Goal: Information Seeking & Learning: Learn about a topic

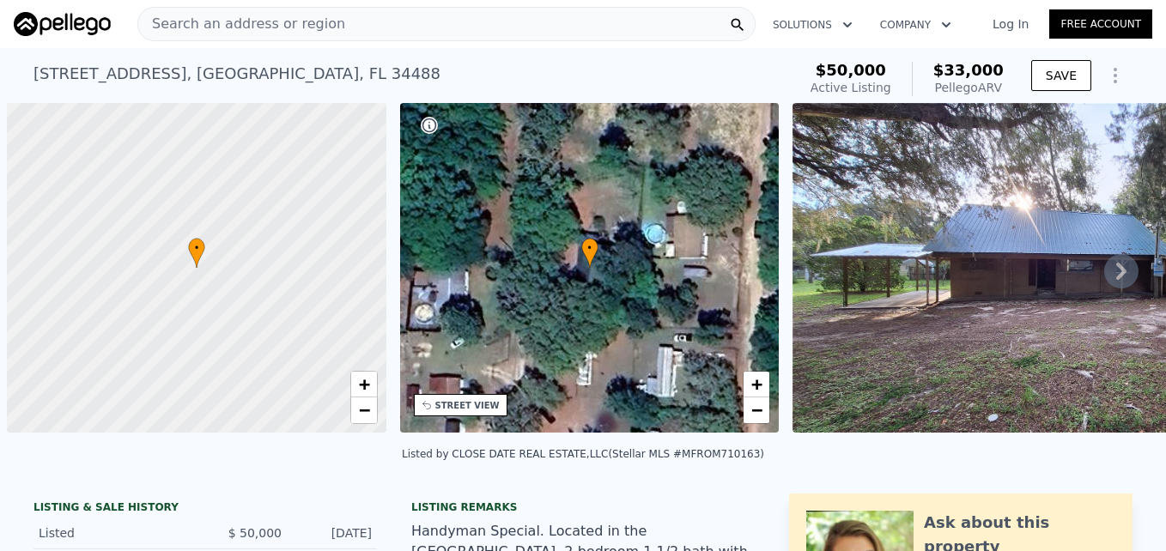
scroll to position [0, 7]
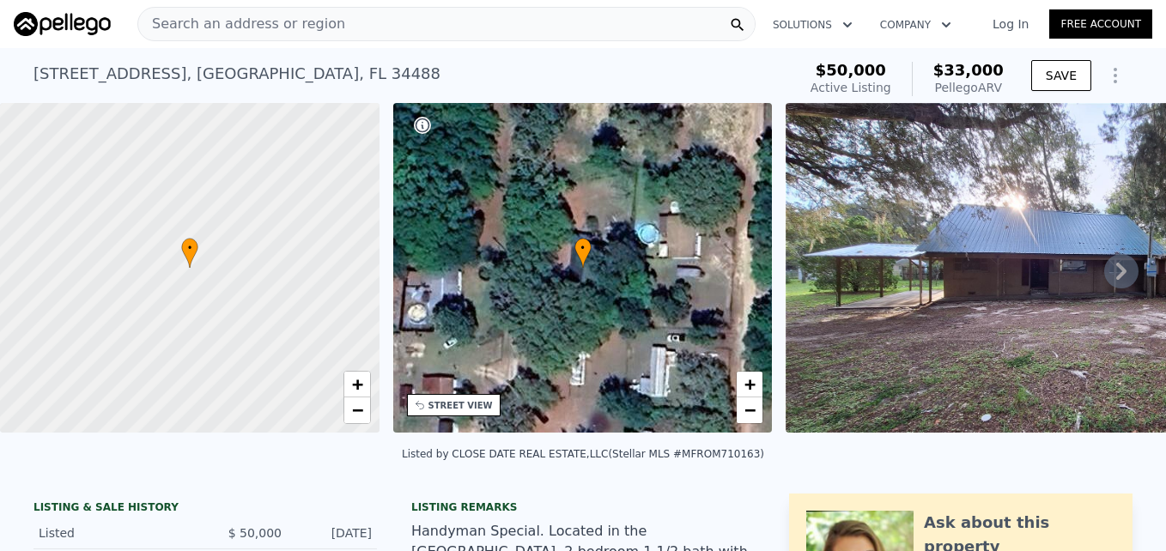
click at [300, 23] on span "Search an address or region" at bounding box center [241, 24] width 207 height 21
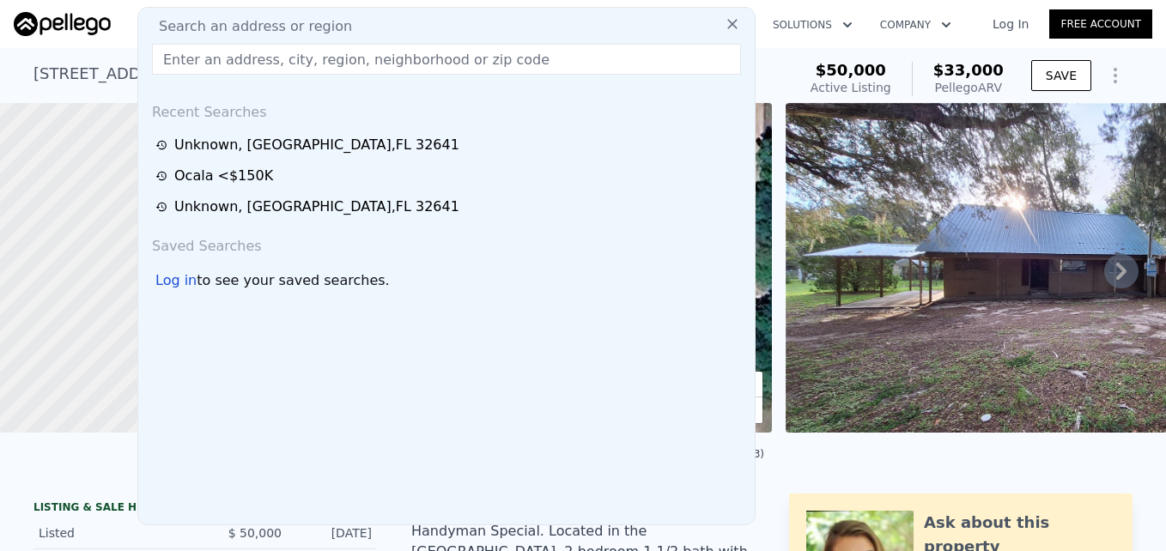
drag, startPoint x: 300, startPoint y: 23, endPoint x: 208, endPoint y: 60, distance: 99.8
click at [208, 60] on input "text" at bounding box center [446, 59] width 589 height 31
paste input "208 Bellevue Ave, Daytona Beach, FL 32114"
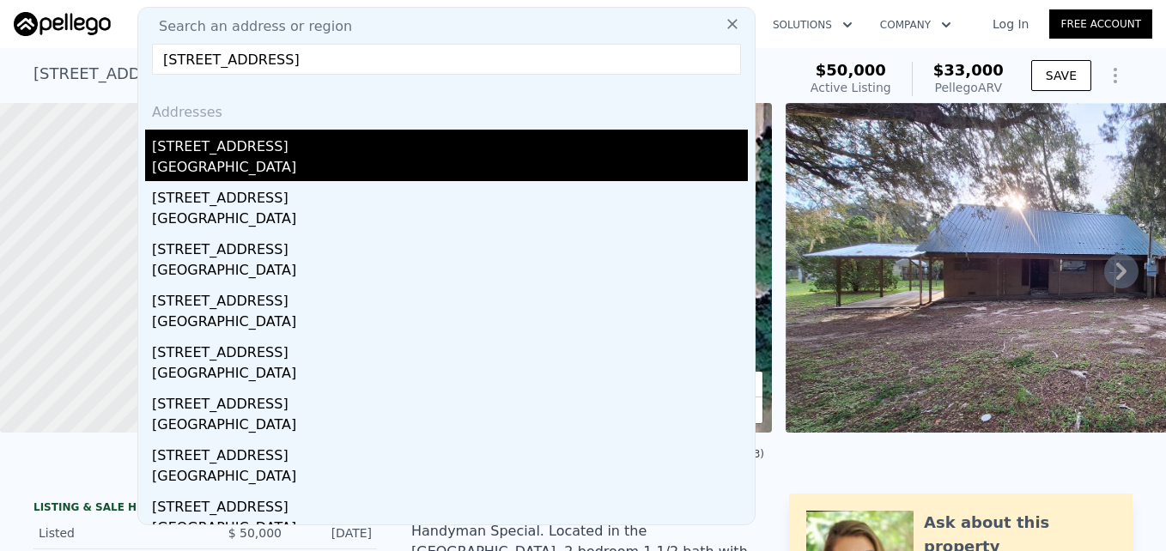
type input "208 Bellevue Ave, Daytona Beach, FL 32114"
click at [274, 150] on div "565 Bellevue Ave" at bounding box center [450, 143] width 596 height 27
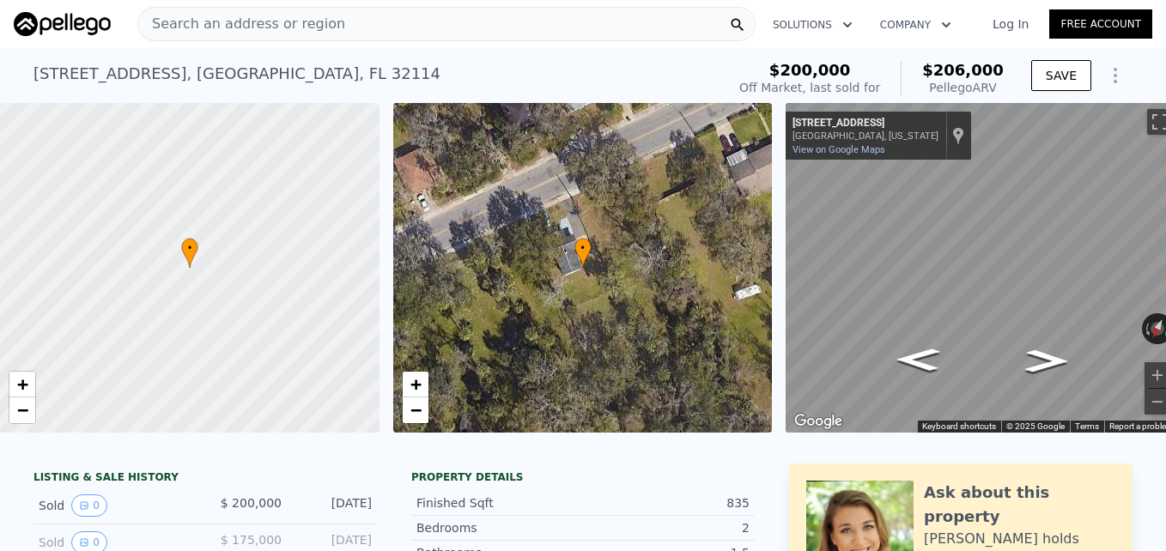
click at [338, 25] on div "Search an address or region" at bounding box center [446, 24] width 618 height 34
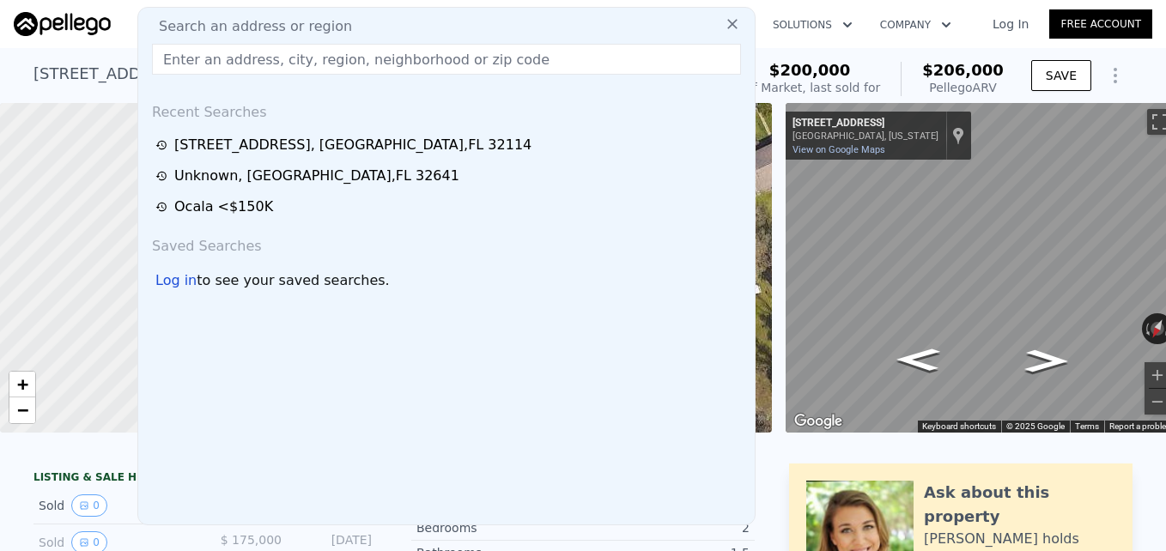
click at [211, 59] on input "text" at bounding box center [446, 59] width 589 height 31
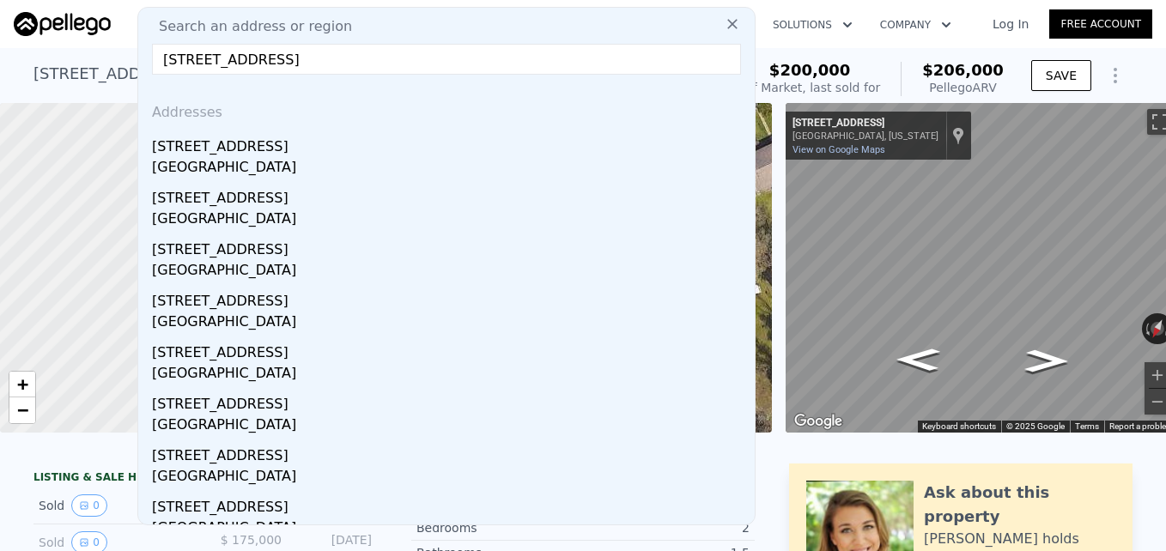
click at [439, 60] on input "208 Bellevue Ave, Daytona Beach, FL 32114" at bounding box center [446, 59] width 589 height 31
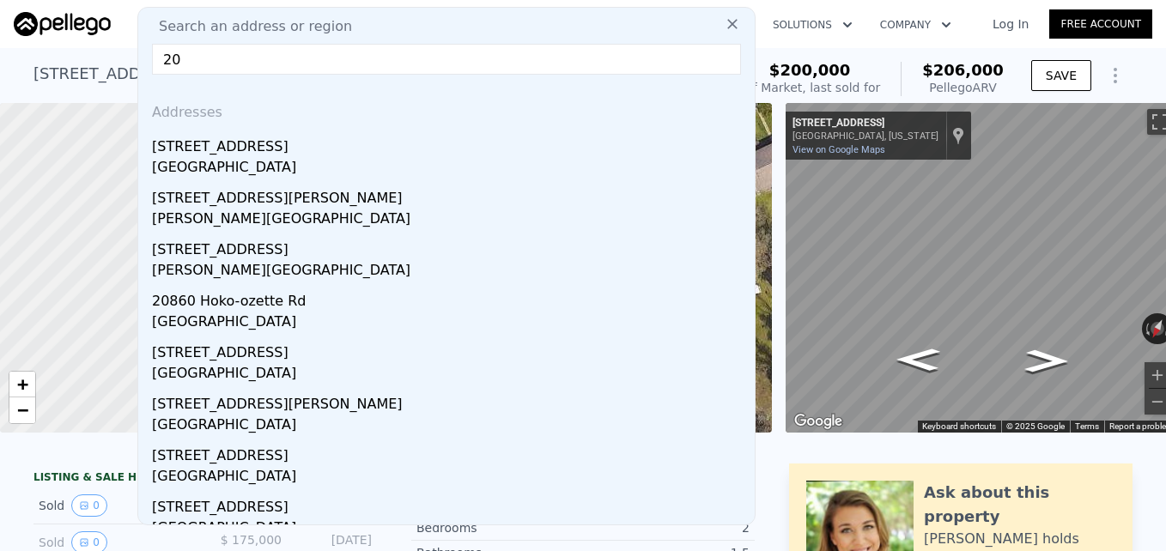
type input "2"
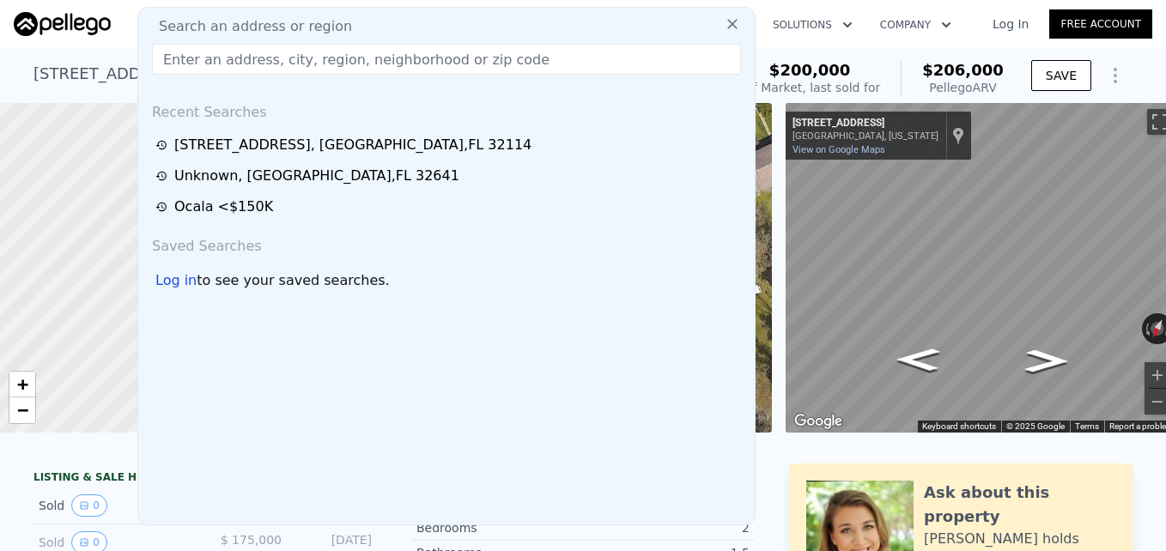
click at [209, 60] on input "text" at bounding box center [446, 59] width 589 height 31
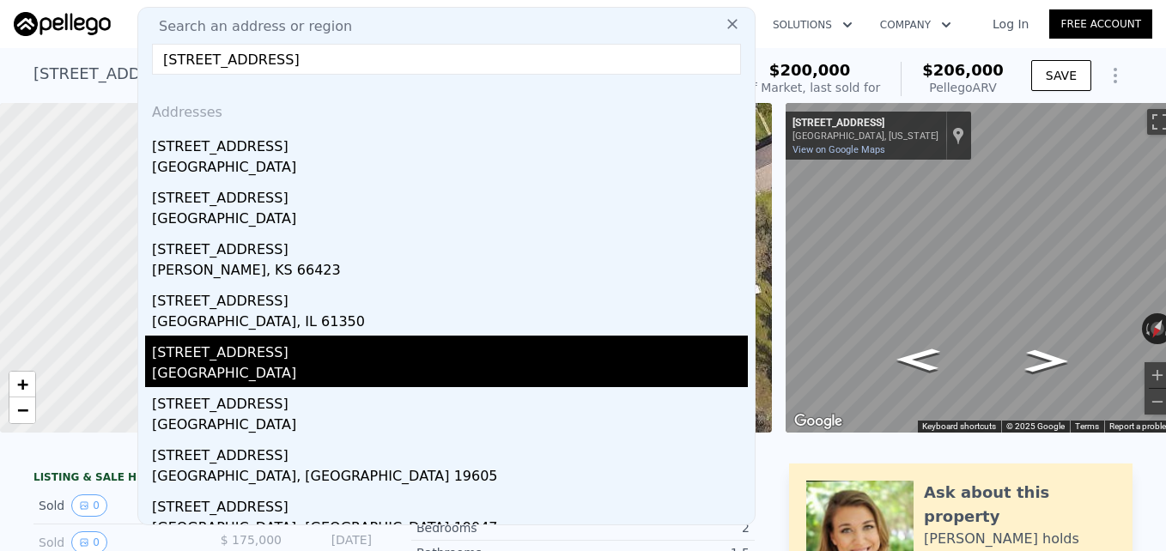
type input "208 Bellevue ave"
click at [300, 357] on div "208 Bellevue Ave" at bounding box center [450, 349] width 596 height 27
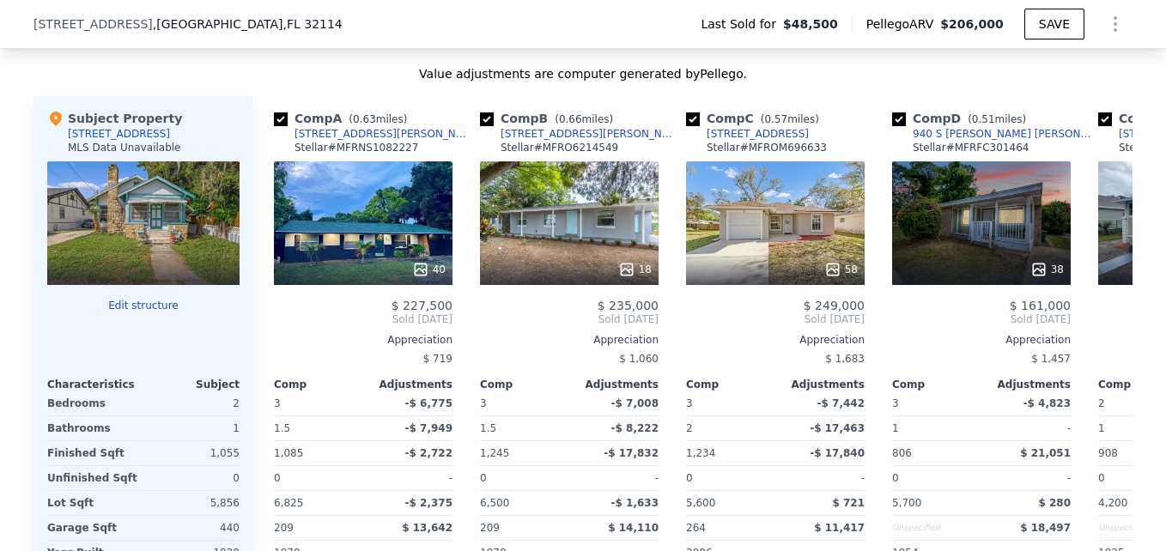
scroll to position [1684, 0]
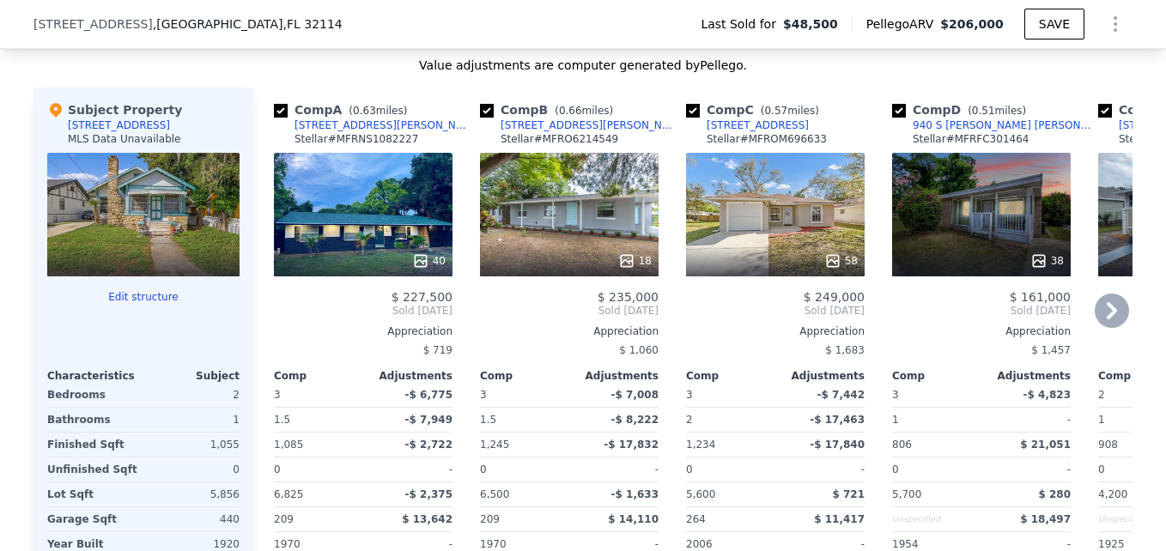
click at [1116, 320] on icon at bounding box center [1111, 311] width 34 height 34
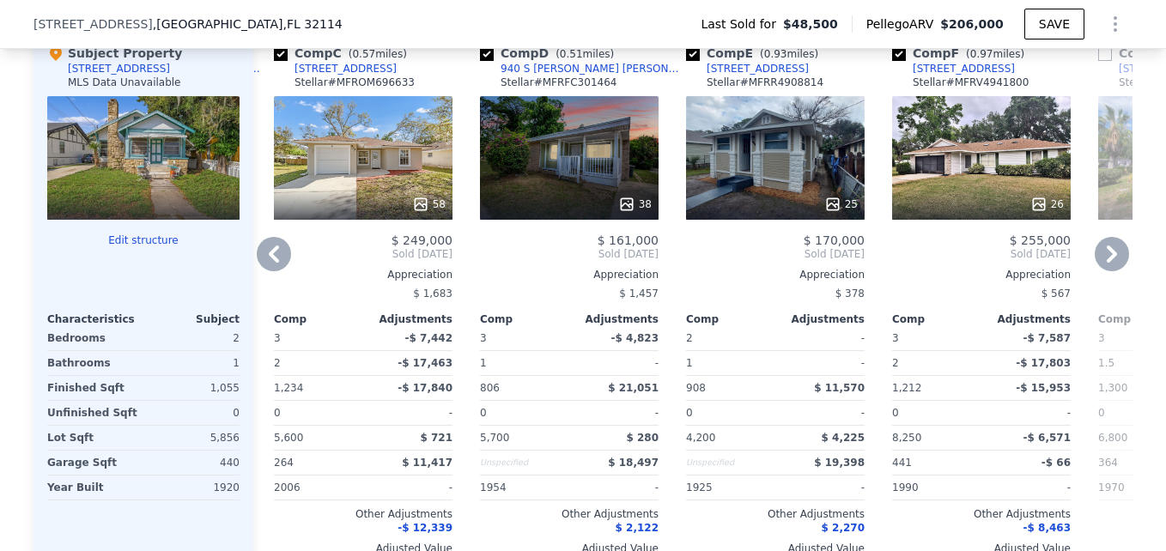
scroll to position [1749, 0]
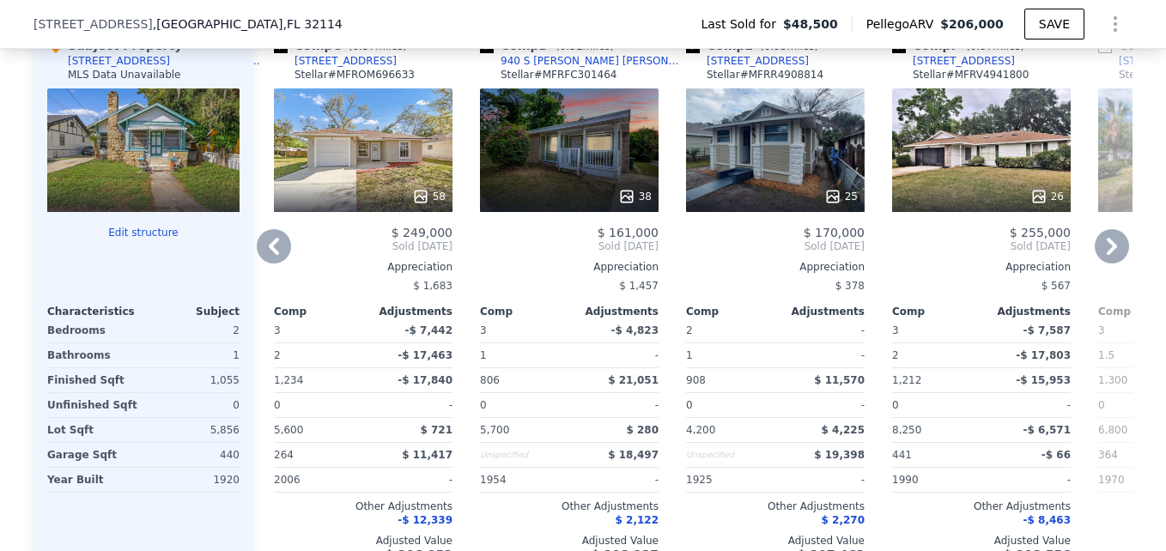
click at [1106, 254] on icon at bounding box center [1111, 246] width 34 height 34
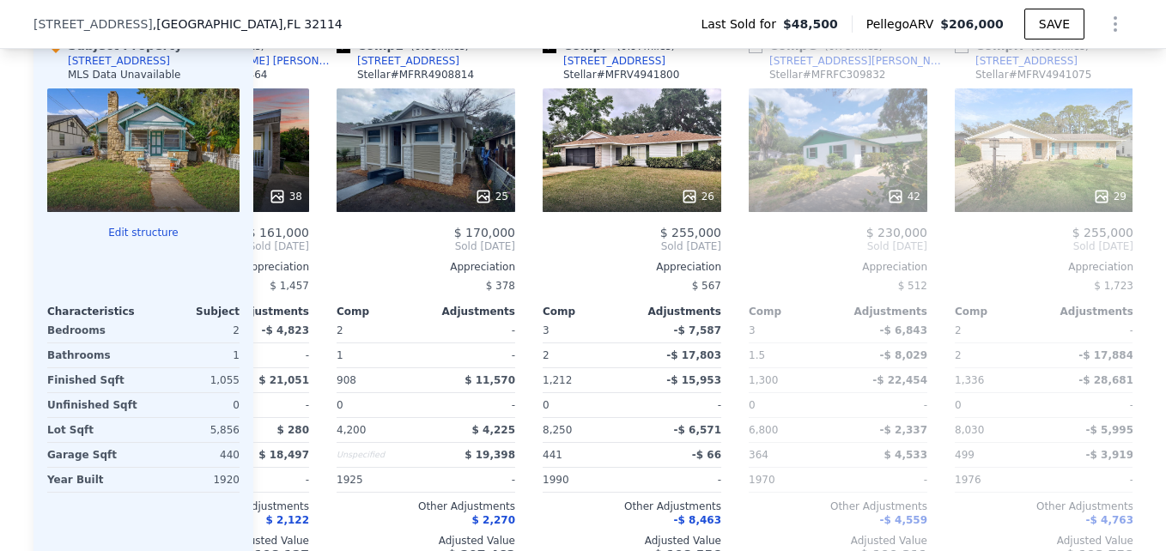
scroll to position [0, 824]
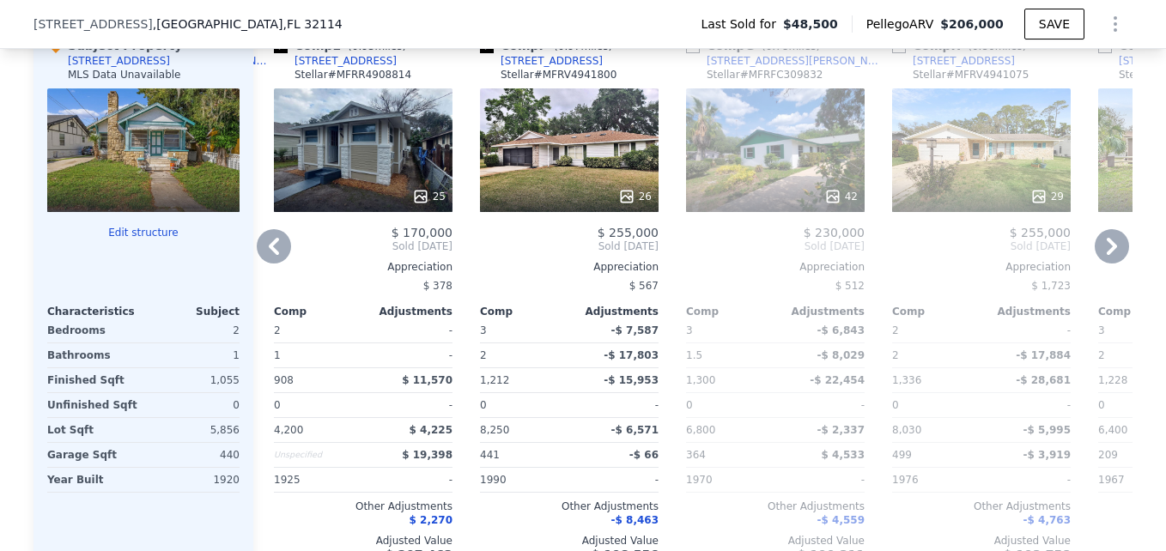
click at [1107, 255] on icon at bounding box center [1111, 246] width 10 height 17
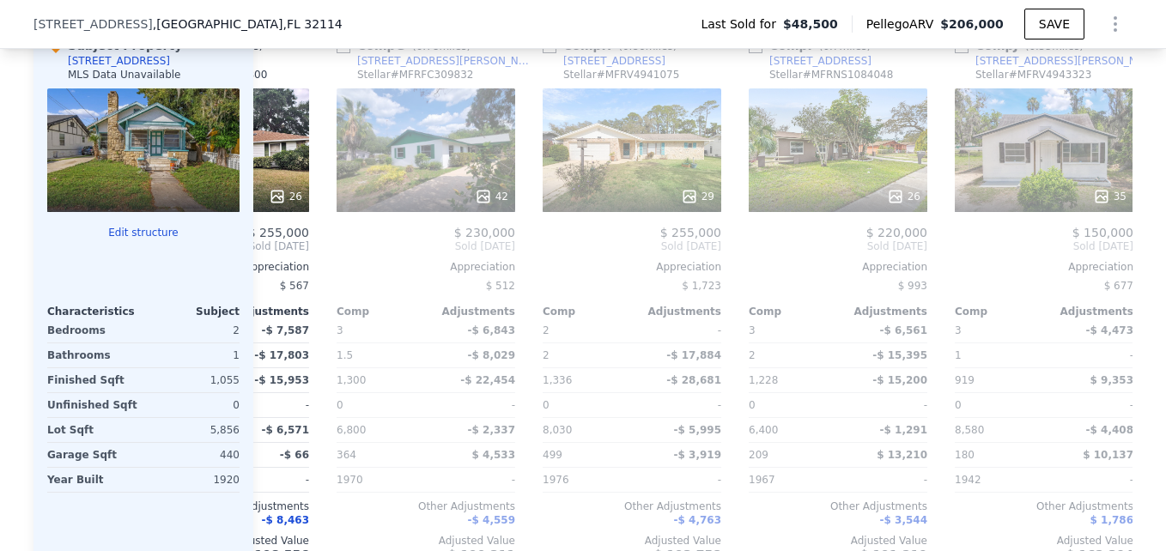
scroll to position [0, 1236]
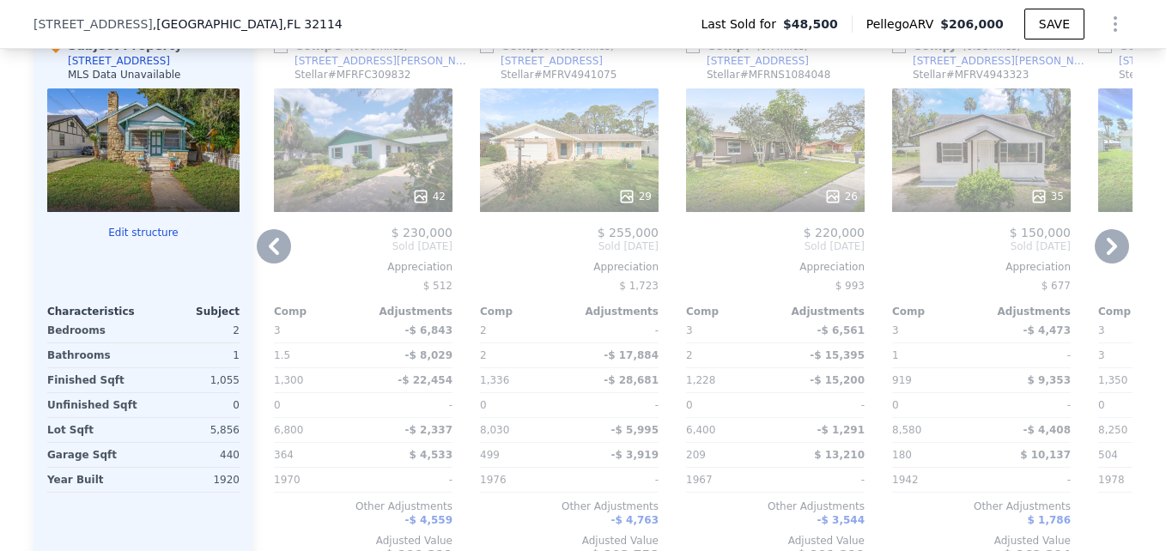
click at [997, 183] on div "35" at bounding box center [981, 150] width 179 height 124
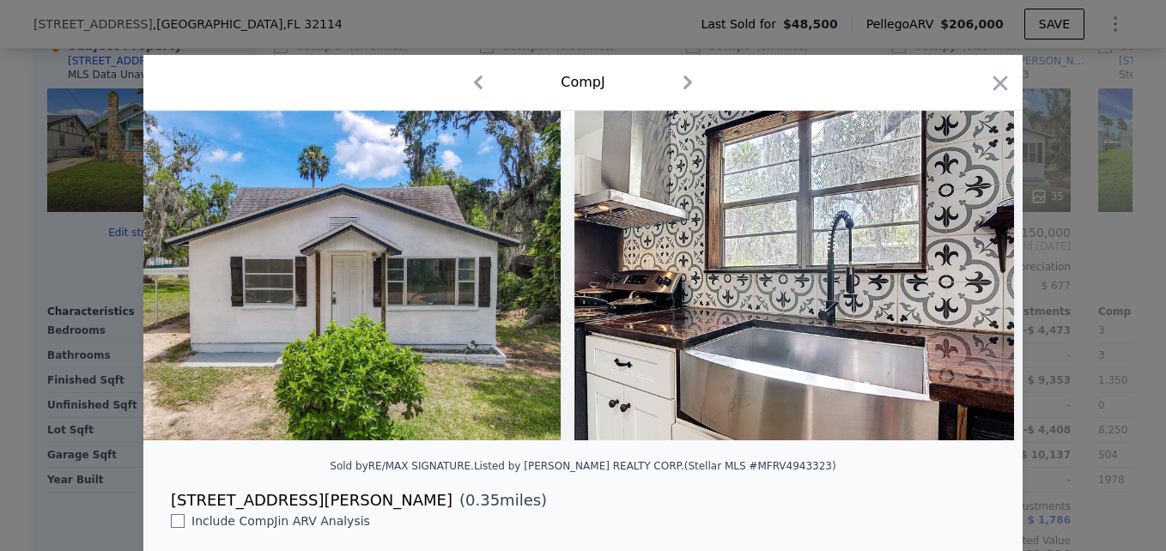
scroll to position [0, 34]
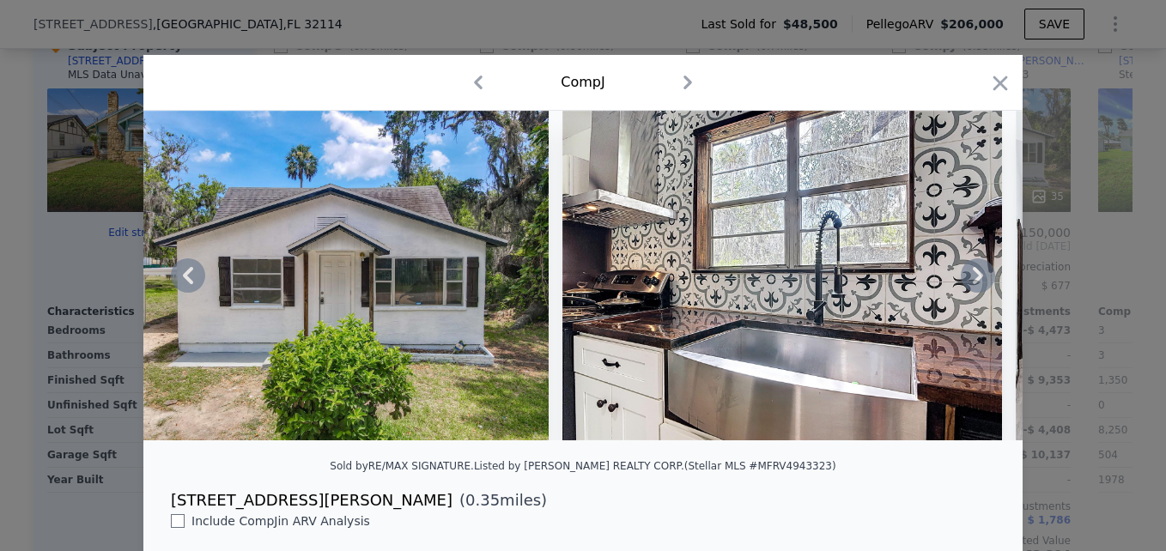
click at [973, 276] on icon at bounding box center [978, 275] width 10 height 17
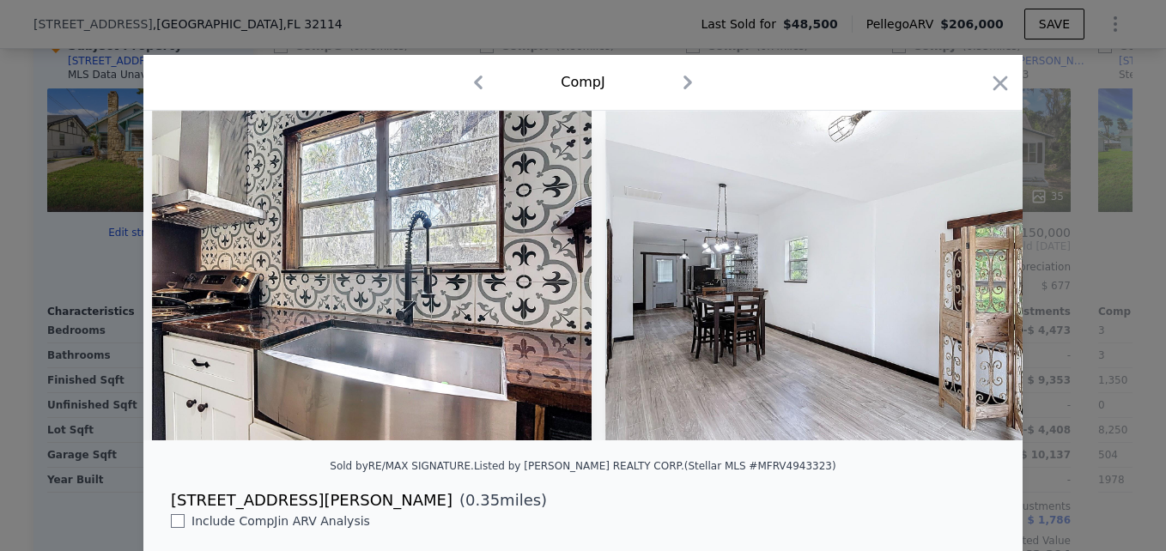
scroll to position [0, 446]
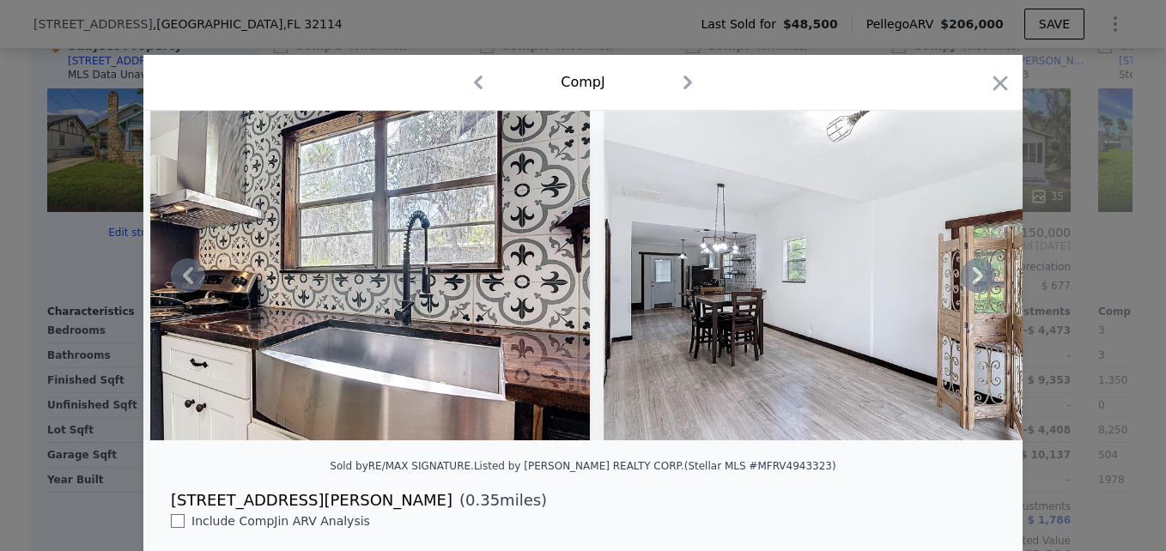
click at [973, 276] on icon at bounding box center [978, 275] width 10 height 17
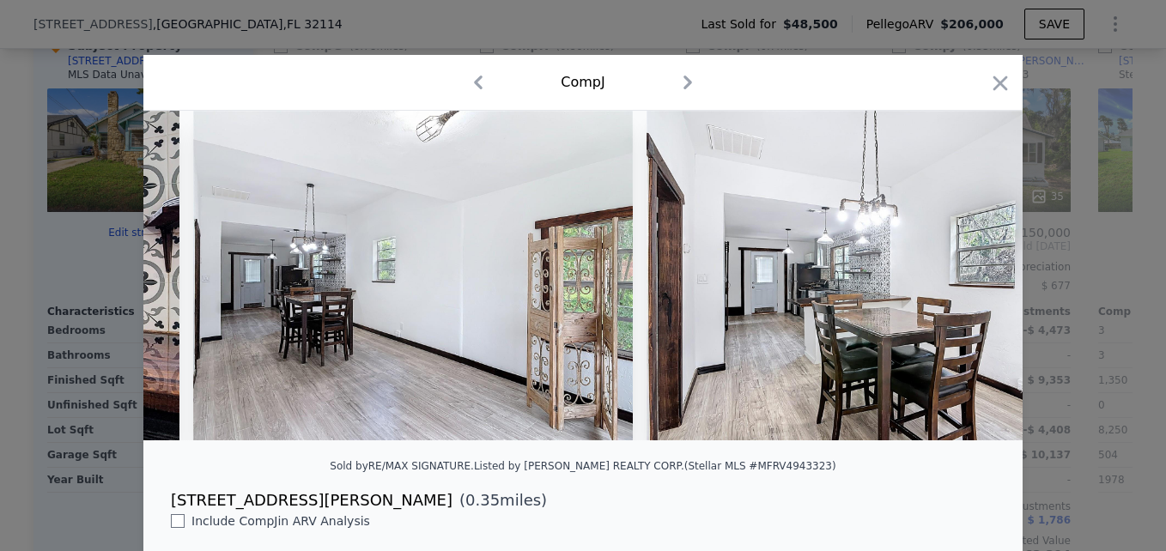
scroll to position [0, 858]
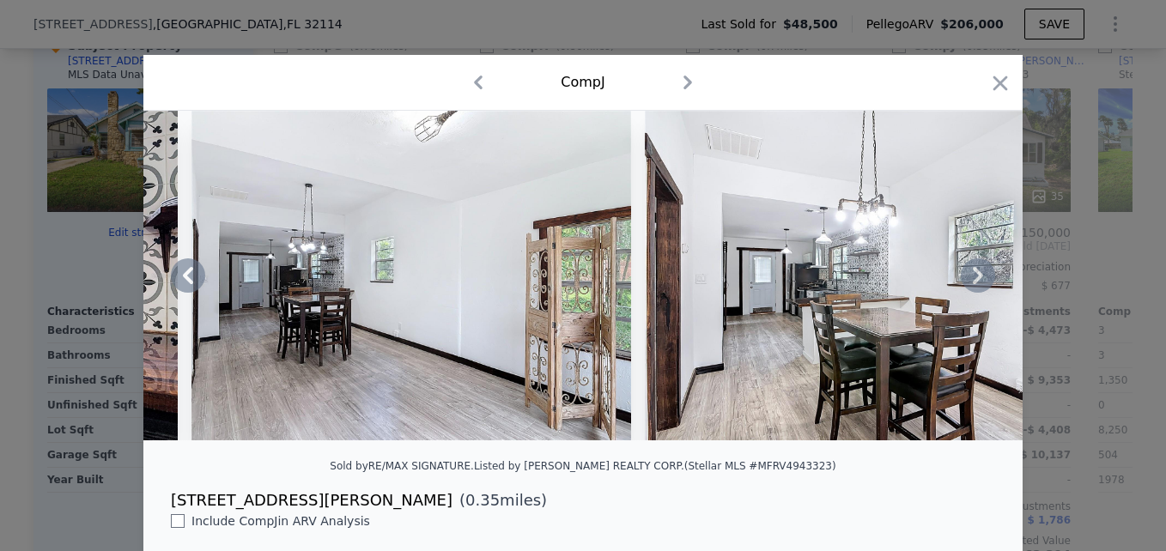
click at [973, 276] on icon at bounding box center [978, 275] width 10 height 17
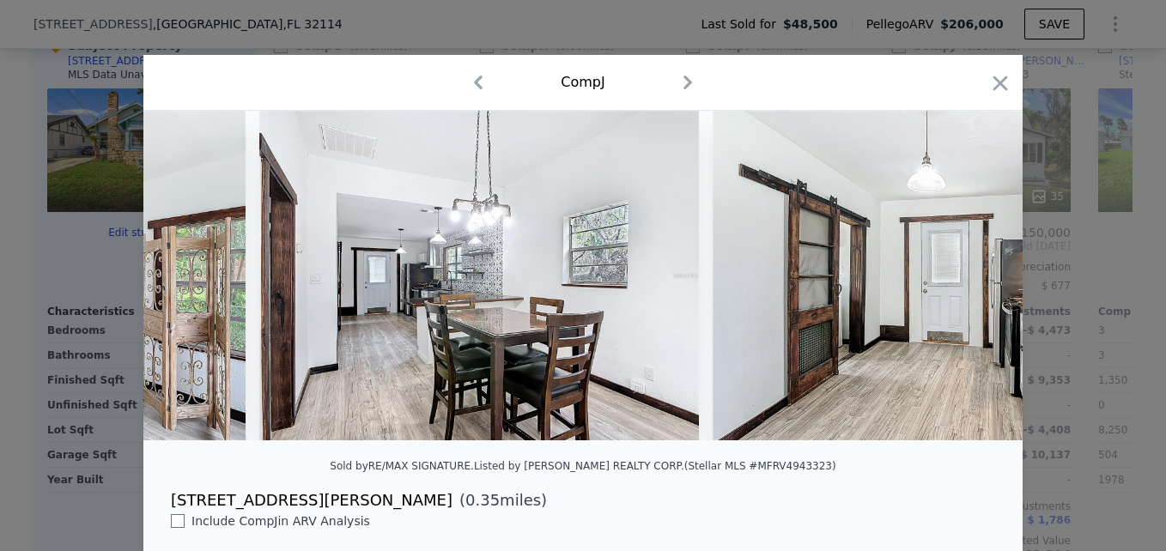
scroll to position [0, 1270]
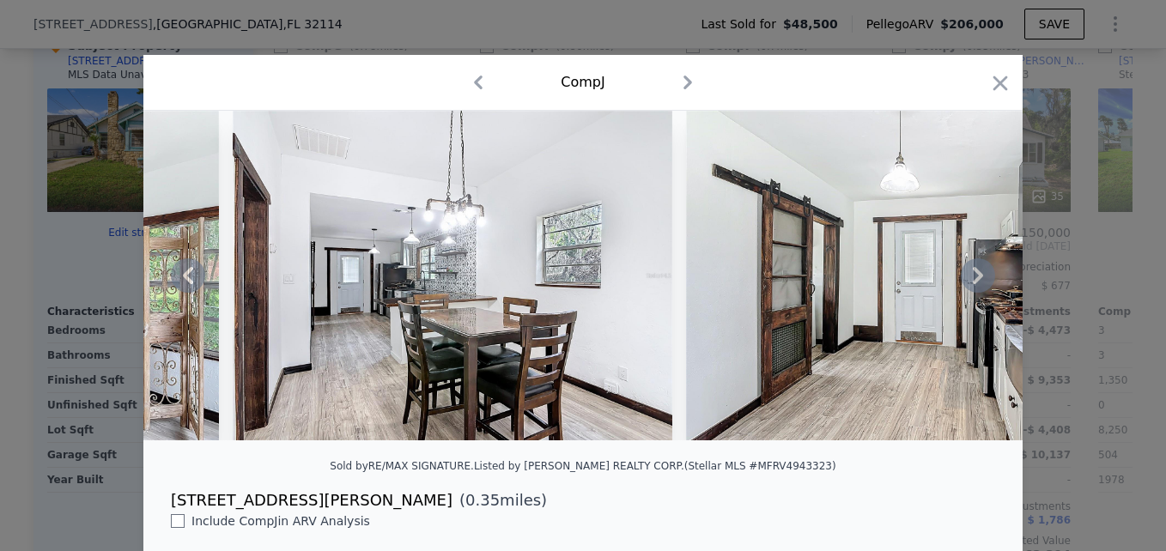
click at [973, 276] on icon at bounding box center [978, 275] width 10 height 17
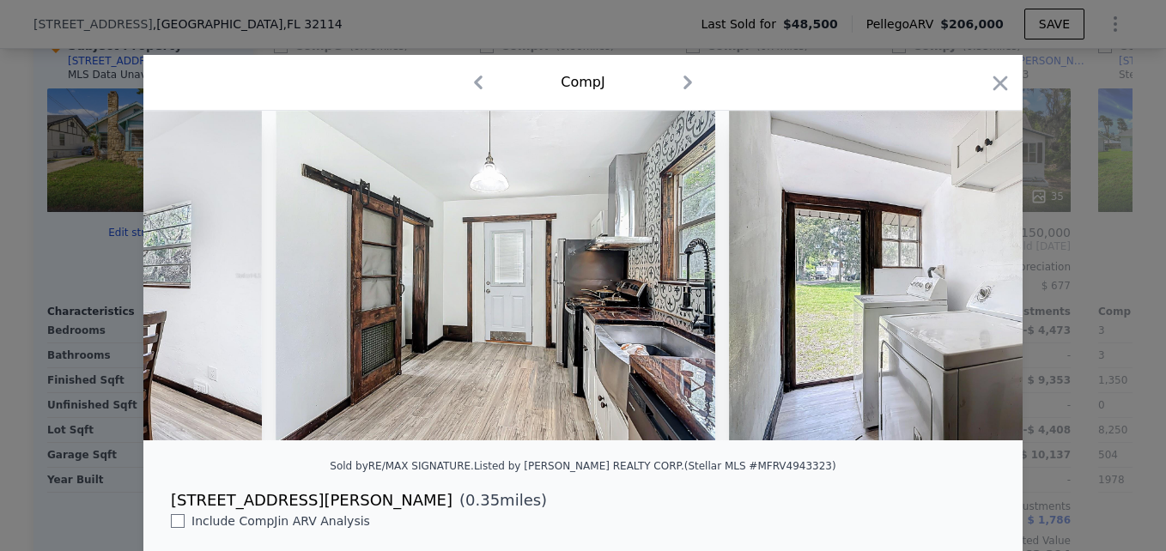
scroll to position [0, 1682]
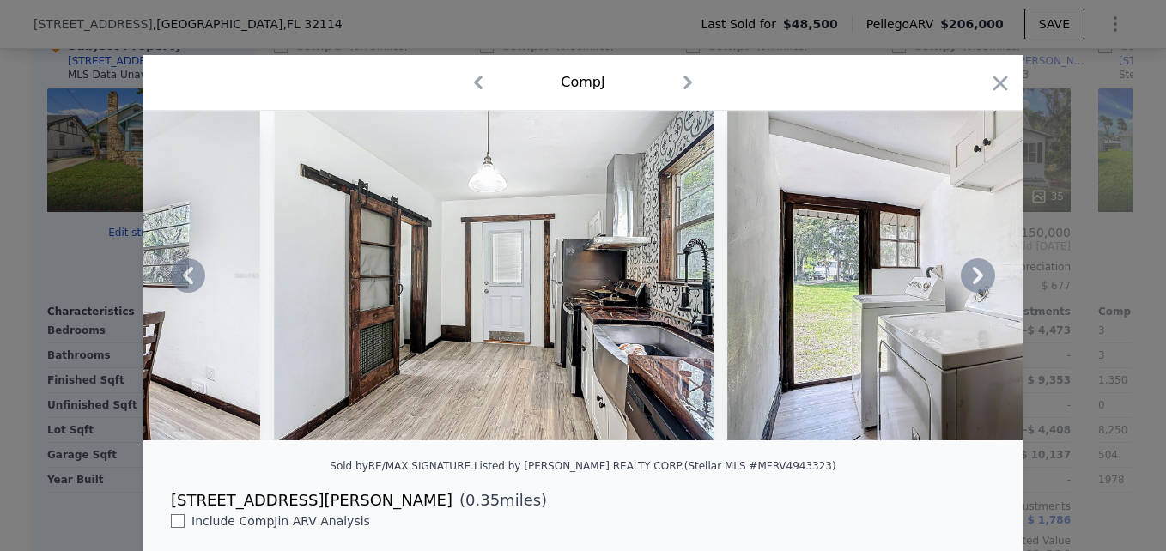
click at [973, 276] on icon at bounding box center [978, 275] width 10 height 17
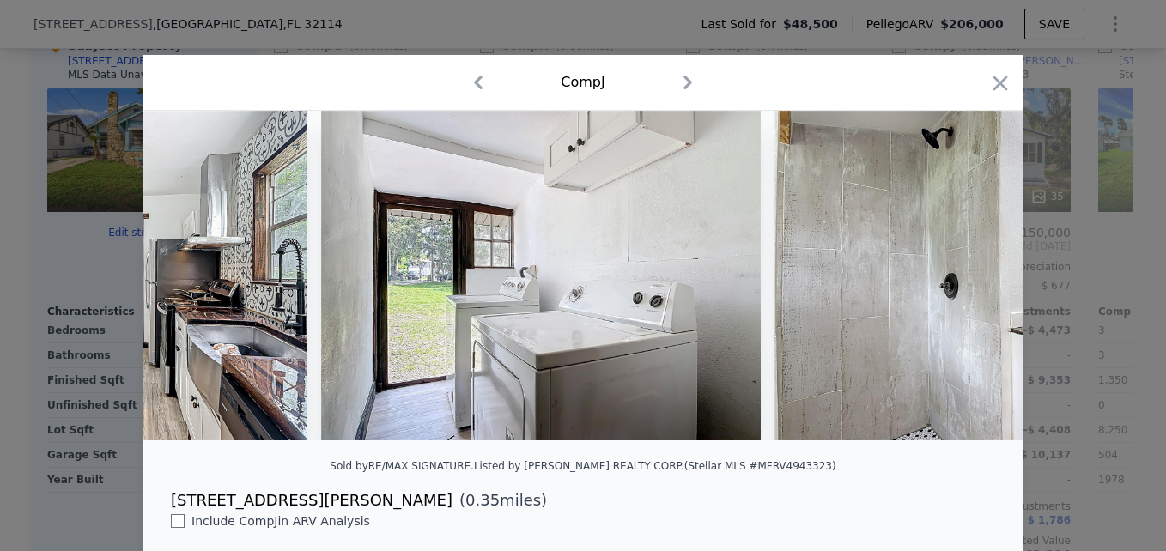
scroll to position [0, 2095]
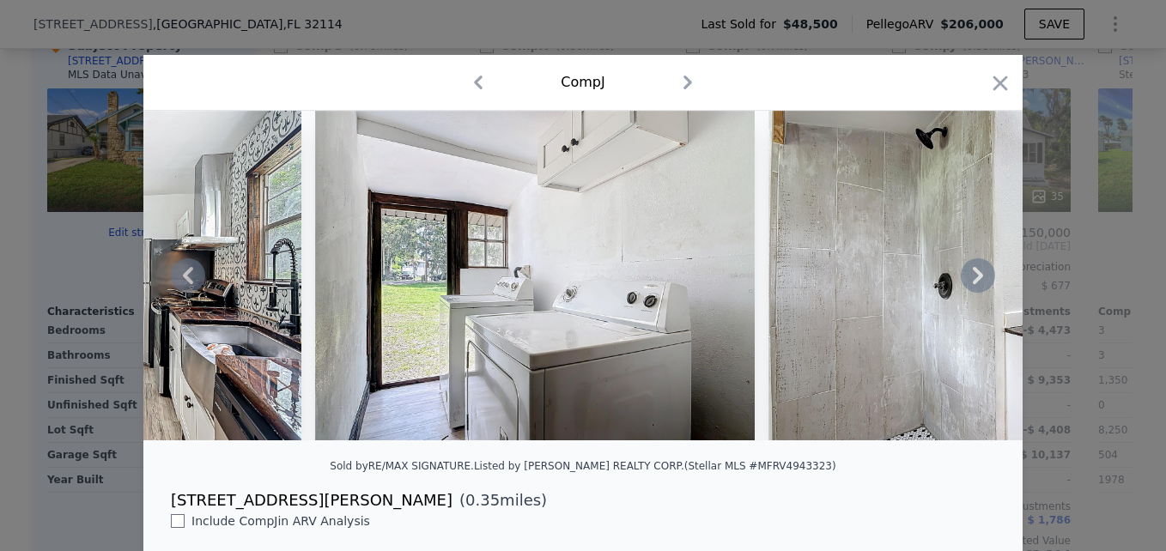
click at [973, 276] on icon at bounding box center [978, 275] width 10 height 17
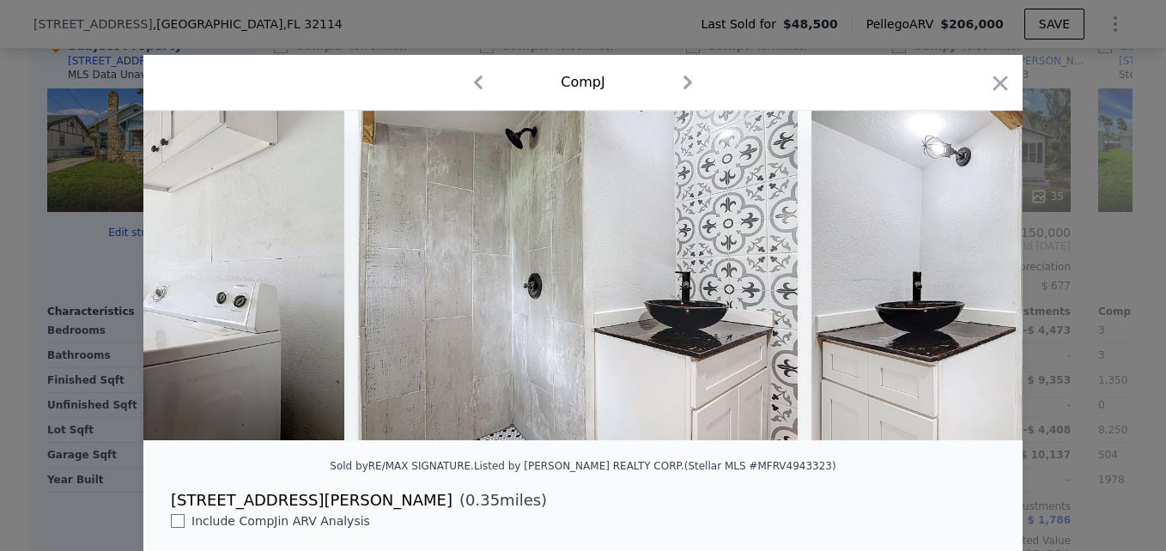
scroll to position [0, 2507]
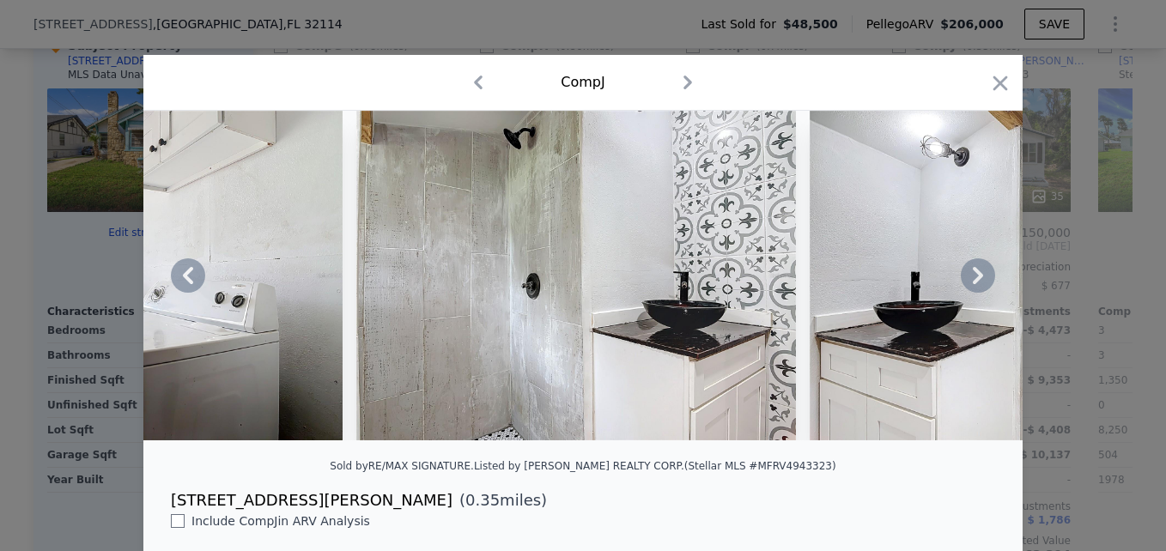
click at [973, 276] on icon at bounding box center [978, 275] width 10 height 17
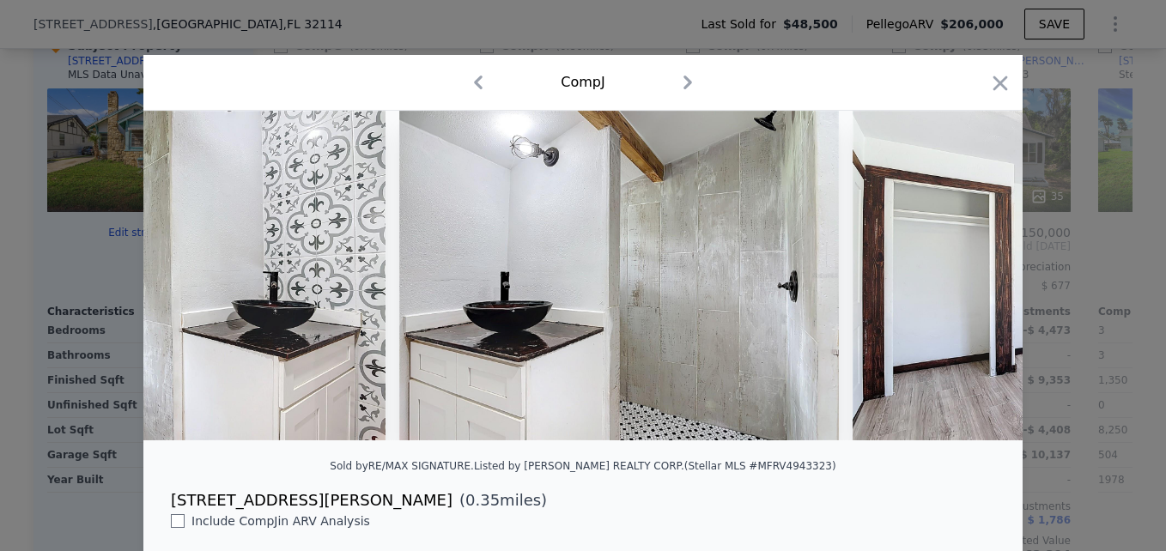
scroll to position [0, 2919]
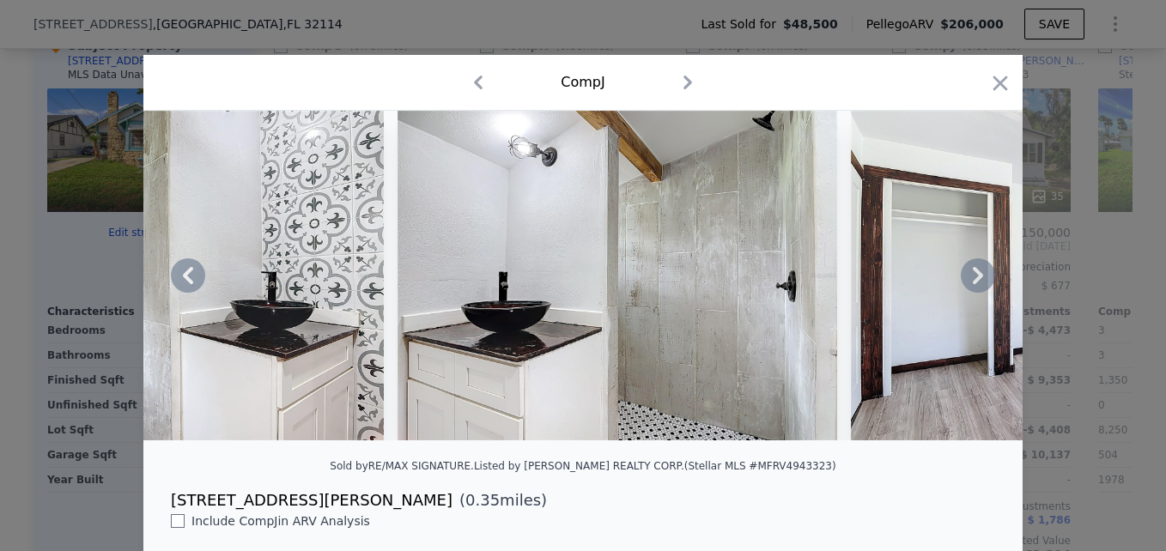
click at [973, 276] on icon at bounding box center [978, 275] width 10 height 17
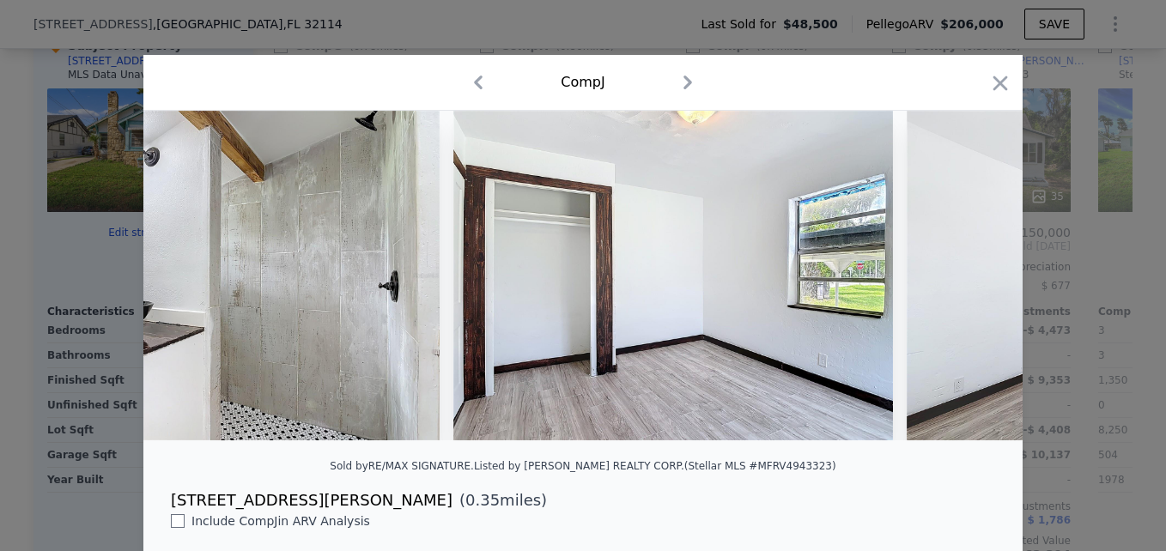
scroll to position [0, 3331]
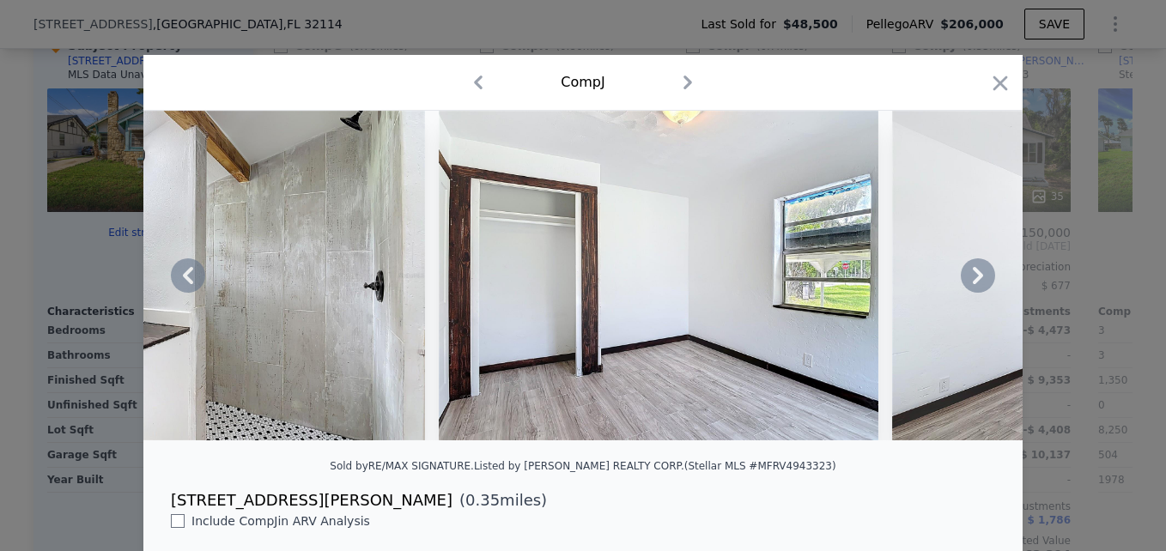
click at [973, 276] on icon at bounding box center [978, 275] width 10 height 17
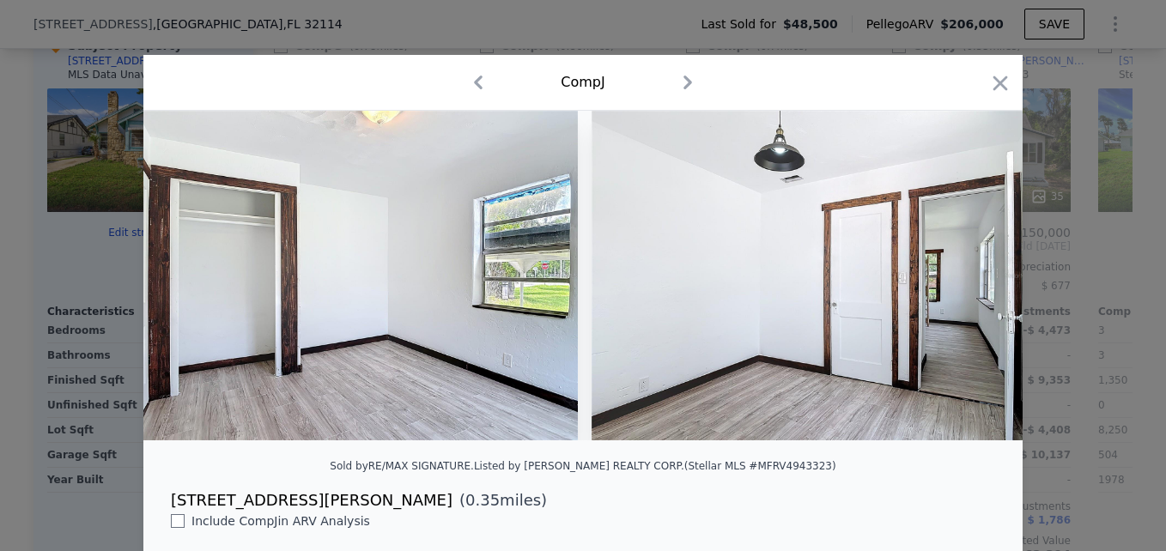
scroll to position [0, 3743]
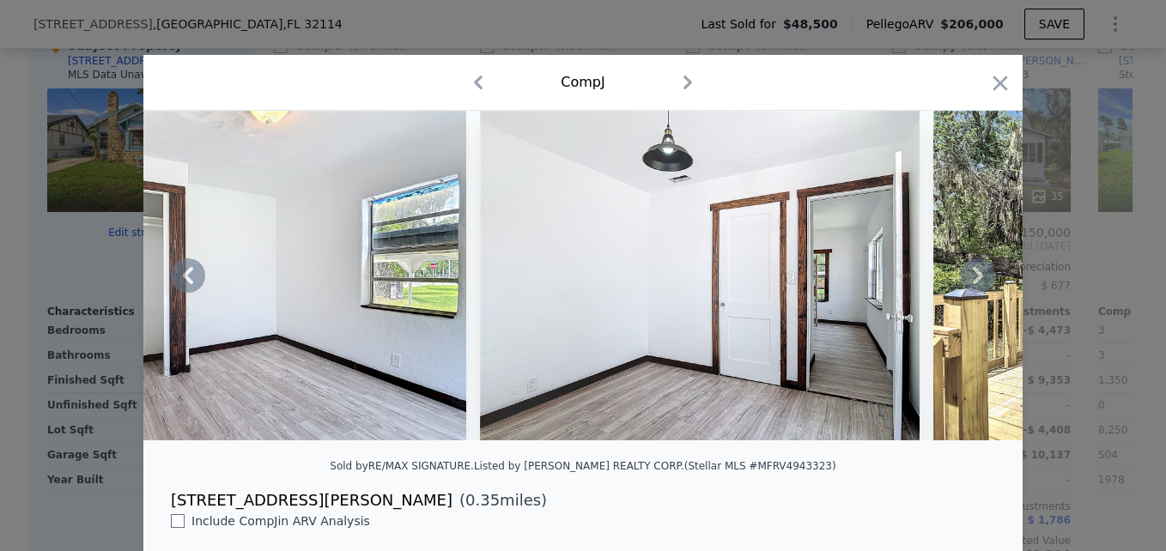
click at [973, 276] on icon at bounding box center [978, 275] width 10 height 17
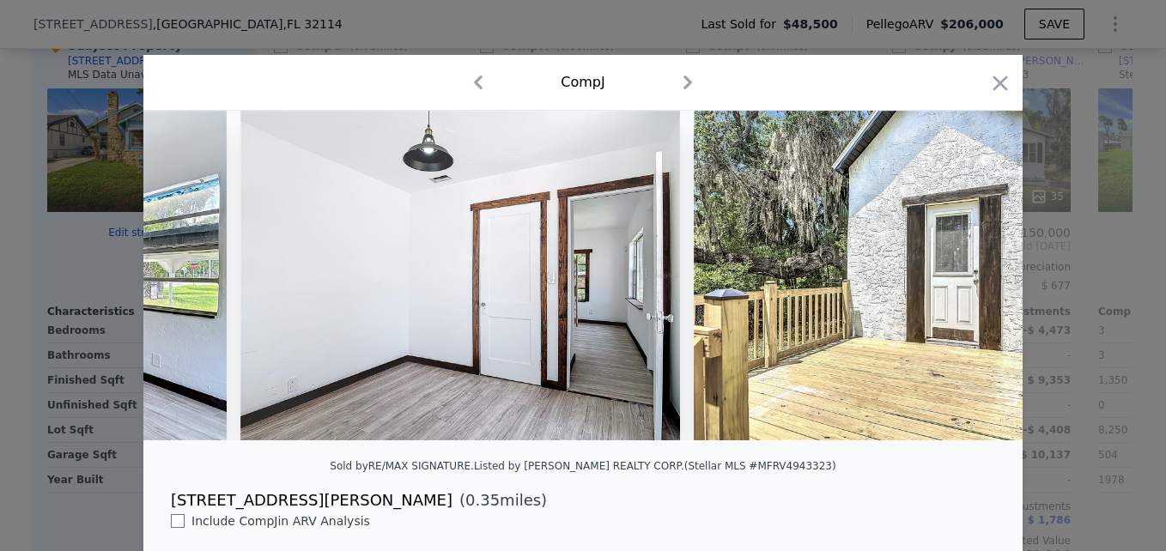
scroll to position [0, 4155]
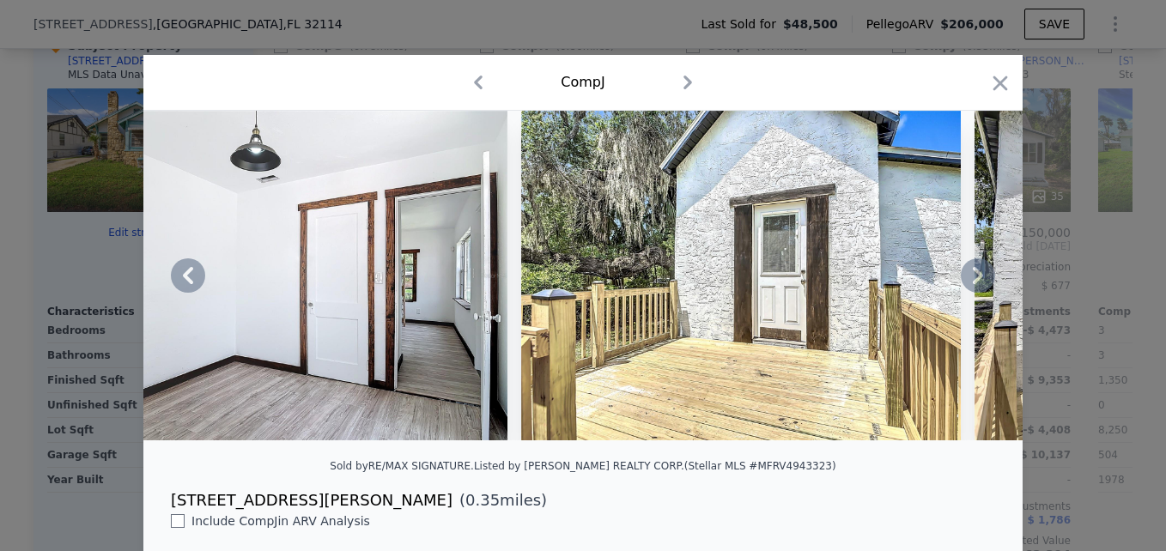
click at [973, 276] on icon at bounding box center [978, 275] width 10 height 17
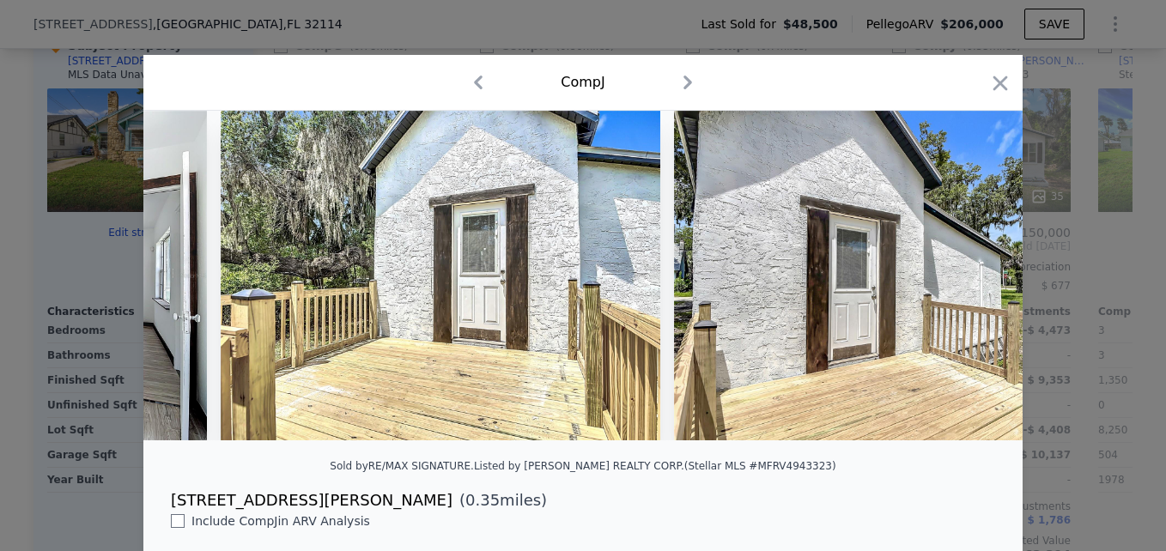
scroll to position [0, 4567]
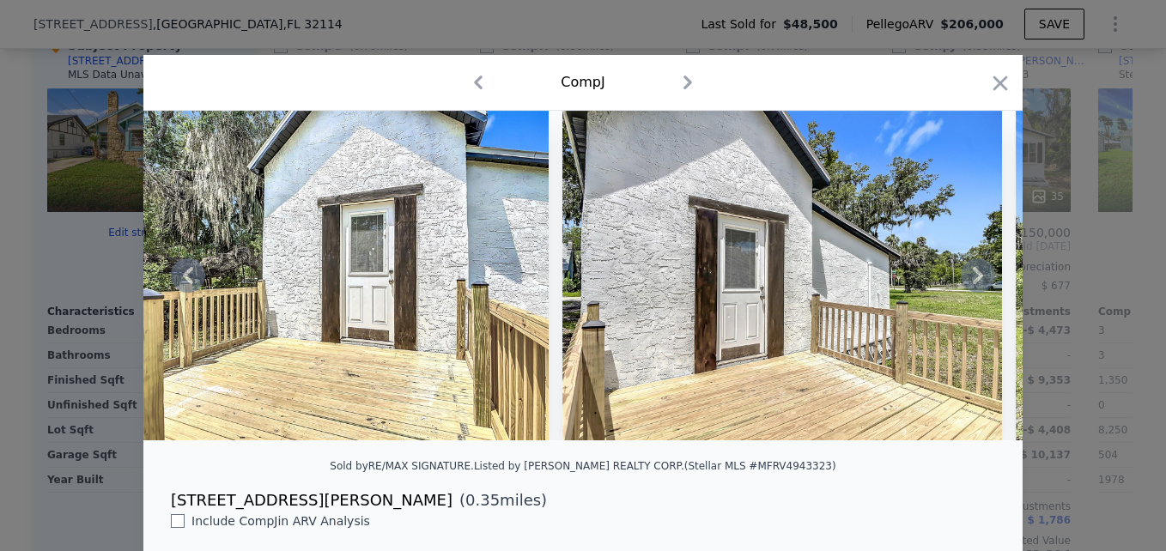
click at [973, 276] on icon at bounding box center [978, 275] width 10 height 17
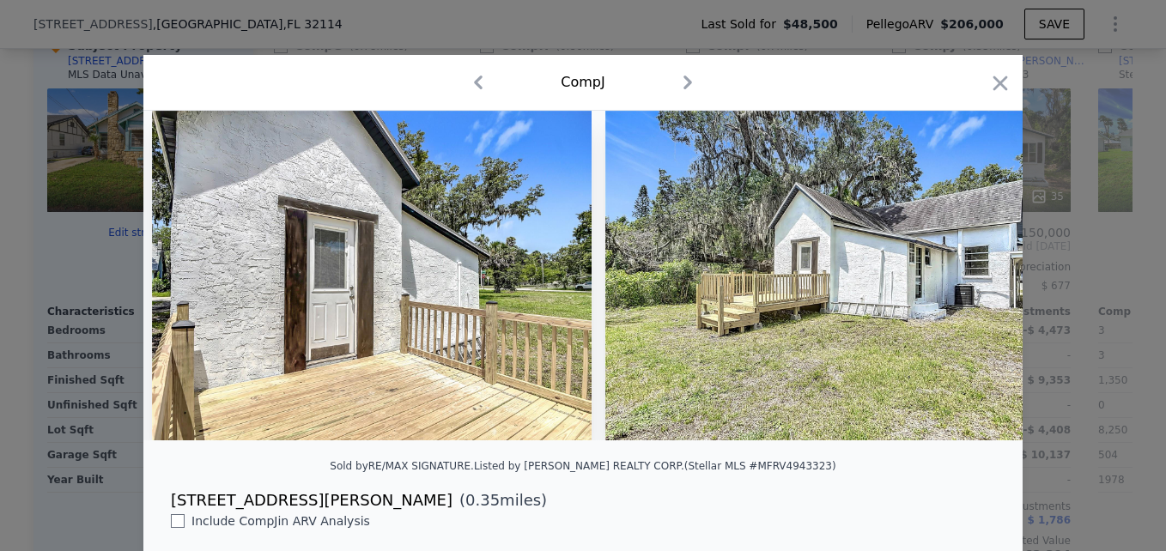
scroll to position [0, 4979]
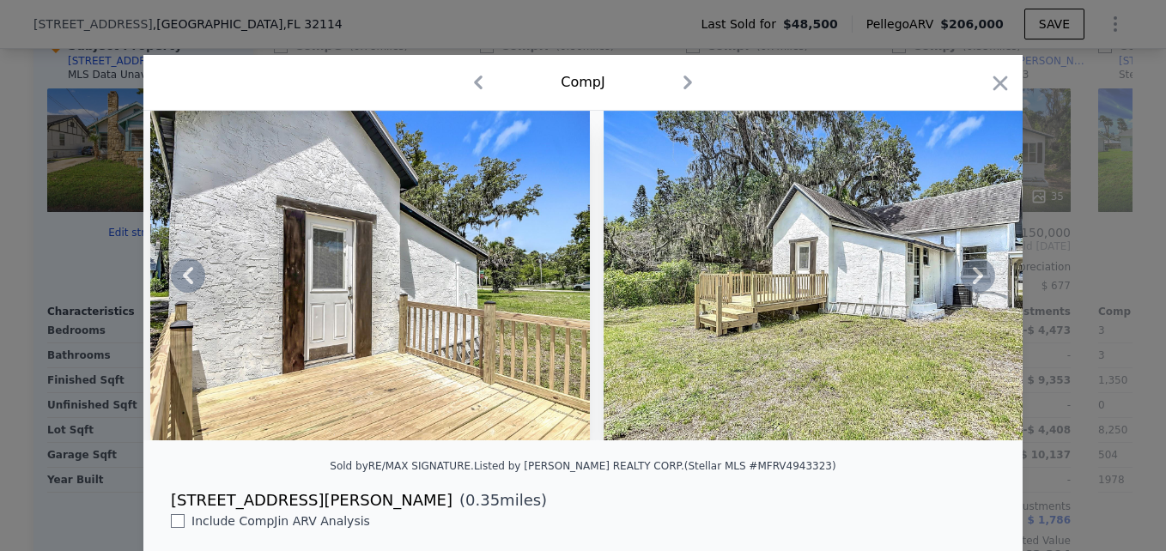
click at [973, 276] on icon at bounding box center [978, 275] width 10 height 17
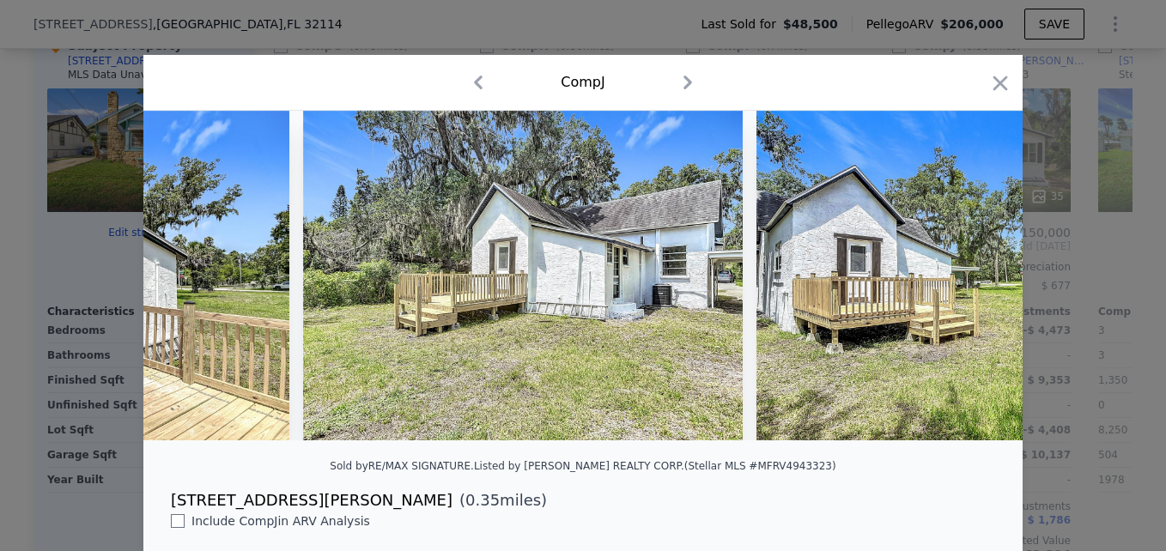
scroll to position [0, 5391]
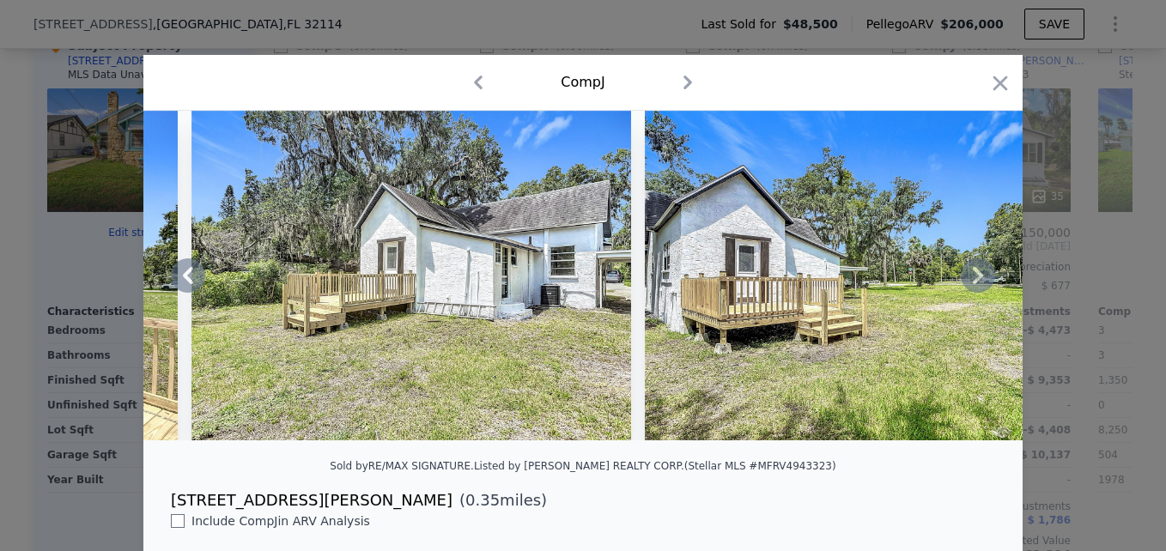
click at [973, 276] on icon at bounding box center [978, 275] width 10 height 17
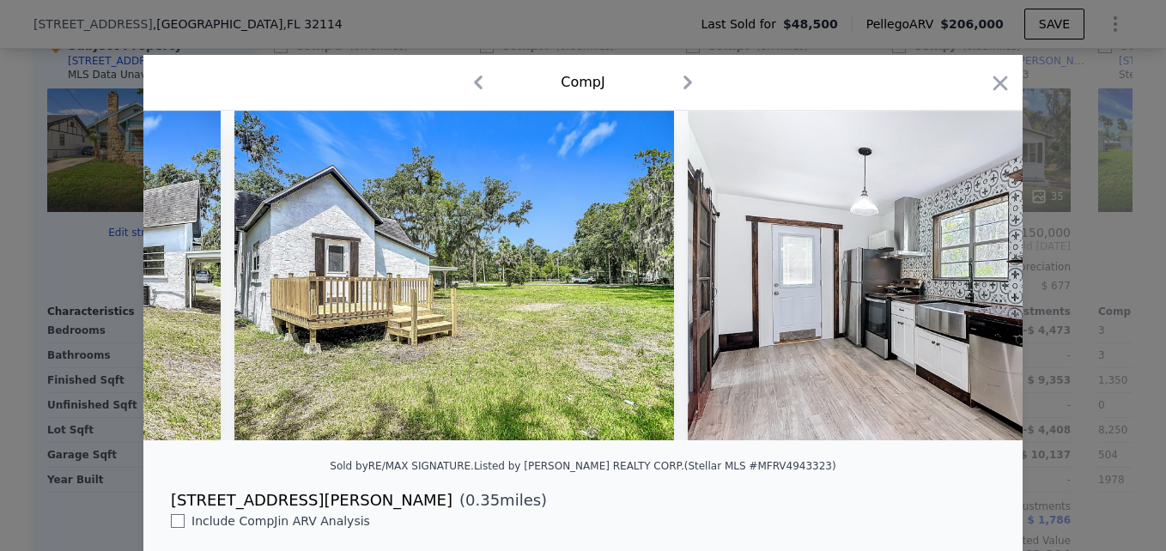
scroll to position [0, 5803]
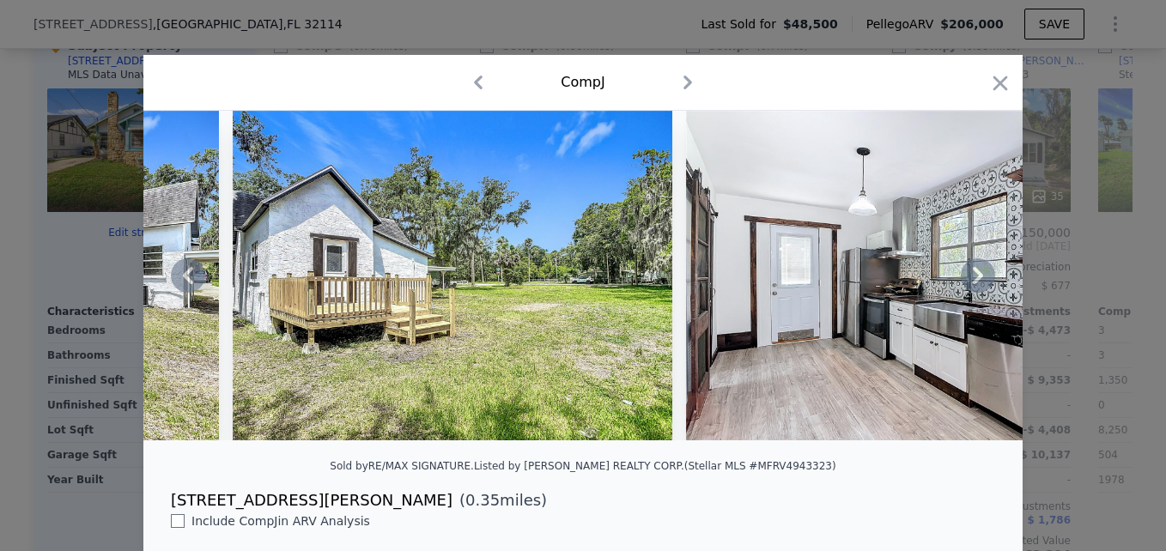
click at [973, 276] on icon at bounding box center [978, 275] width 10 height 17
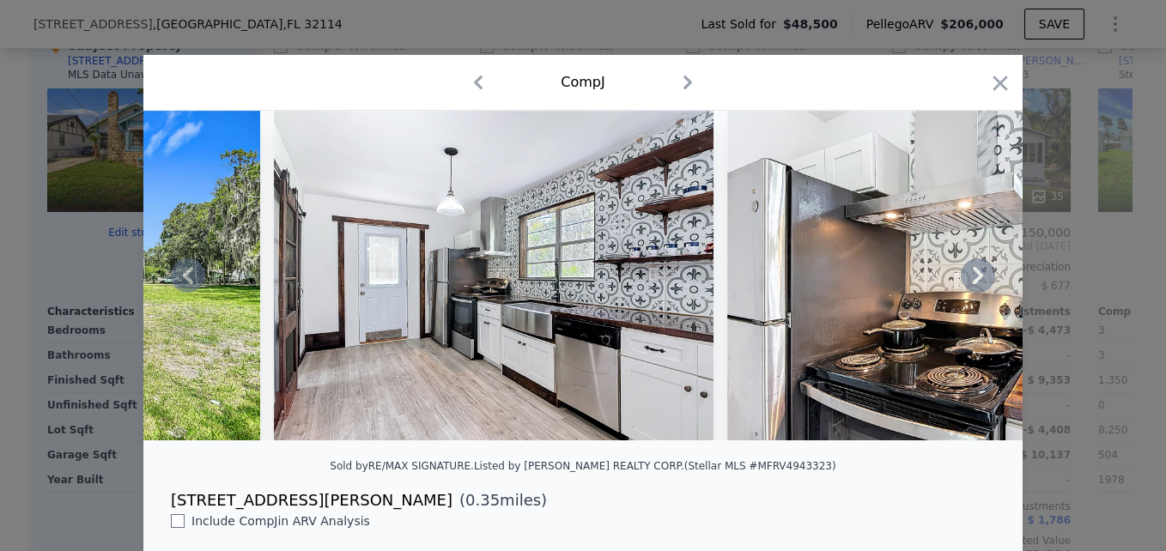
click at [973, 276] on icon at bounding box center [978, 275] width 10 height 17
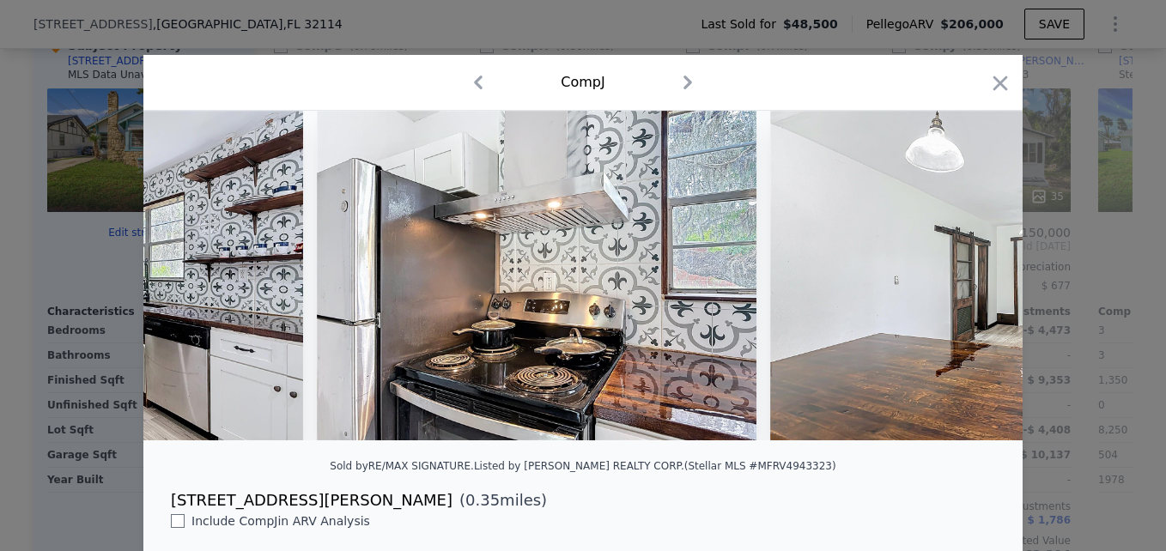
scroll to position [0, 6627]
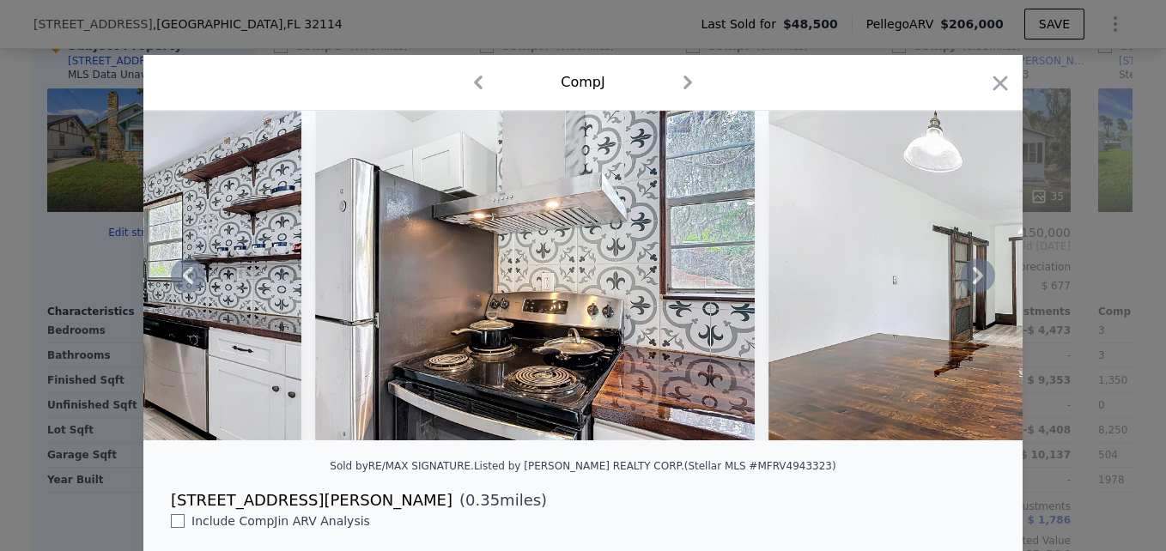
click at [973, 276] on icon at bounding box center [978, 275] width 10 height 17
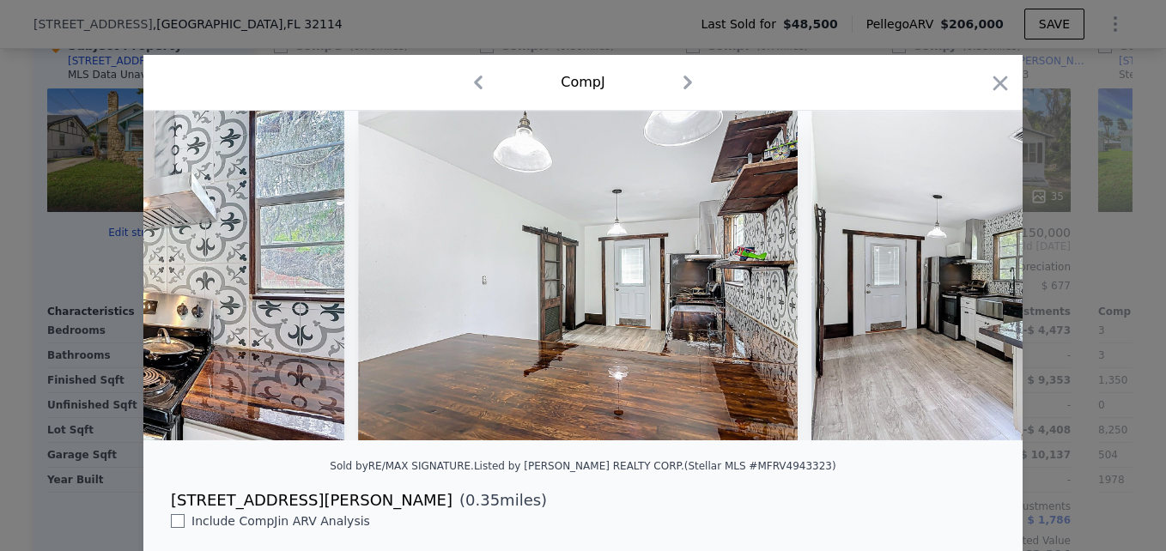
scroll to position [0, 7039]
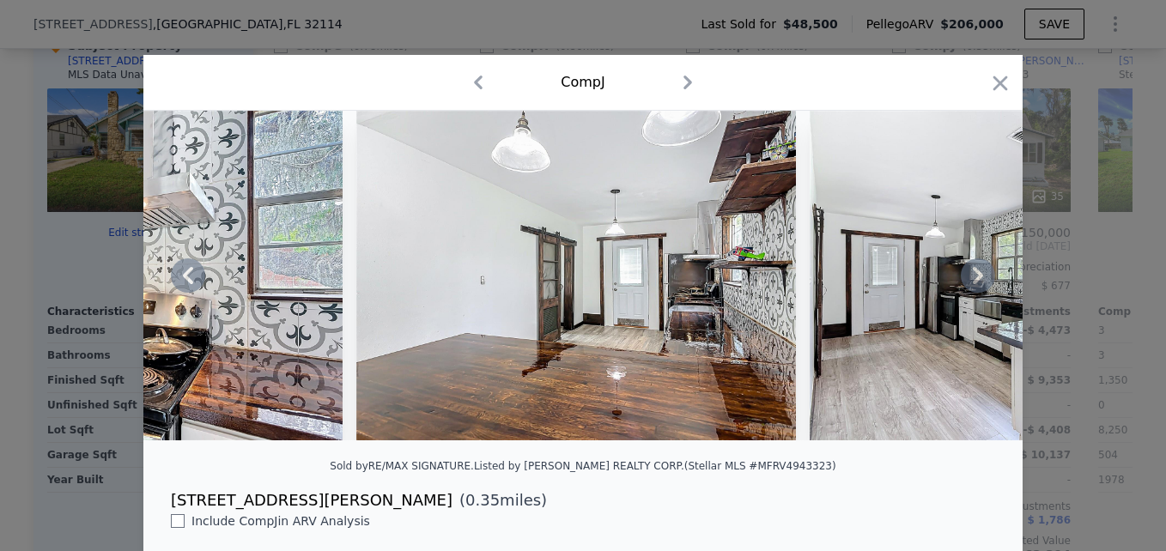
click at [973, 276] on icon at bounding box center [978, 275] width 10 height 17
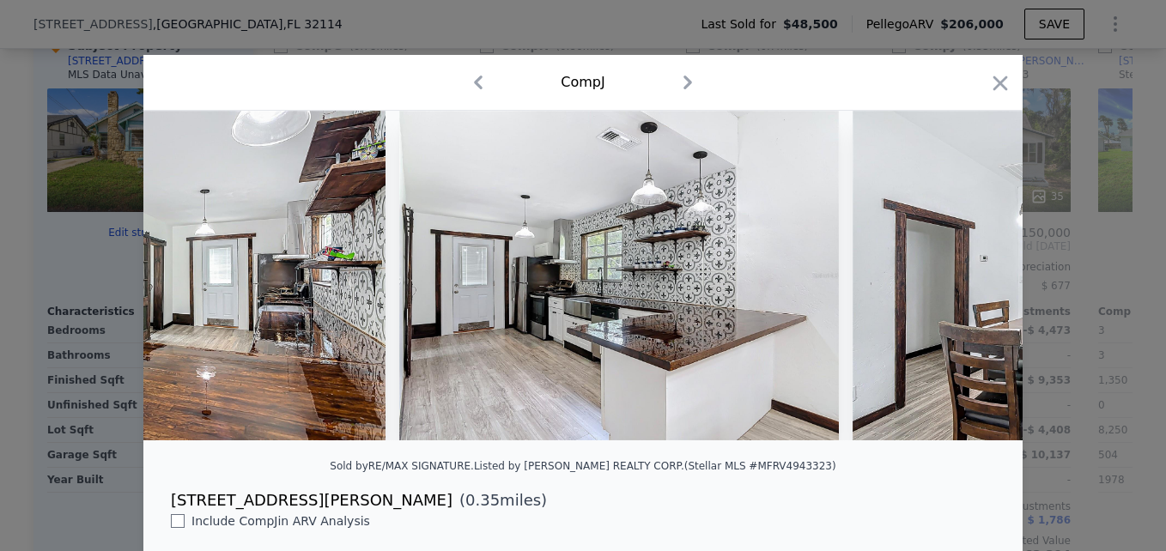
scroll to position [0, 7451]
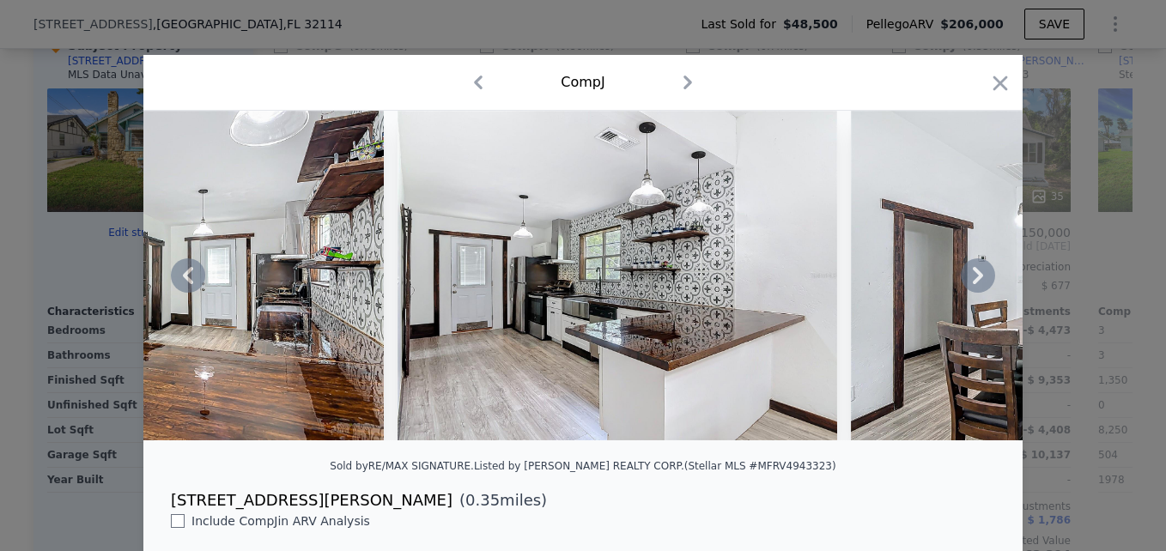
click at [973, 276] on icon at bounding box center [978, 275] width 10 height 17
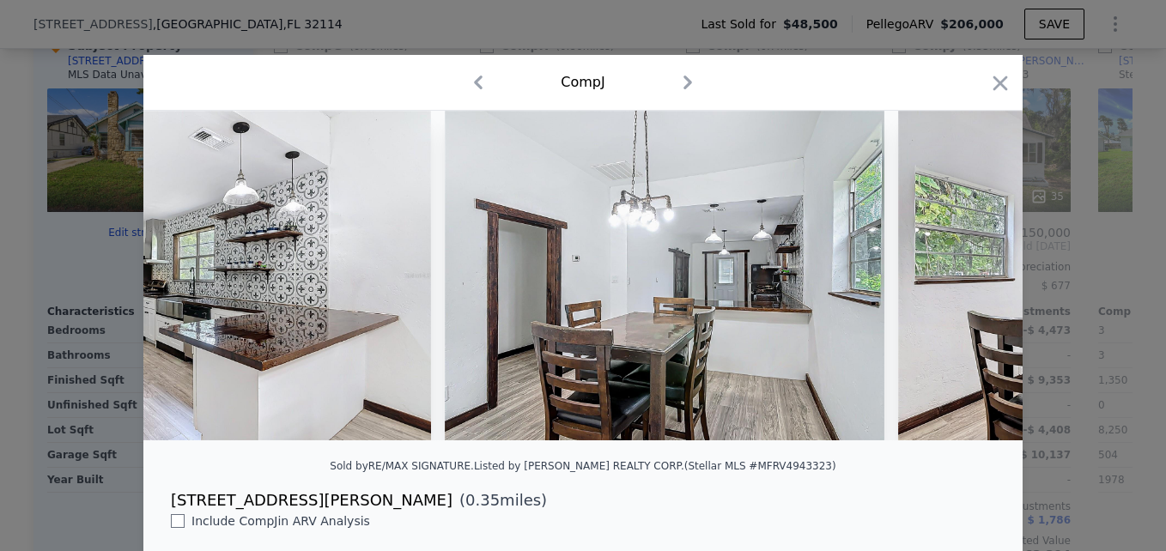
scroll to position [0, 7863]
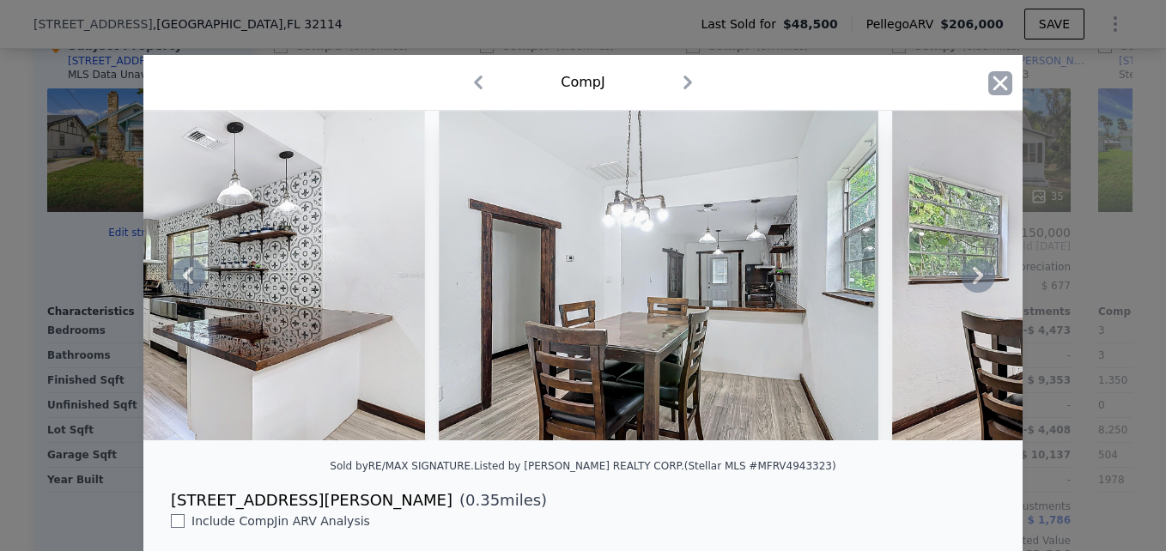
click at [988, 87] on icon "button" at bounding box center [1000, 83] width 24 height 24
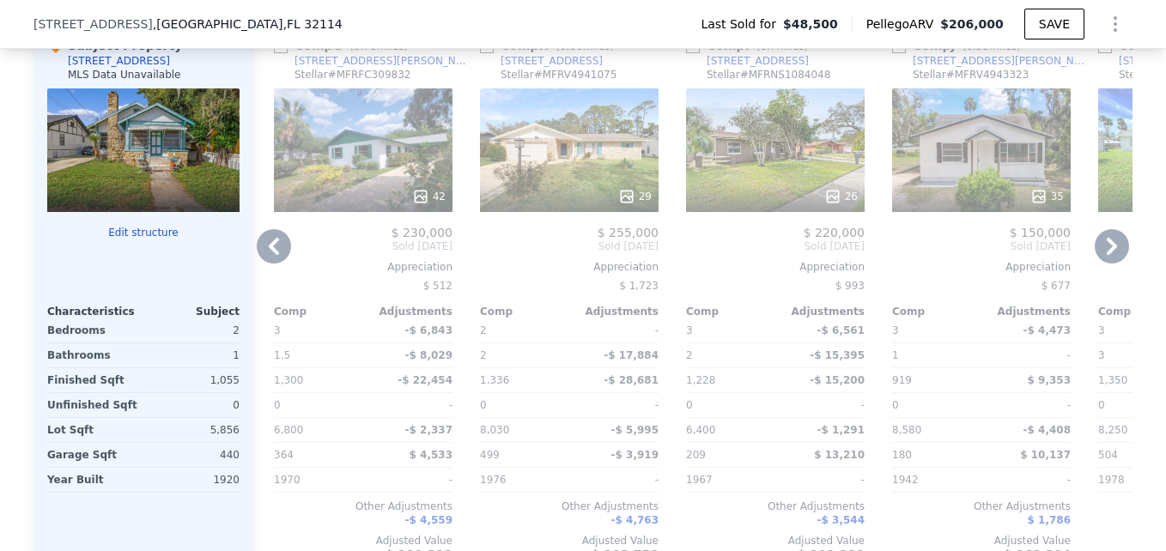
click at [1112, 264] on icon at bounding box center [1111, 246] width 34 height 34
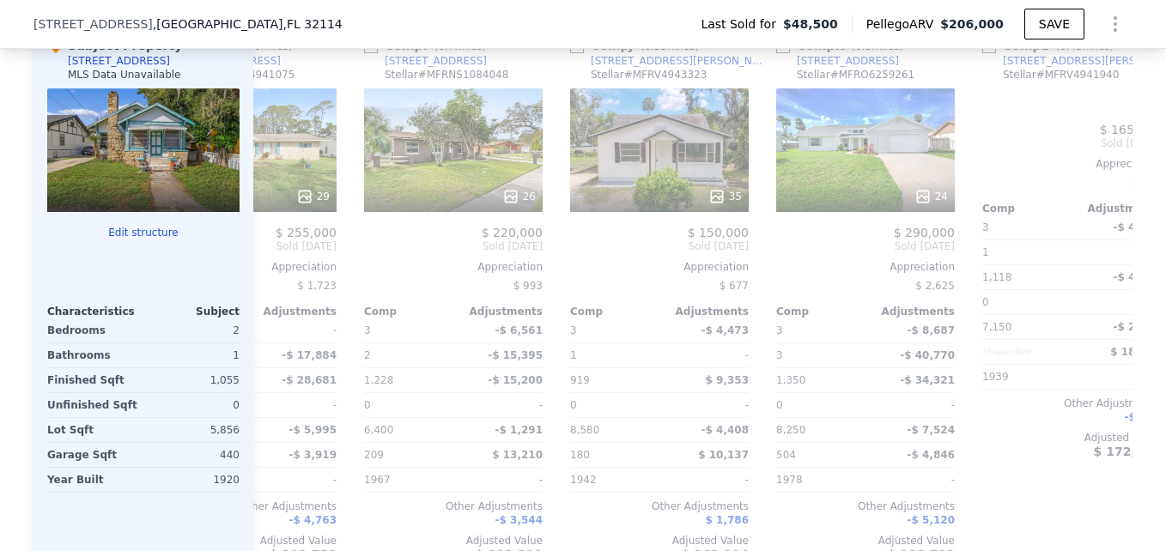
scroll to position [0, 1634]
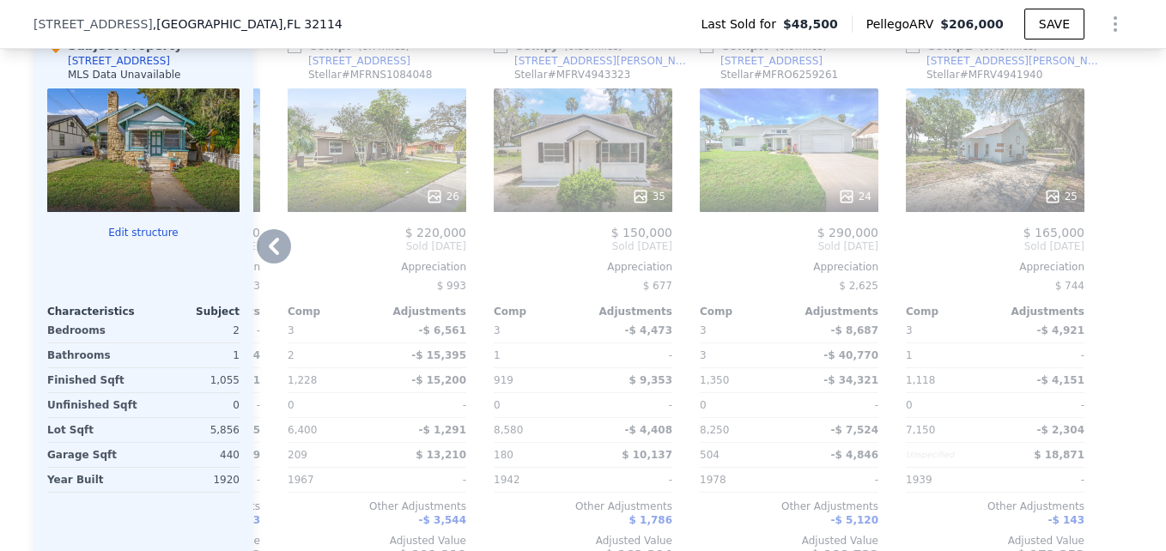
click at [263, 264] on icon at bounding box center [274, 246] width 34 height 34
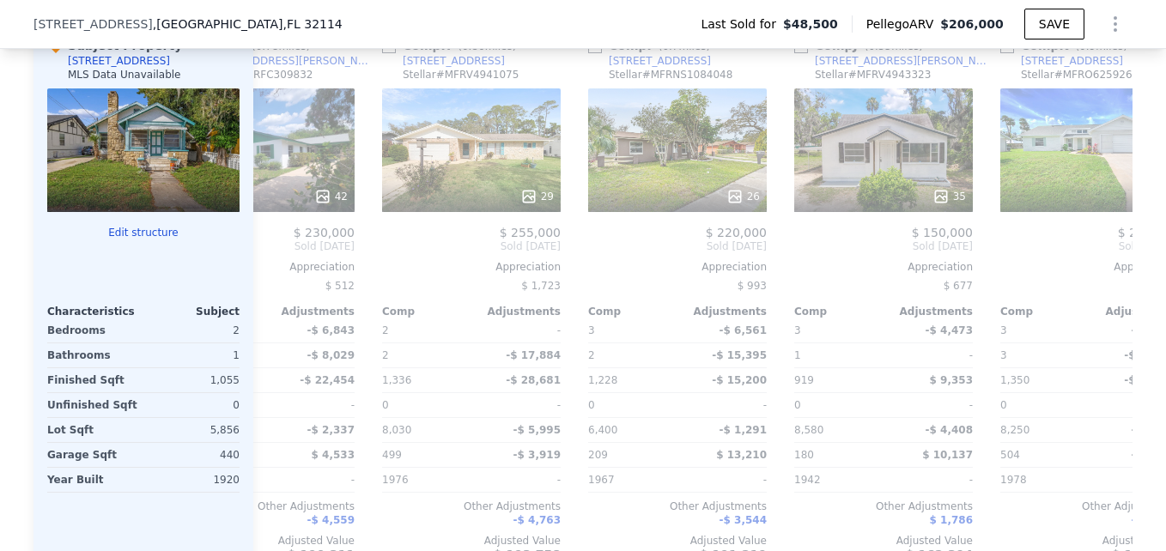
scroll to position [0, 1222]
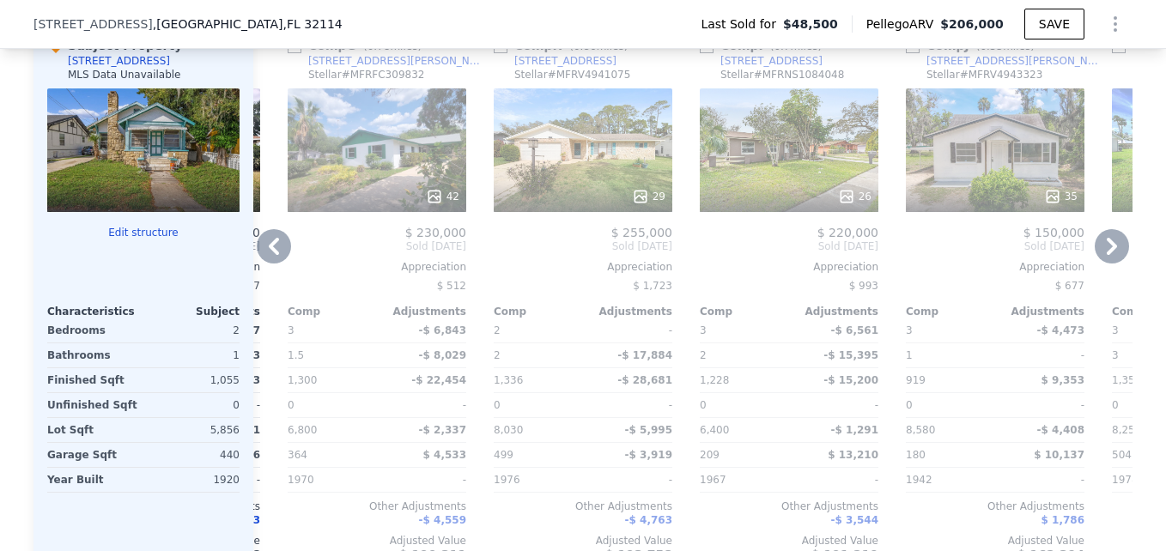
click at [262, 264] on icon at bounding box center [274, 246] width 34 height 34
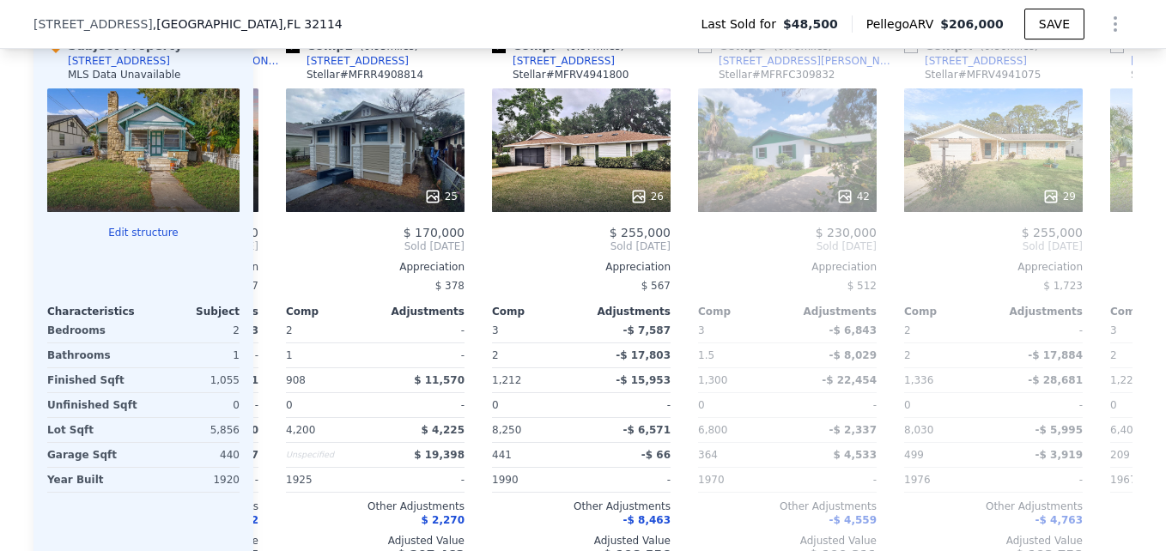
scroll to position [0, 810]
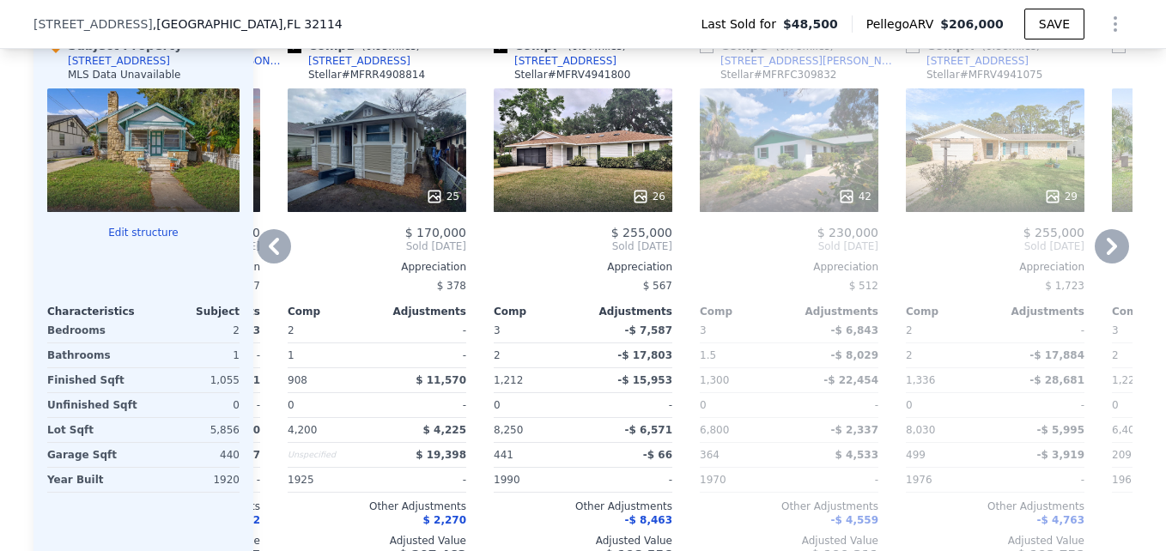
click at [262, 264] on icon at bounding box center [274, 246] width 34 height 34
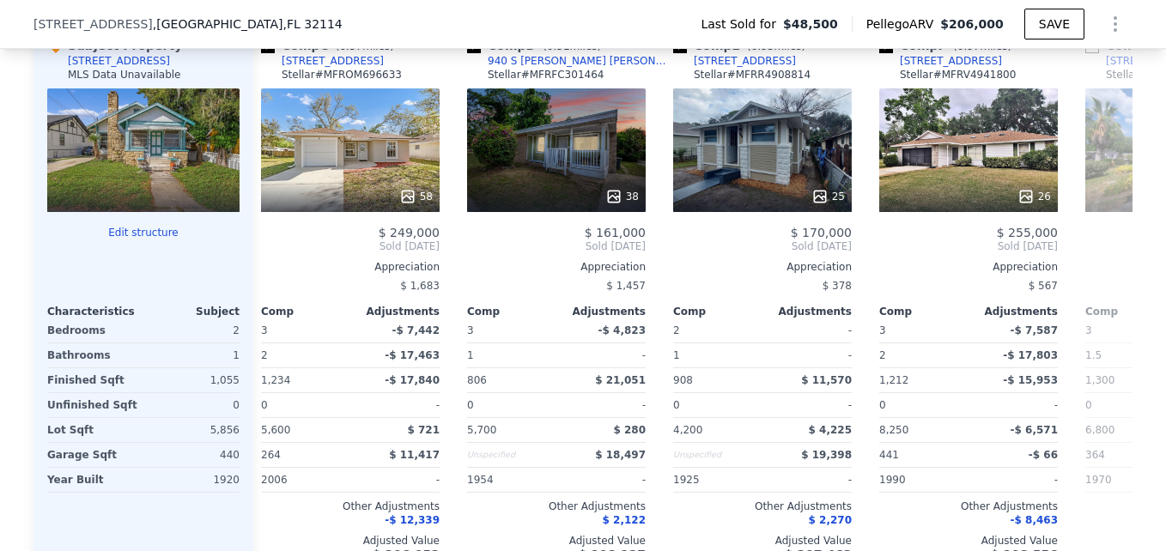
scroll to position [0, 398]
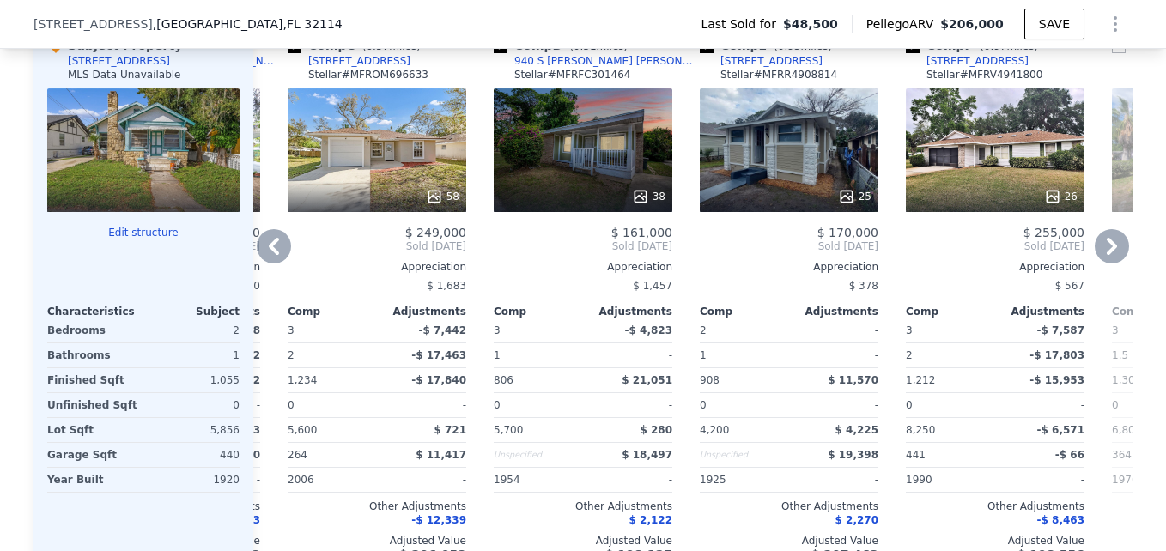
click at [789, 163] on div "25" at bounding box center [789, 150] width 179 height 124
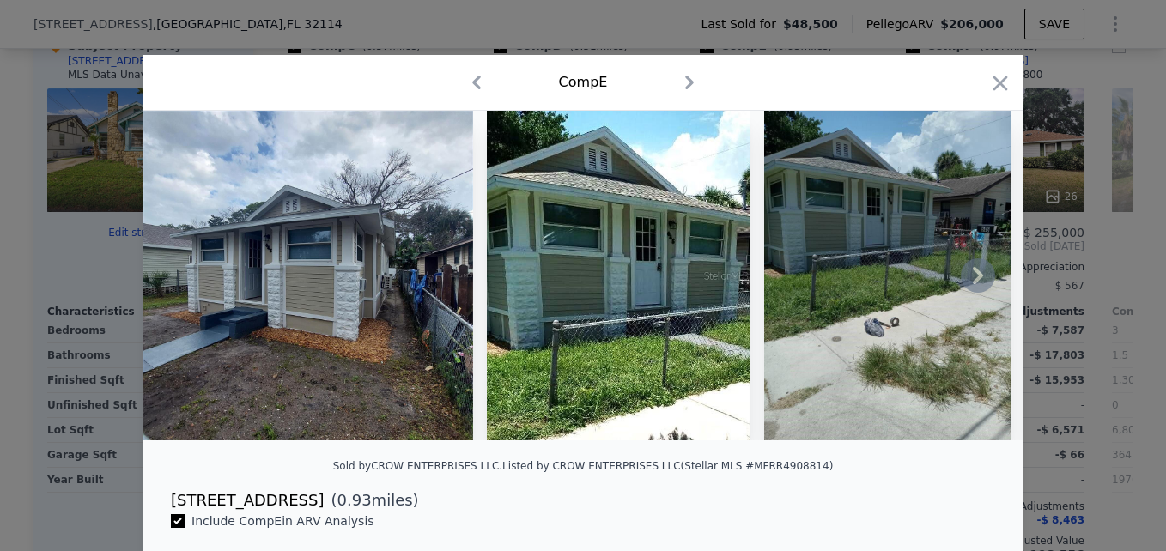
click at [965, 282] on icon at bounding box center [978, 275] width 34 height 34
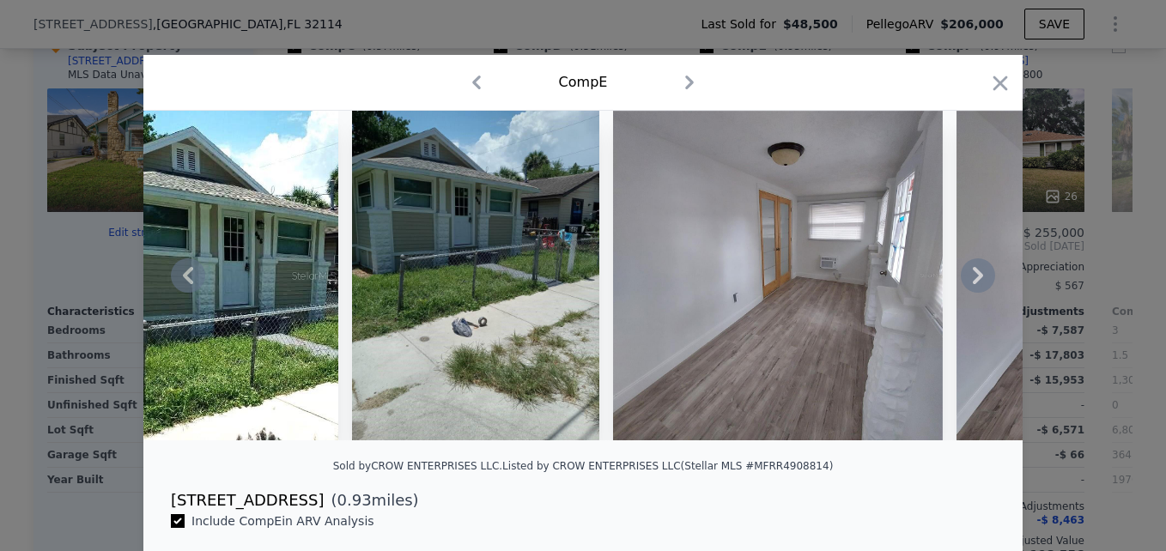
click at [965, 282] on icon at bounding box center [978, 275] width 34 height 34
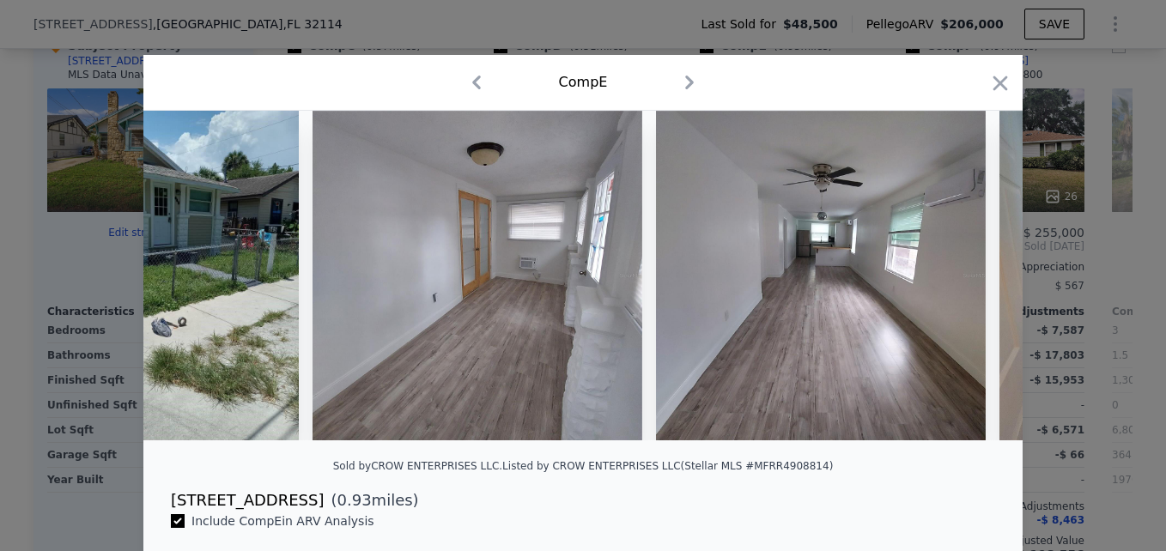
scroll to position [0, 824]
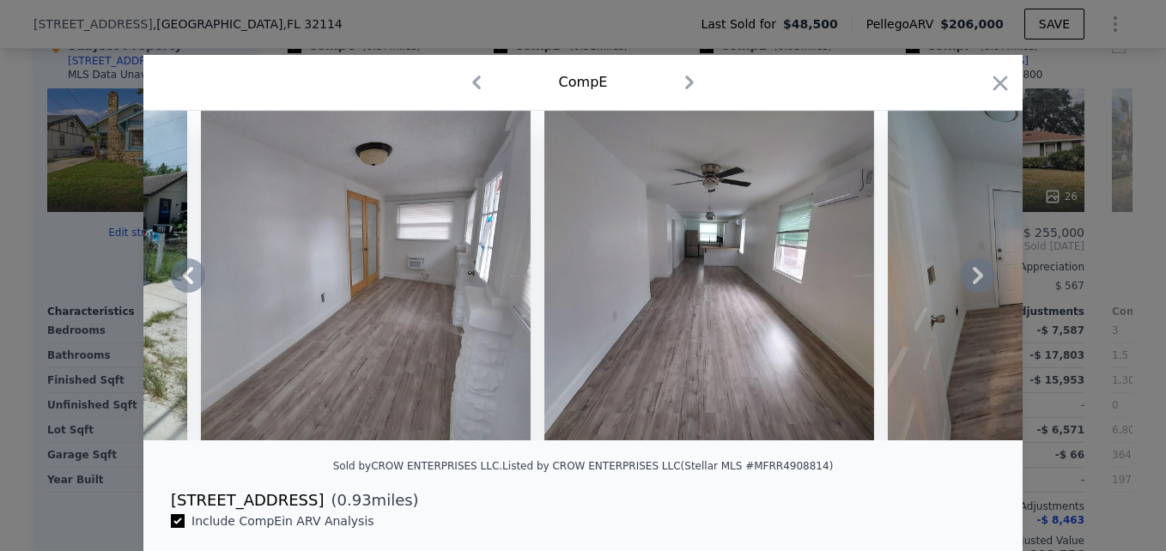
click at [965, 282] on icon at bounding box center [978, 275] width 34 height 34
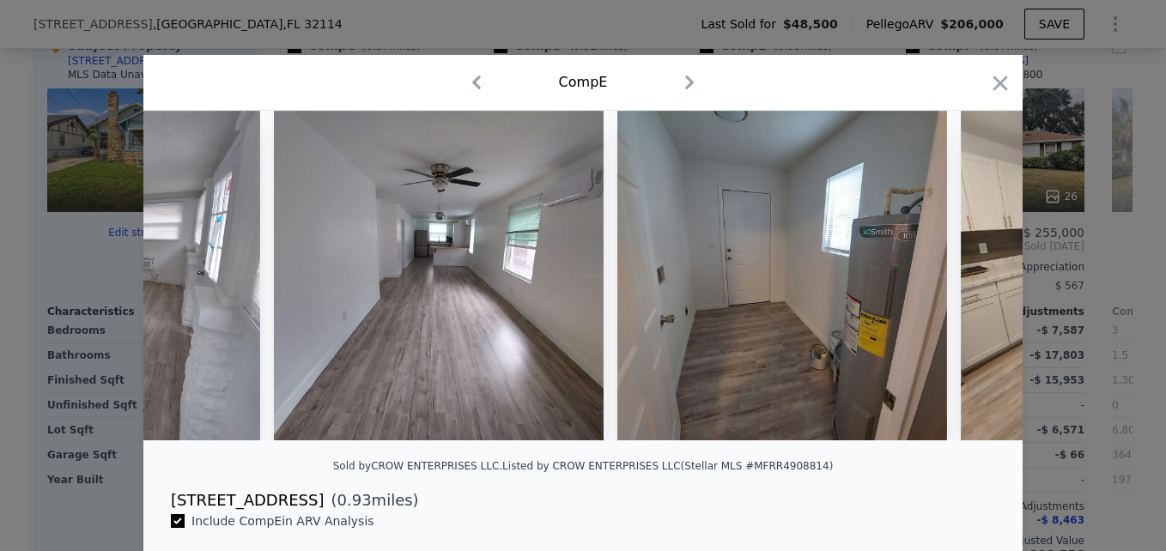
scroll to position [0, 1236]
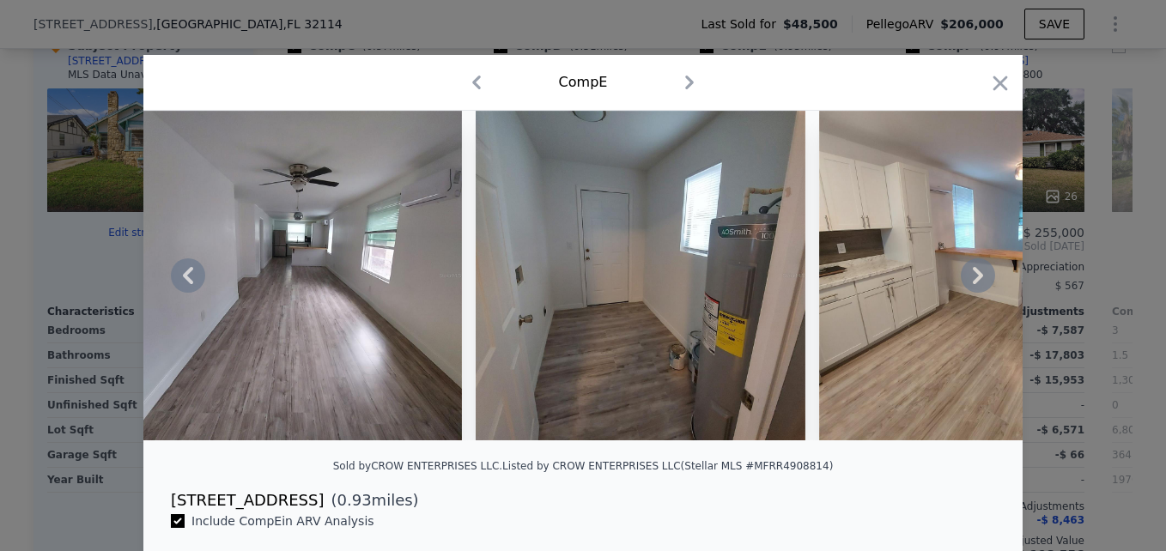
click at [965, 282] on icon at bounding box center [978, 275] width 34 height 34
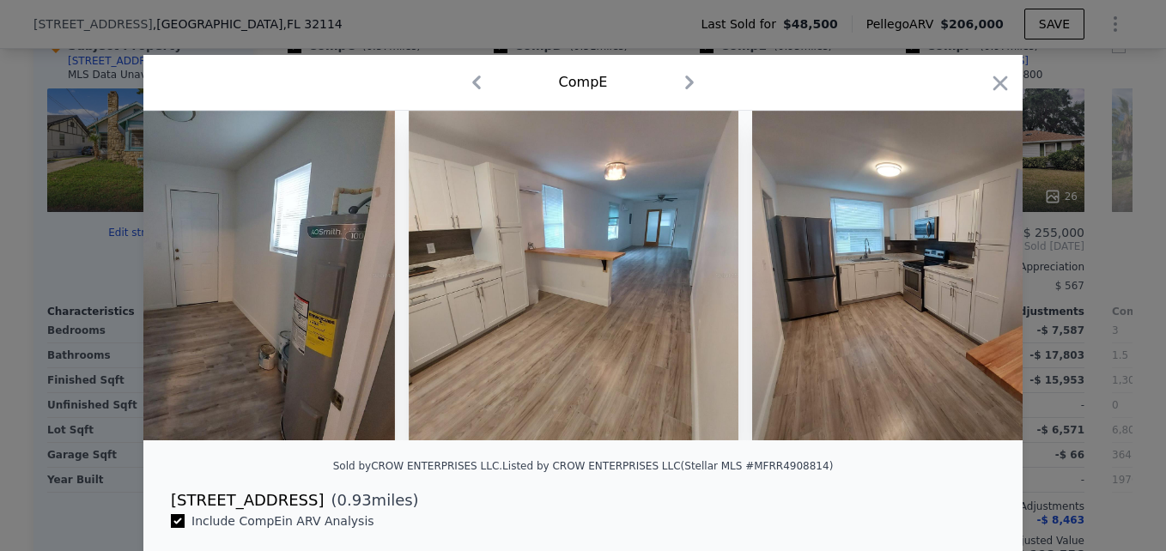
scroll to position [0, 1648]
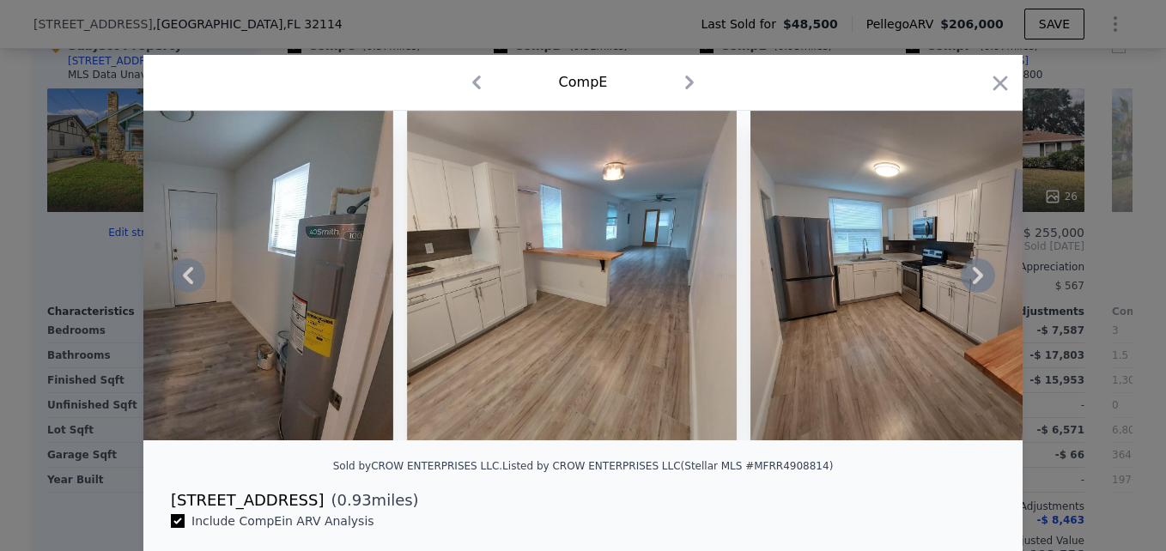
click at [965, 282] on icon at bounding box center [978, 275] width 34 height 34
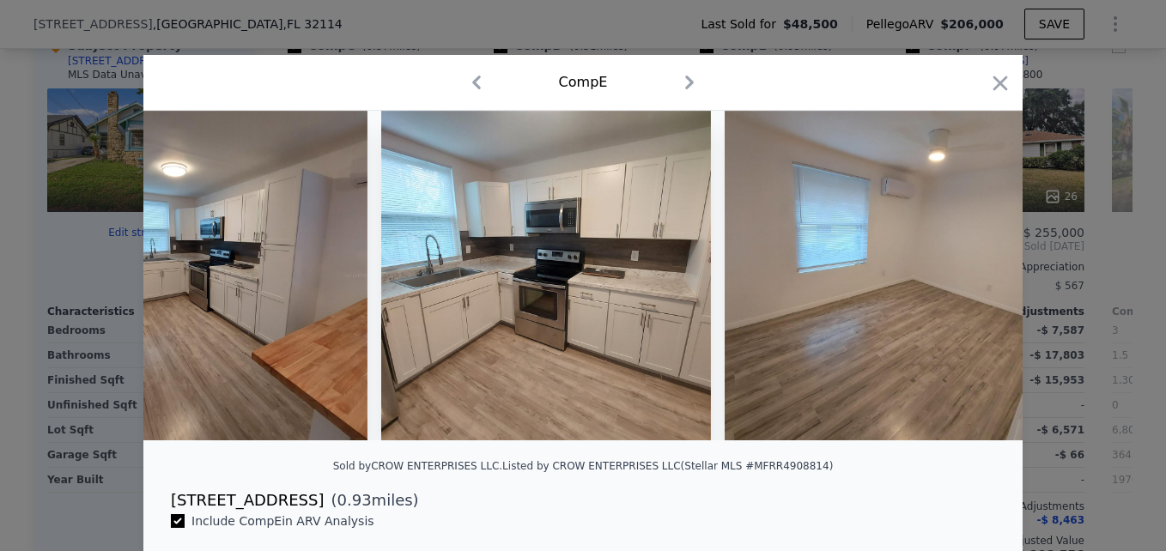
scroll to position [0, 2472]
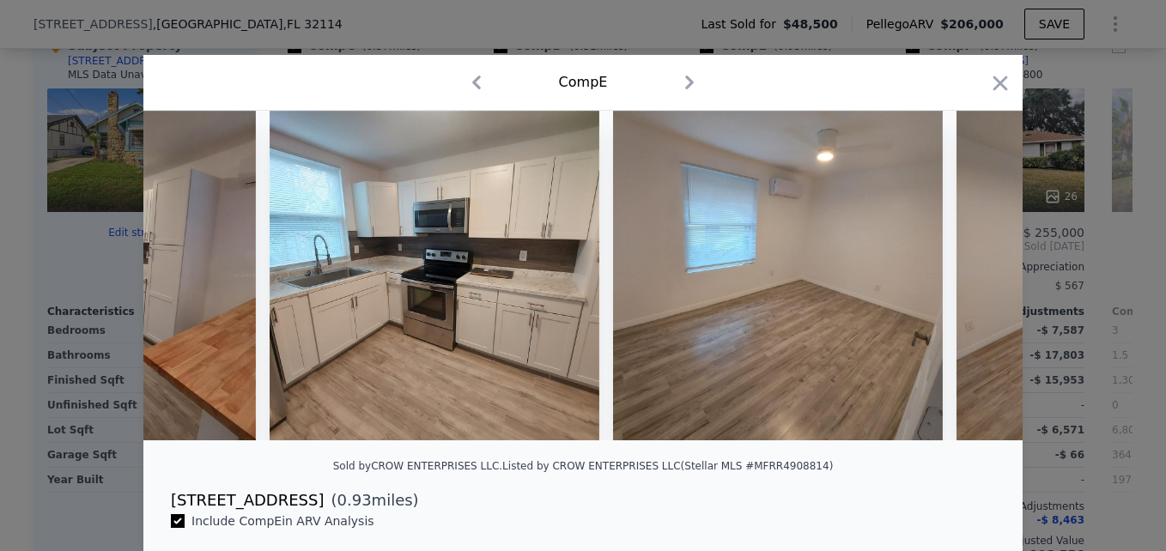
click at [965, 282] on div at bounding box center [582, 276] width 879 height 330
click at [967, 283] on icon at bounding box center [978, 275] width 34 height 34
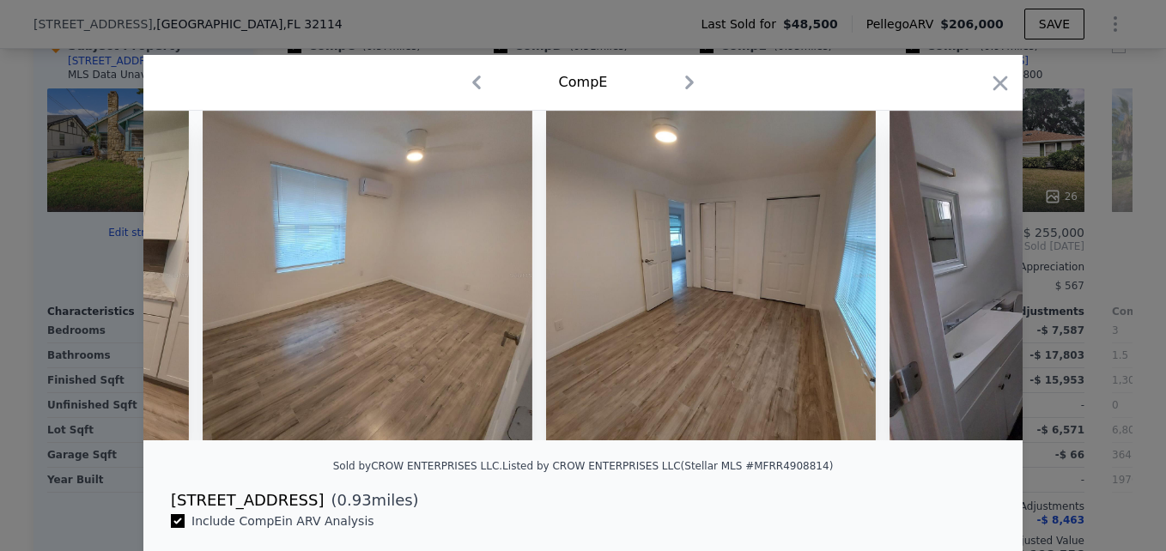
scroll to position [0, 2884]
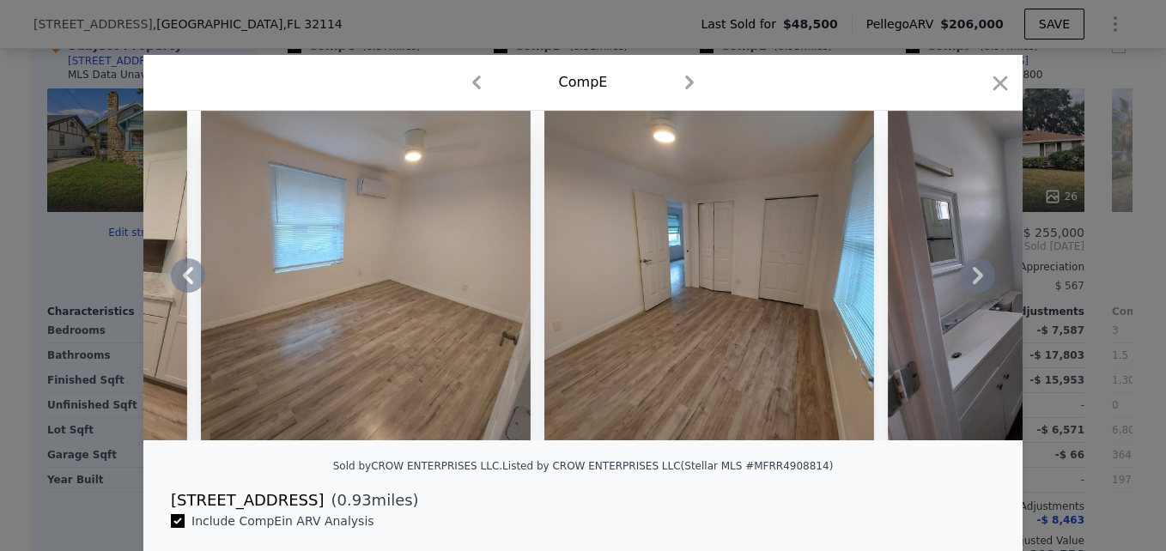
click at [967, 283] on div at bounding box center [582, 276] width 879 height 330
click at [967, 283] on icon at bounding box center [978, 275] width 34 height 34
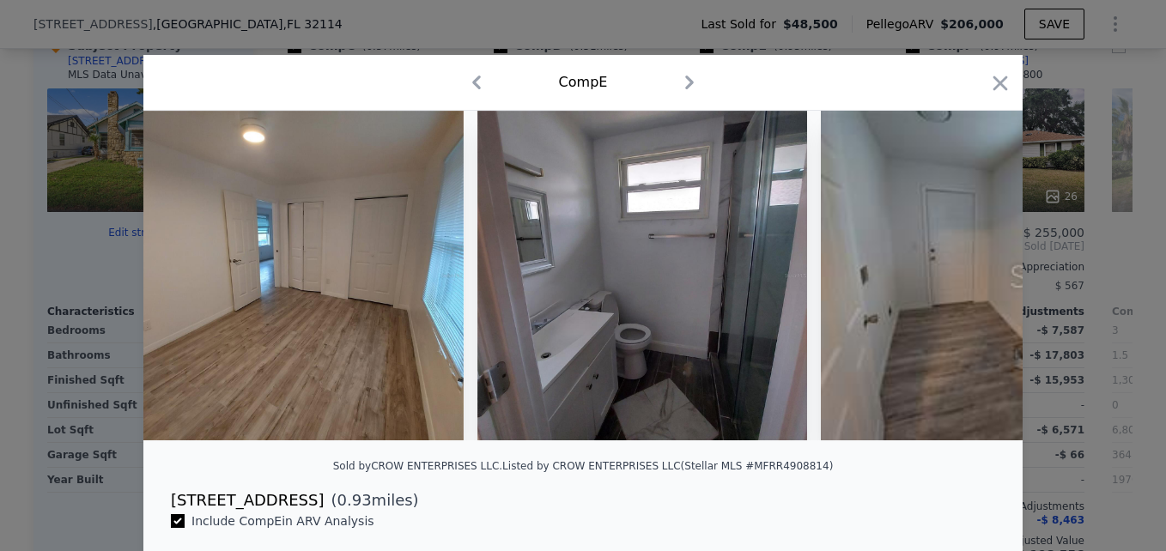
scroll to position [0, 3296]
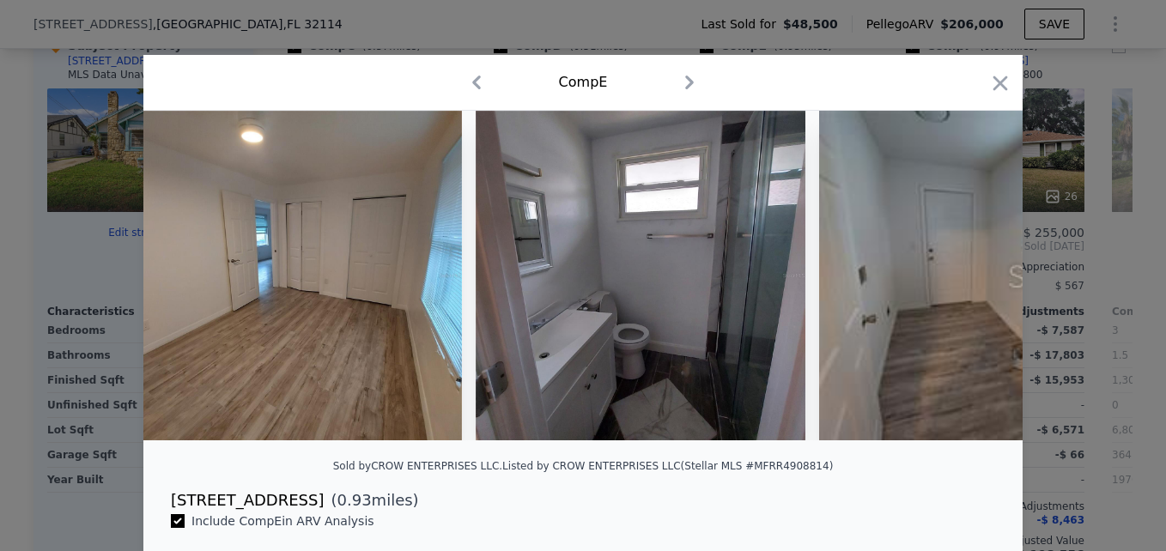
click at [967, 283] on div at bounding box center [582, 276] width 879 height 330
click at [967, 283] on icon at bounding box center [978, 275] width 34 height 34
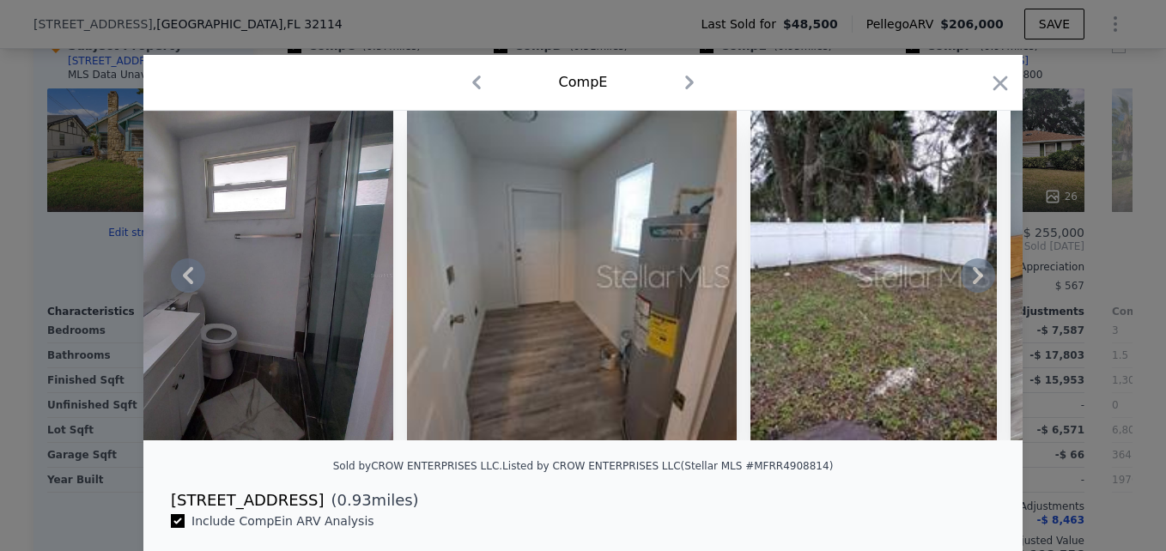
click at [967, 283] on icon at bounding box center [978, 275] width 34 height 34
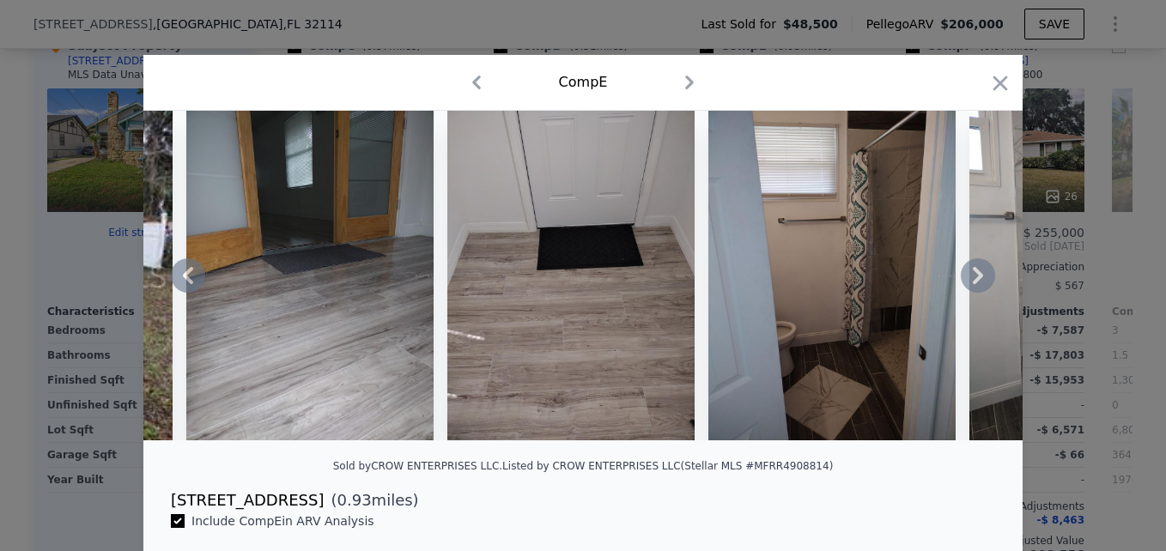
click at [967, 283] on icon at bounding box center [978, 275] width 34 height 34
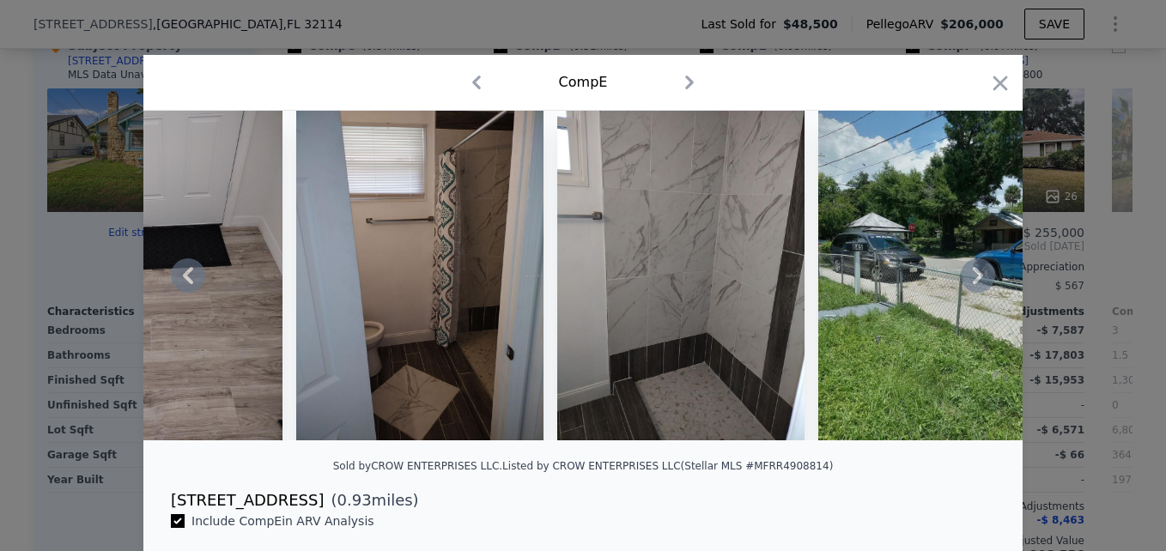
click at [967, 283] on icon at bounding box center [978, 275] width 34 height 34
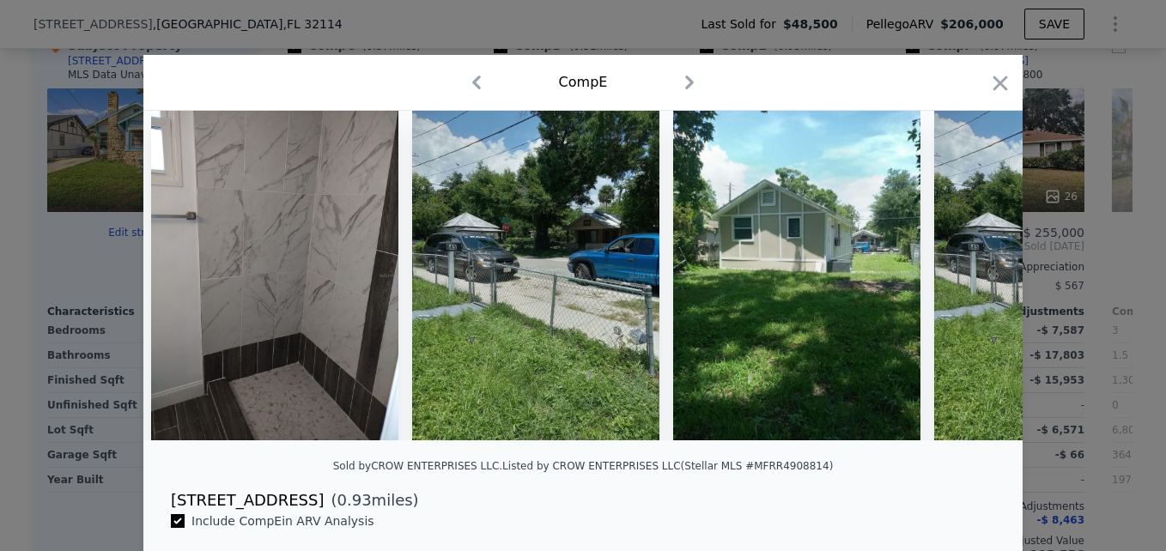
scroll to position [0, 5356]
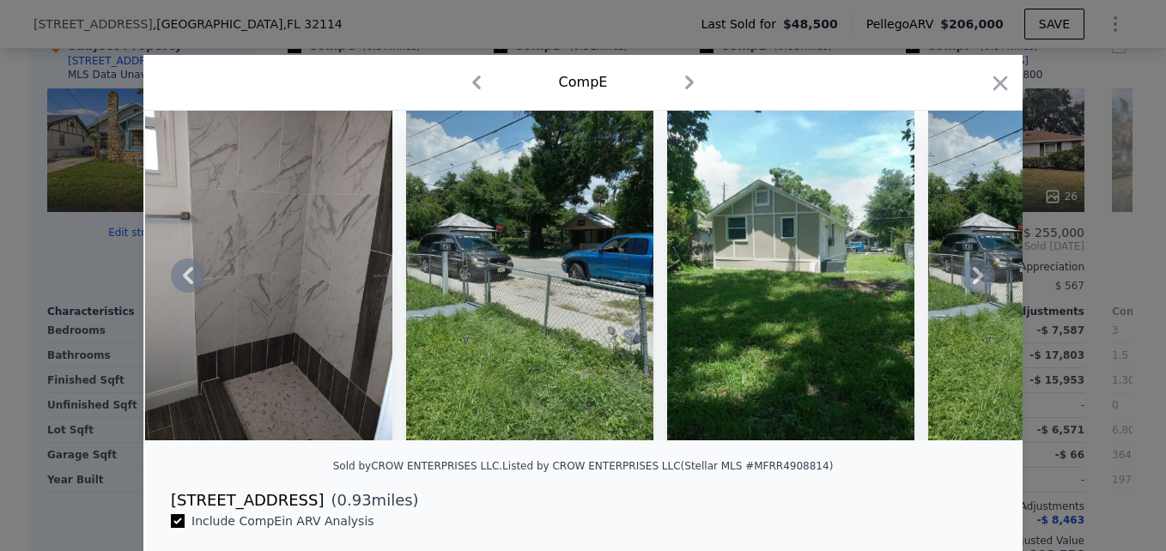
click at [967, 283] on icon at bounding box center [978, 275] width 34 height 34
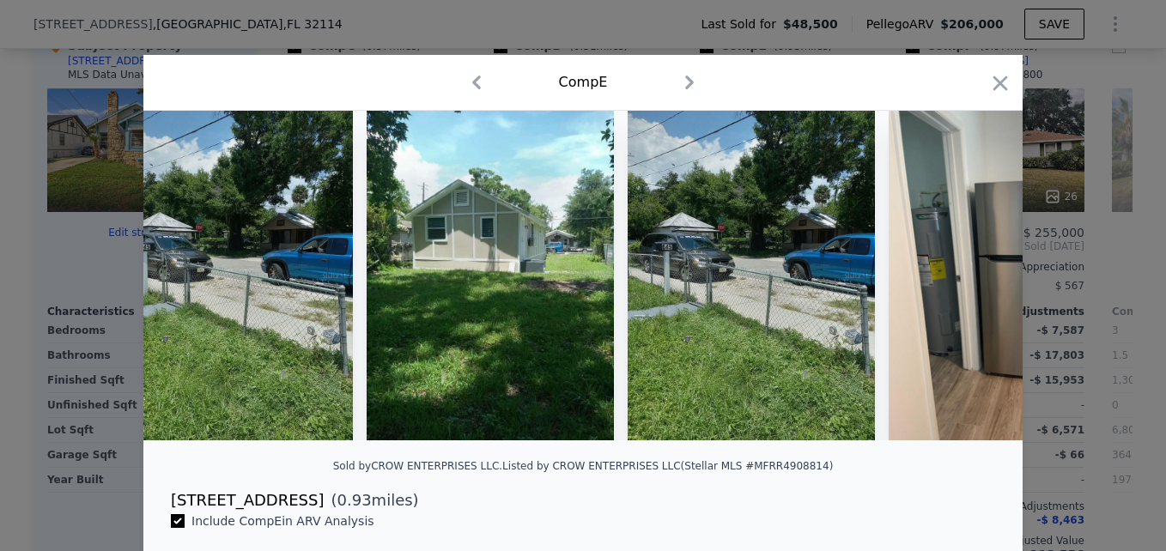
scroll to position [0, 5768]
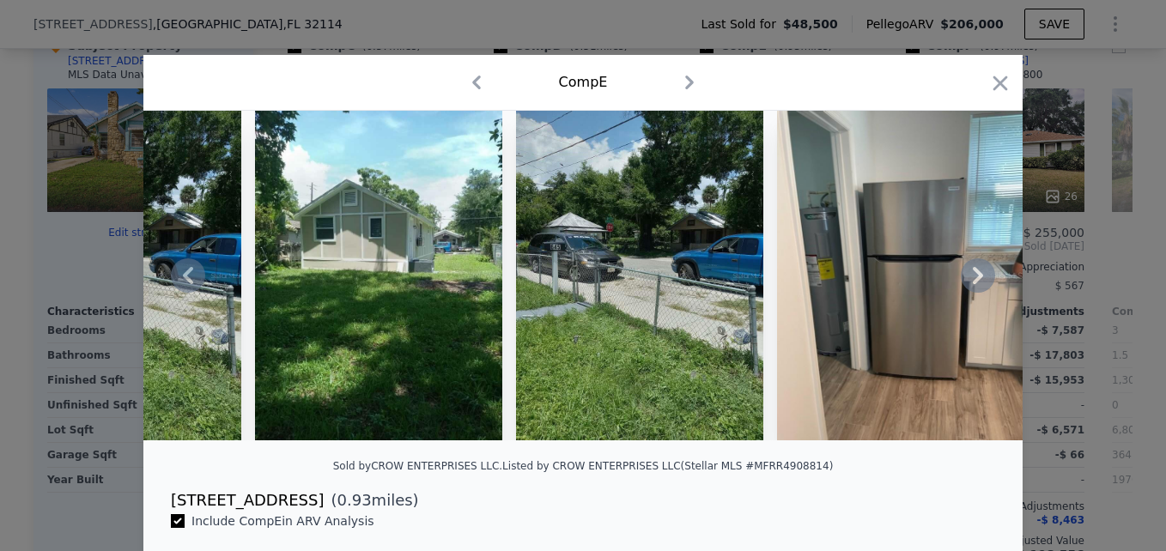
click at [967, 283] on icon at bounding box center [978, 275] width 34 height 34
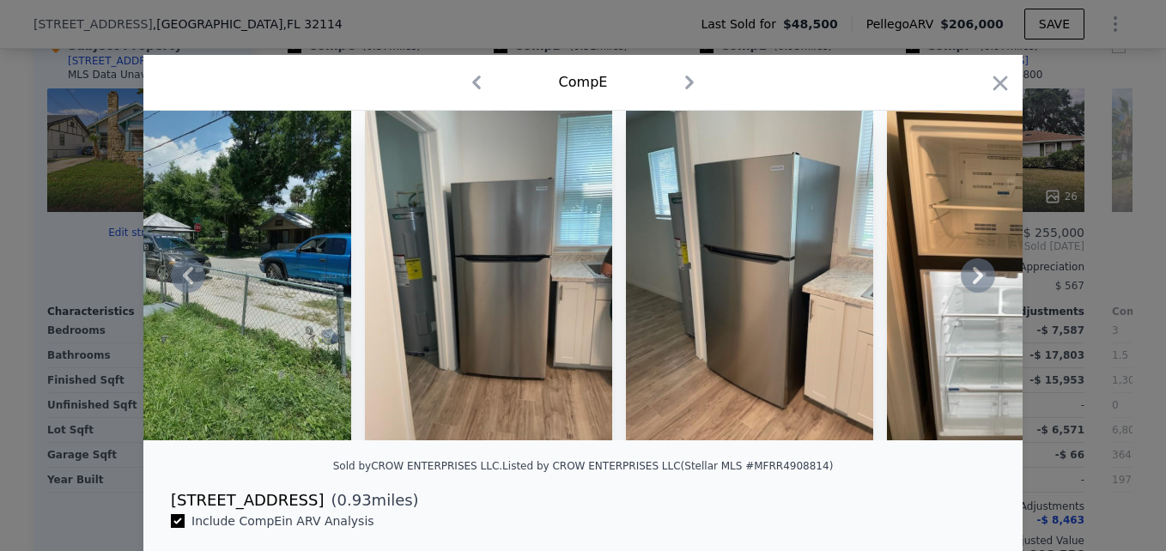
click at [967, 283] on icon at bounding box center [978, 275] width 34 height 34
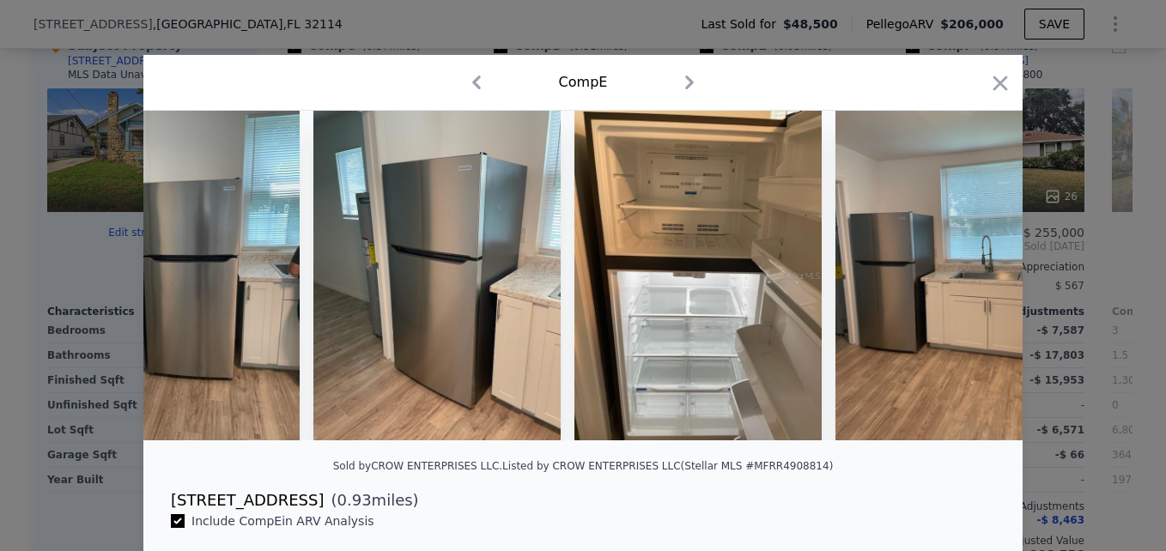
scroll to position [0, 6553]
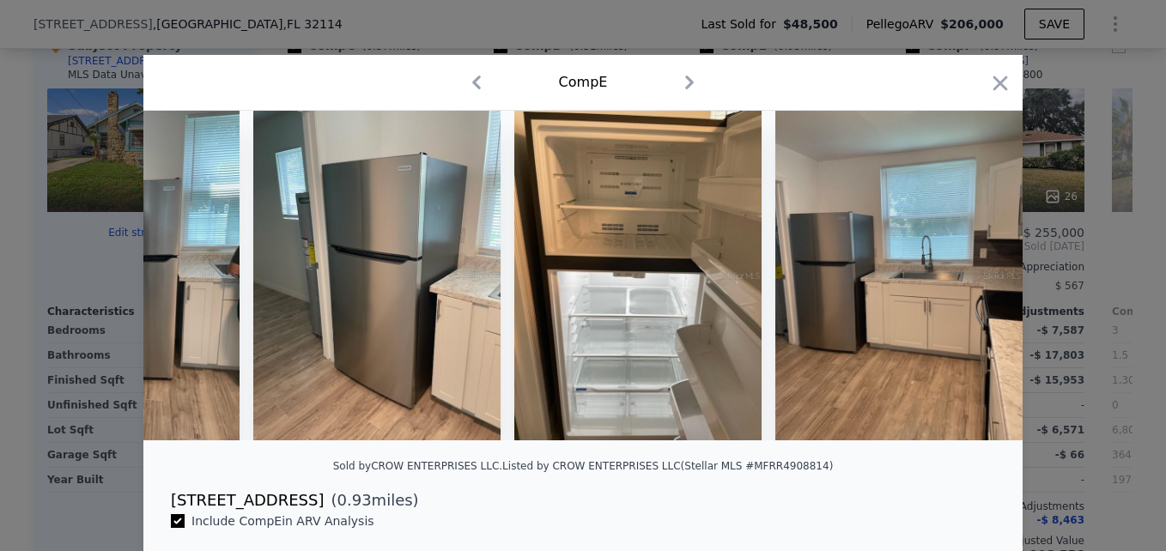
click at [967, 283] on img at bounding box center [898, 276] width 247 height 330
click at [995, 83] on icon "button" at bounding box center [1000, 83] width 15 height 15
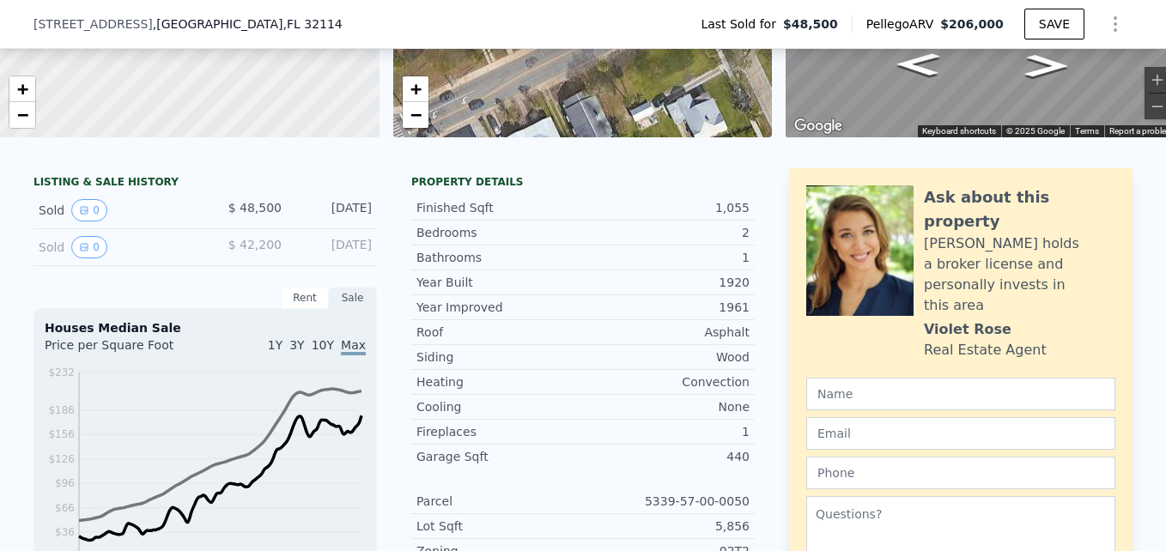
scroll to position [138, 0]
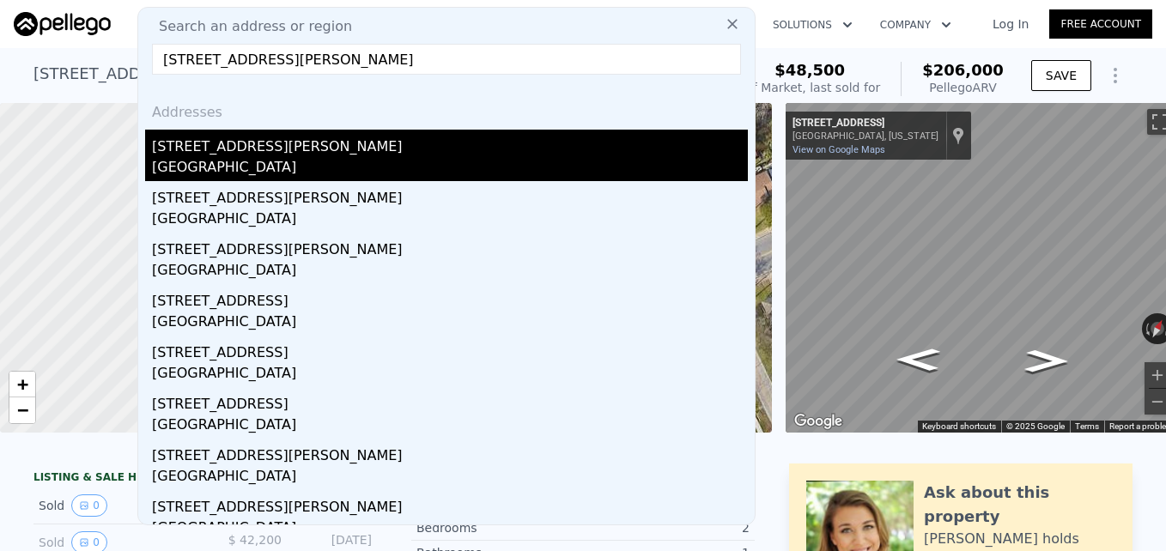
type input "615 Weber Ave, Daytona Beach, FL 32114"
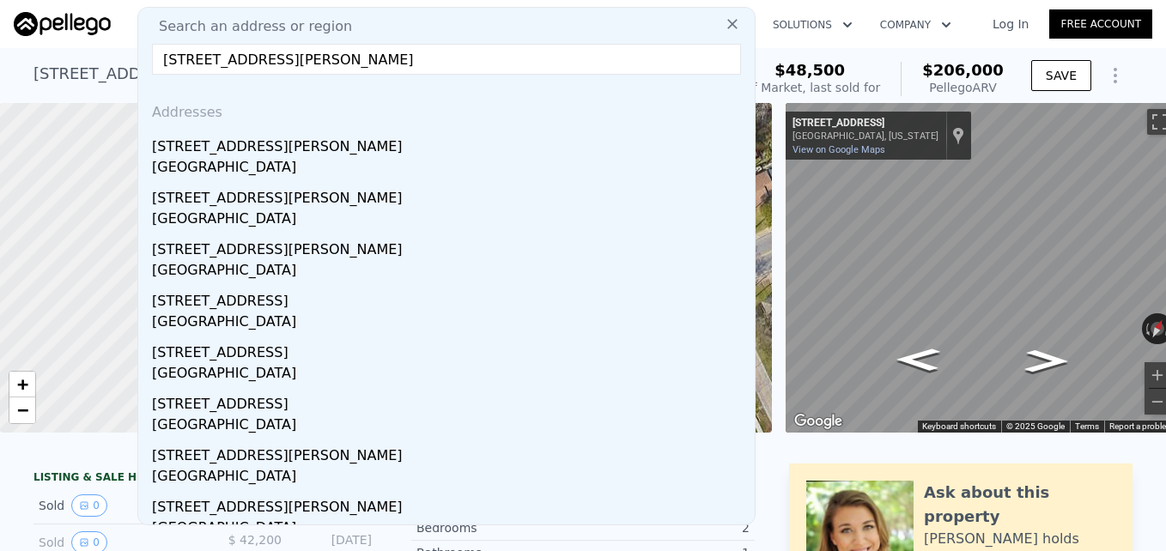
click at [221, 157] on div "Daytona Beach, FL 32114" at bounding box center [450, 169] width 596 height 24
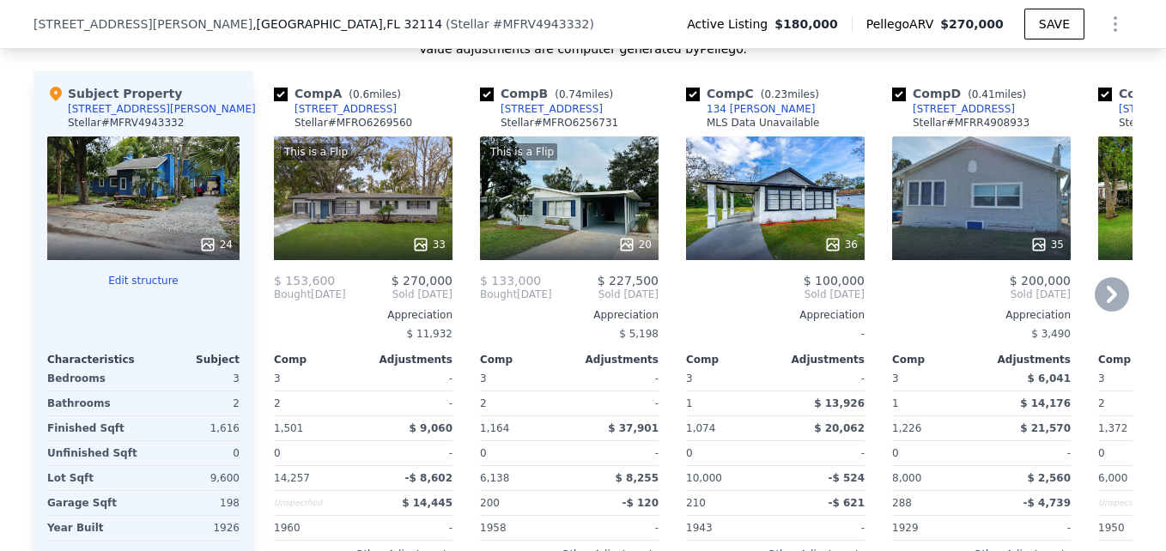
scroll to position [1892, 0]
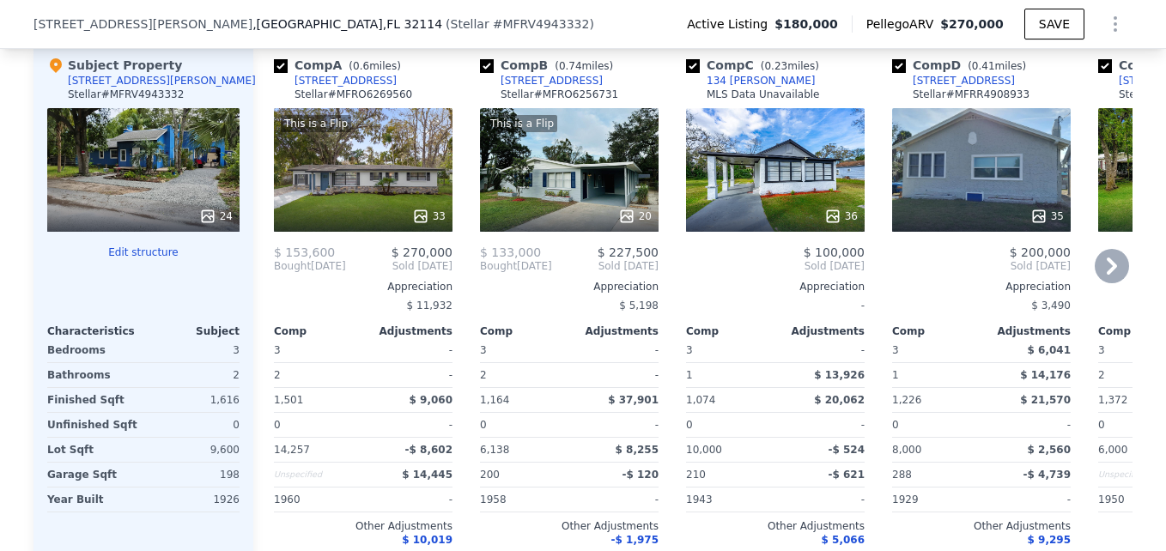
click at [1119, 281] on icon at bounding box center [1111, 266] width 34 height 34
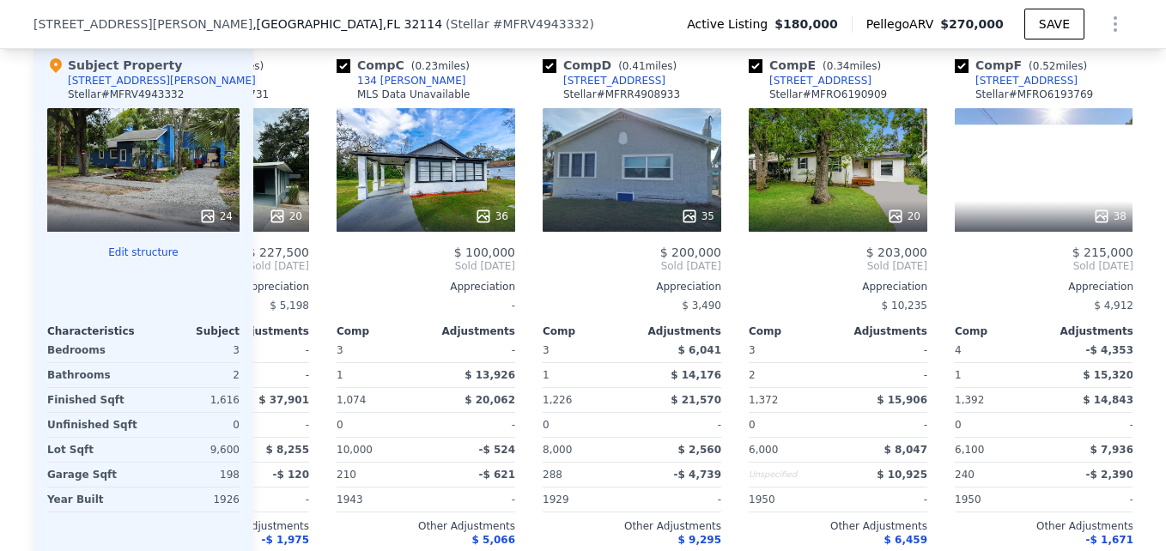
scroll to position [0, 412]
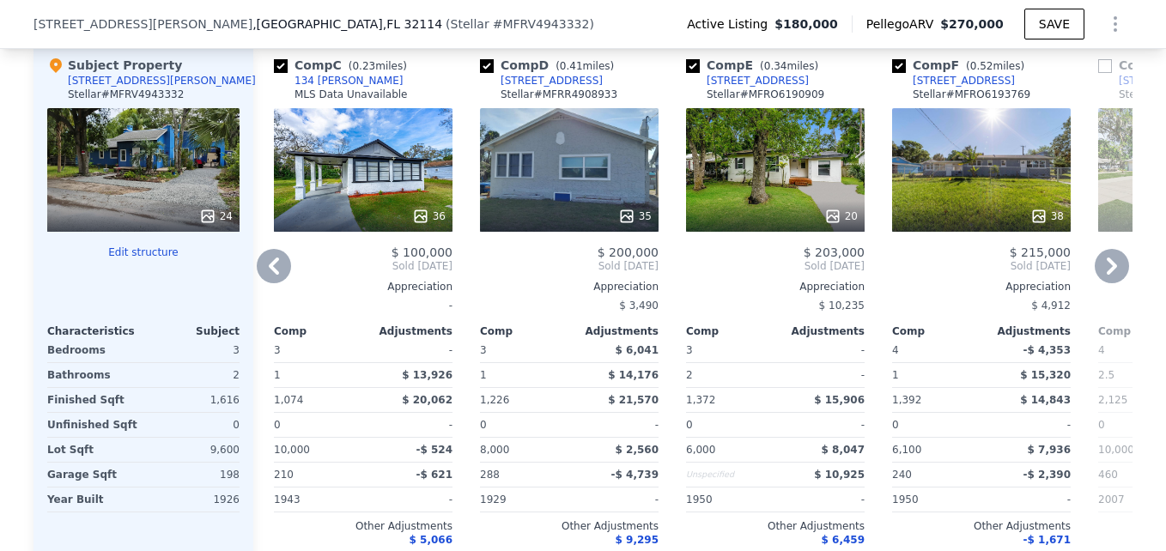
click at [1098, 283] on icon at bounding box center [1111, 266] width 34 height 34
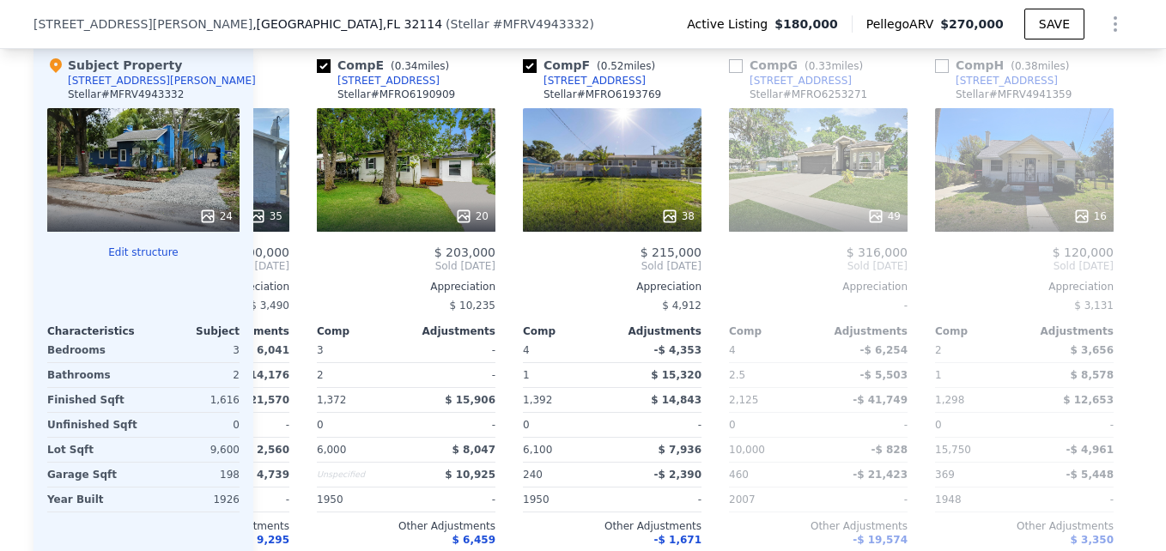
scroll to position [0, 824]
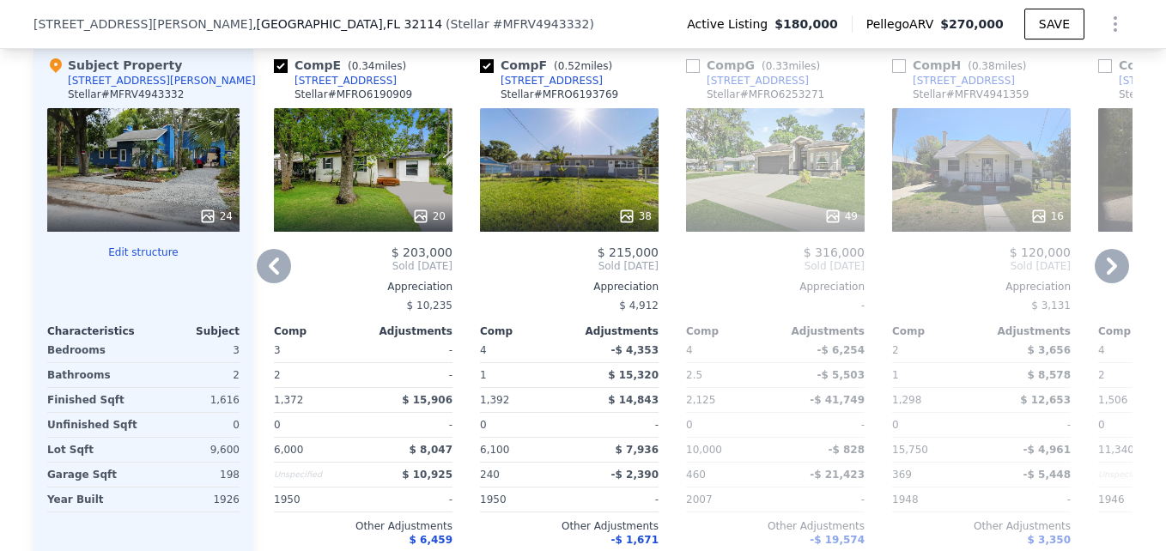
click at [1098, 283] on icon at bounding box center [1111, 266] width 34 height 34
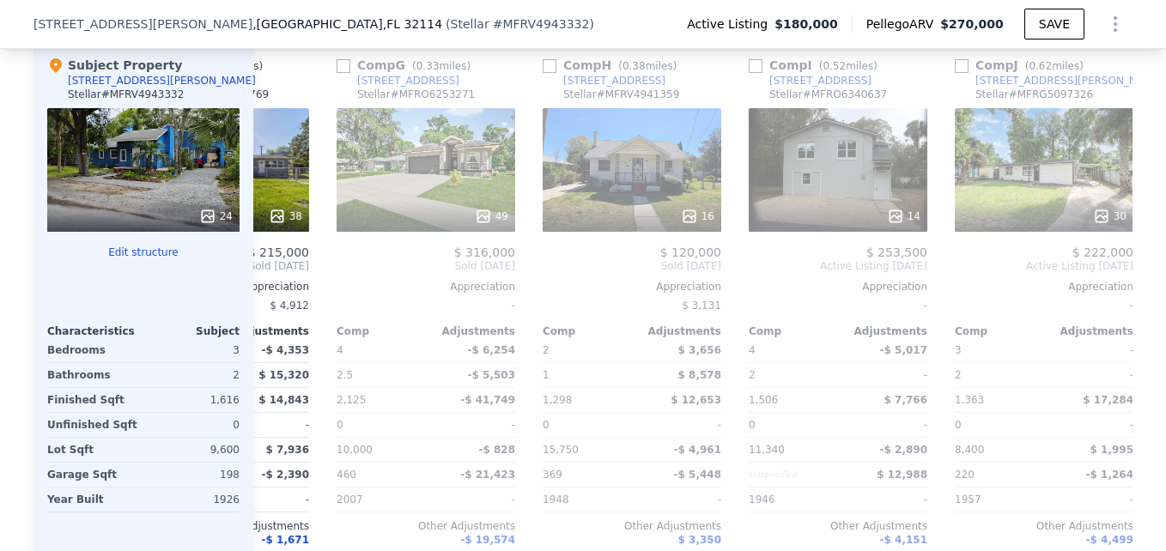
scroll to position [0, 1236]
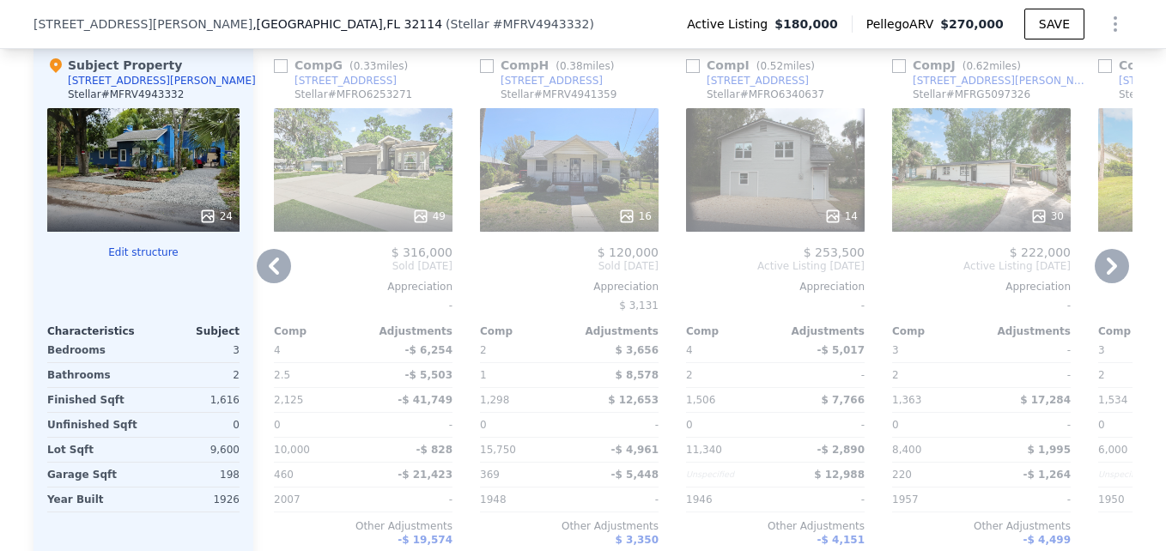
click at [763, 208] on div "14" at bounding box center [775, 170] width 179 height 124
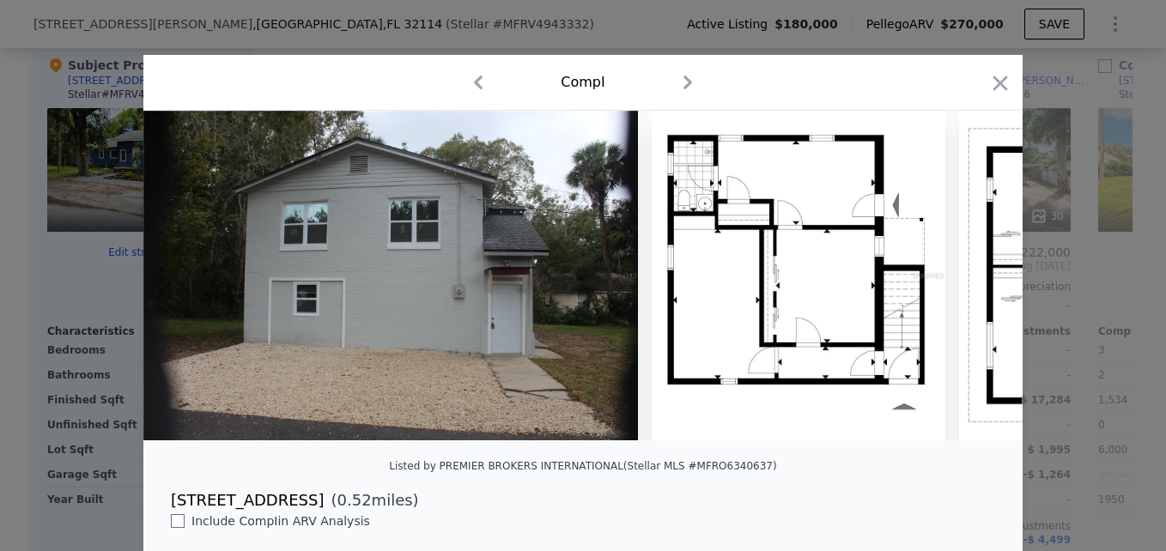
click at [677, 82] on icon "button" at bounding box center [687, 82] width 27 height 27
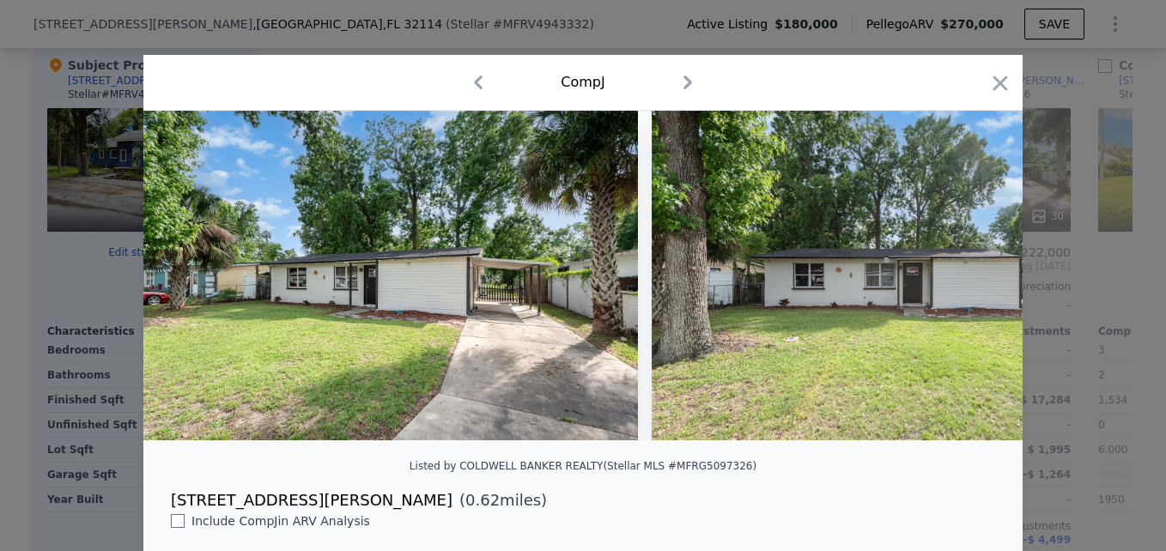
click at [473, 75] on icon "button" at bounding box center [477, 82] width 27 height 27
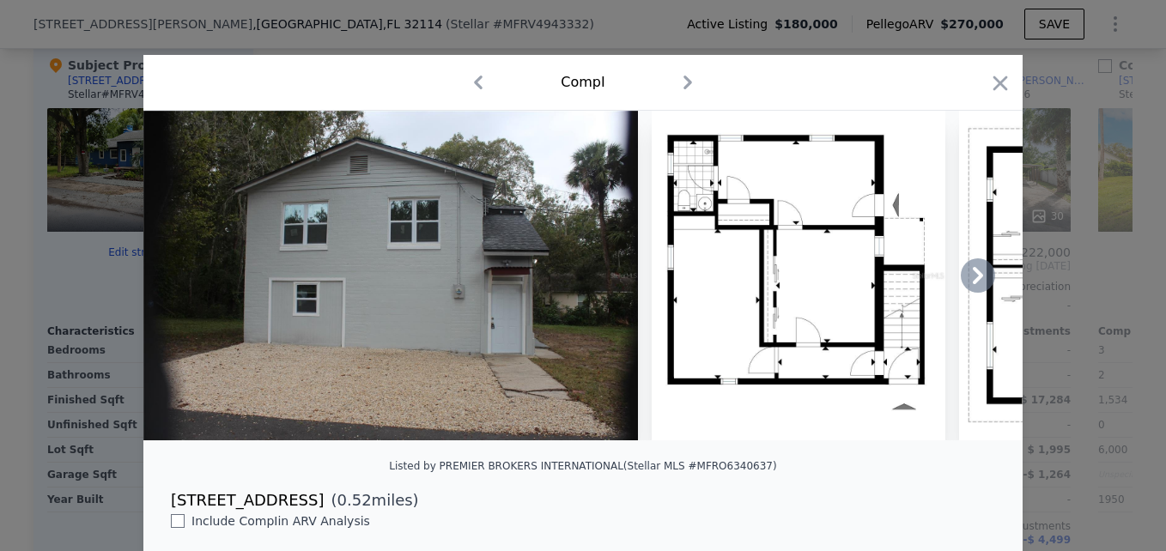
click at [501, 275] on img at bounding box center [390, 276] width 494 height 330
click at [968, 281] on icon at bounding box center [978, 275] width 34 height 34
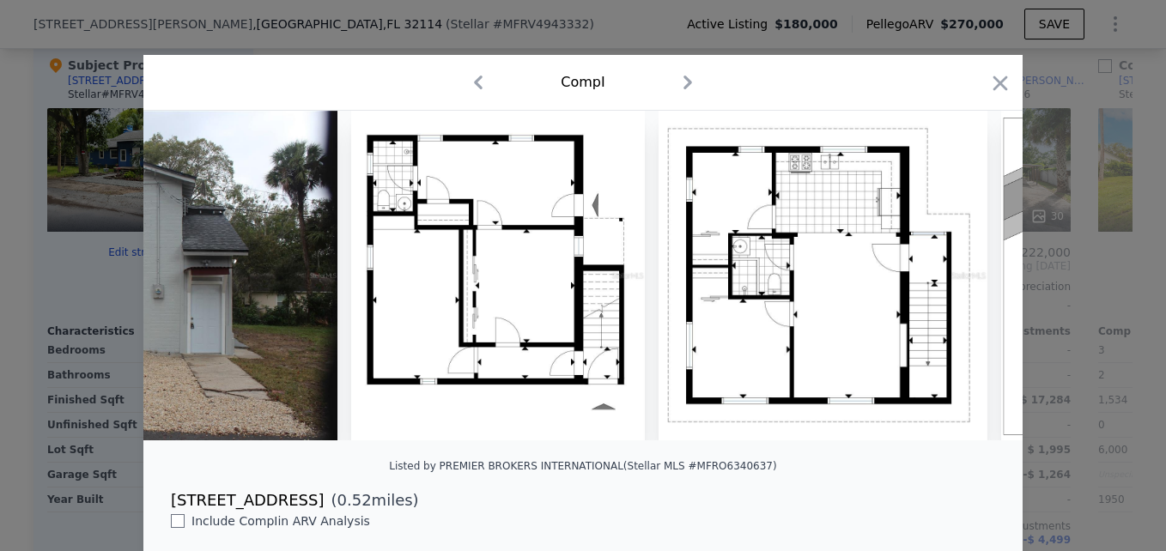
scroll to position [0, 412]
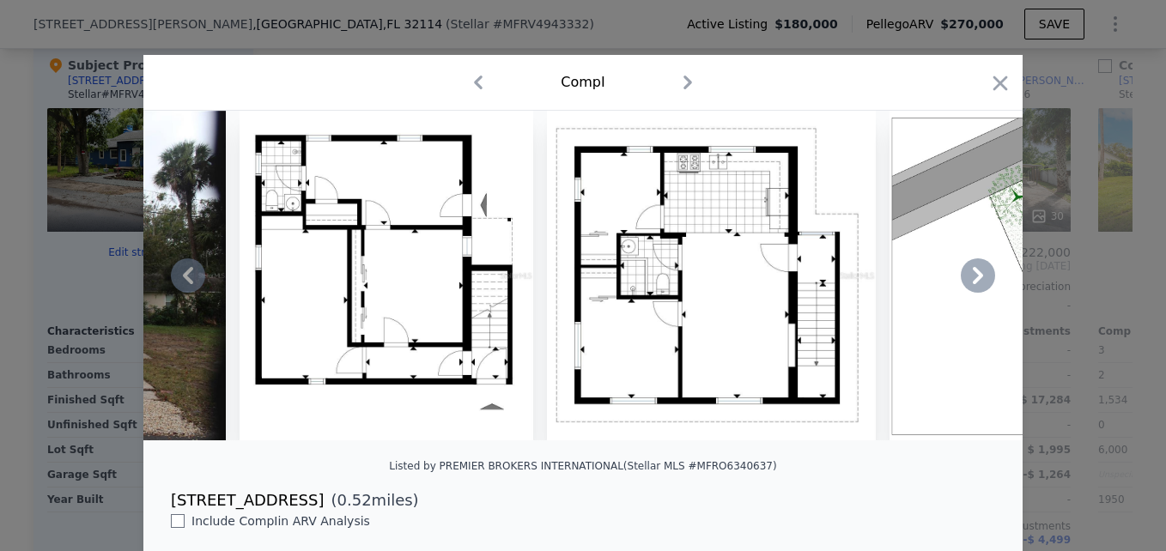
click at [968, 281] on icon at bounding box center [978, 275] width 34 height 34
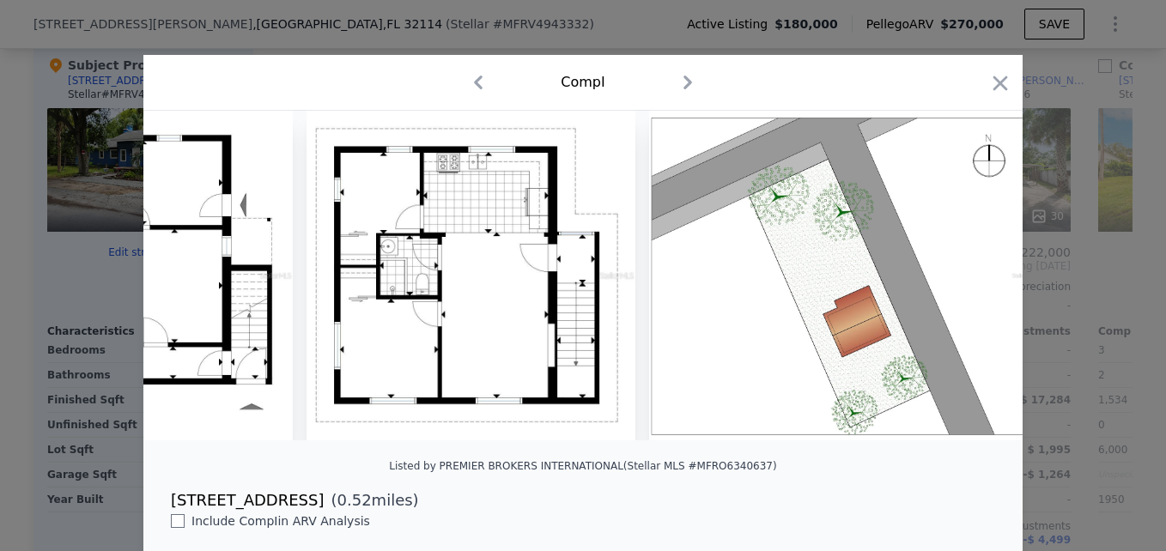
scroll to position [0, 824]
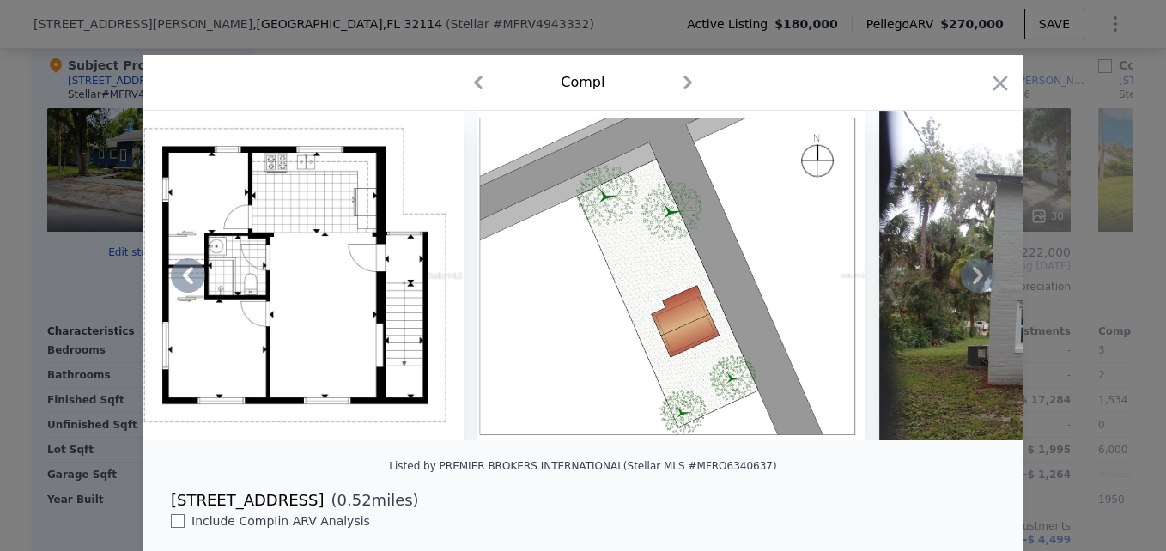
click at [968, 281] on icon at bounding box center [978, 275] width 34 height 34
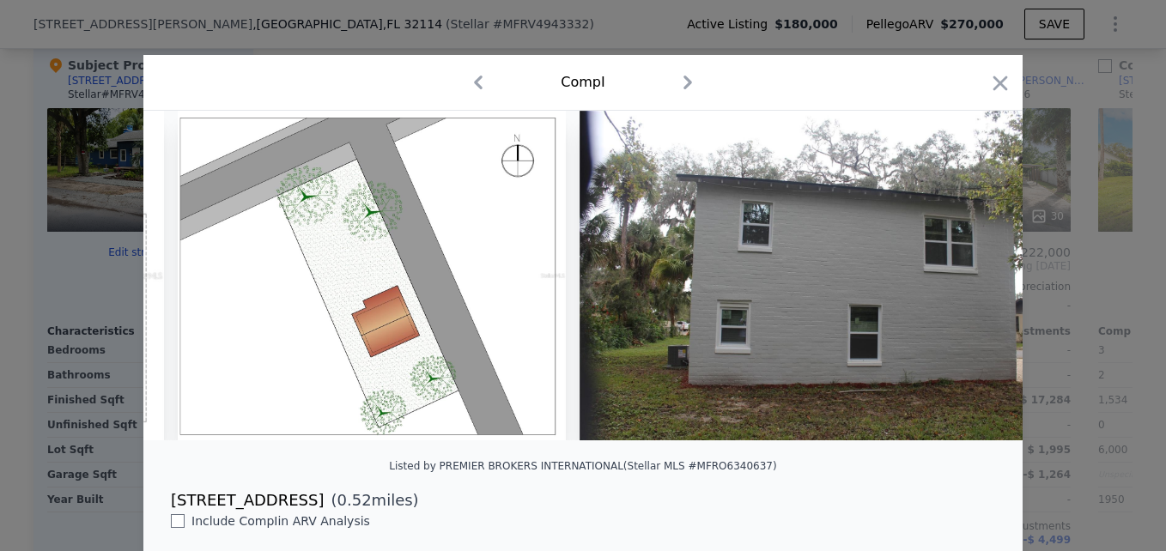
scroll to position [0, 1236]
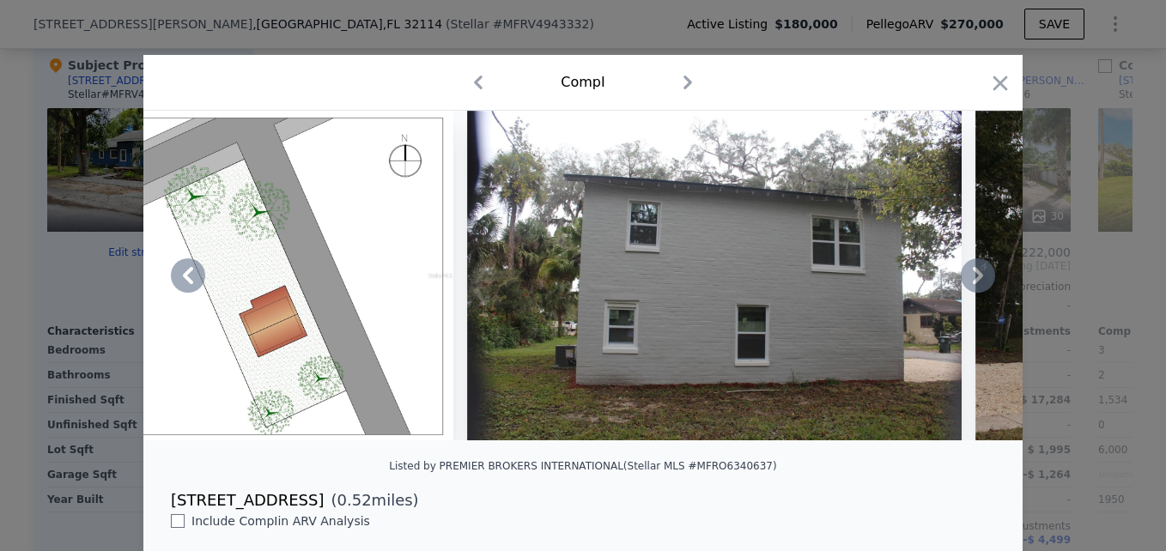
click at [968, 281] on icon at bounding box center [978, 275] width 34 height 34
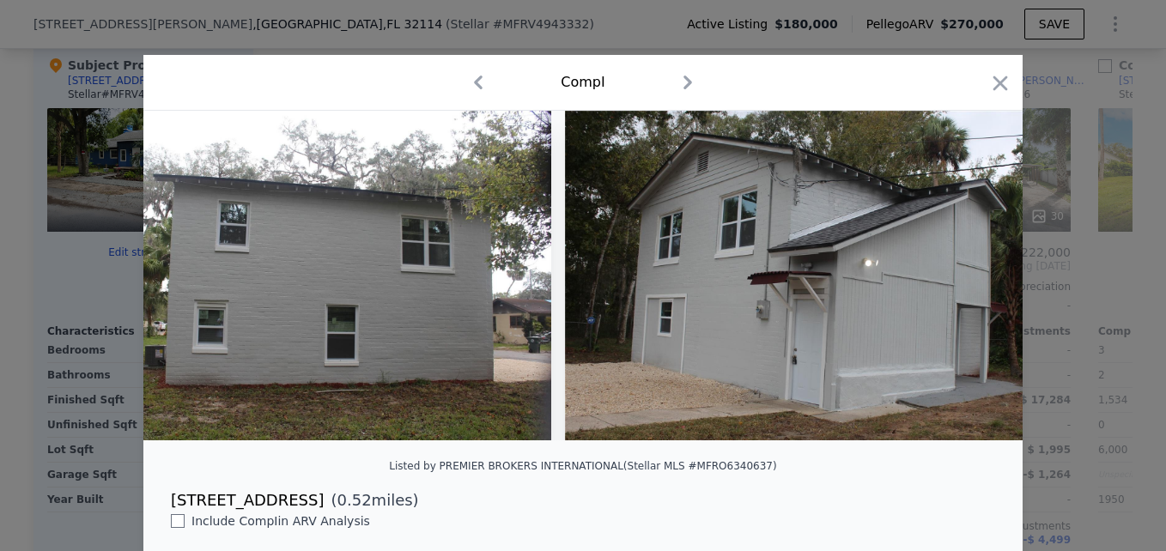
scroll to position [0, 1648]
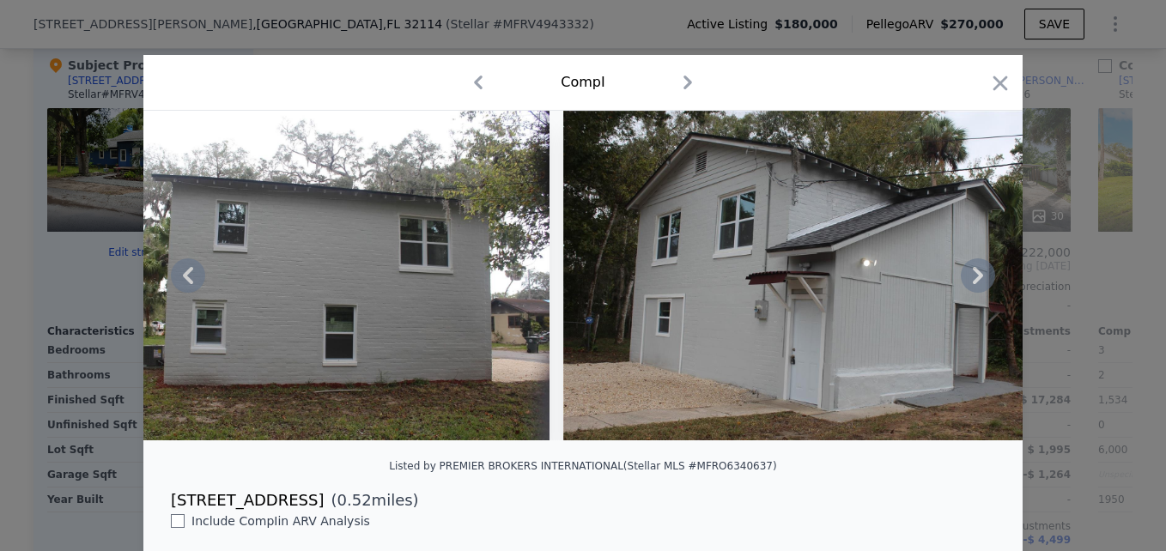
click at [968, 281] on icon at bounding box center [978, 275] width 34 height 34
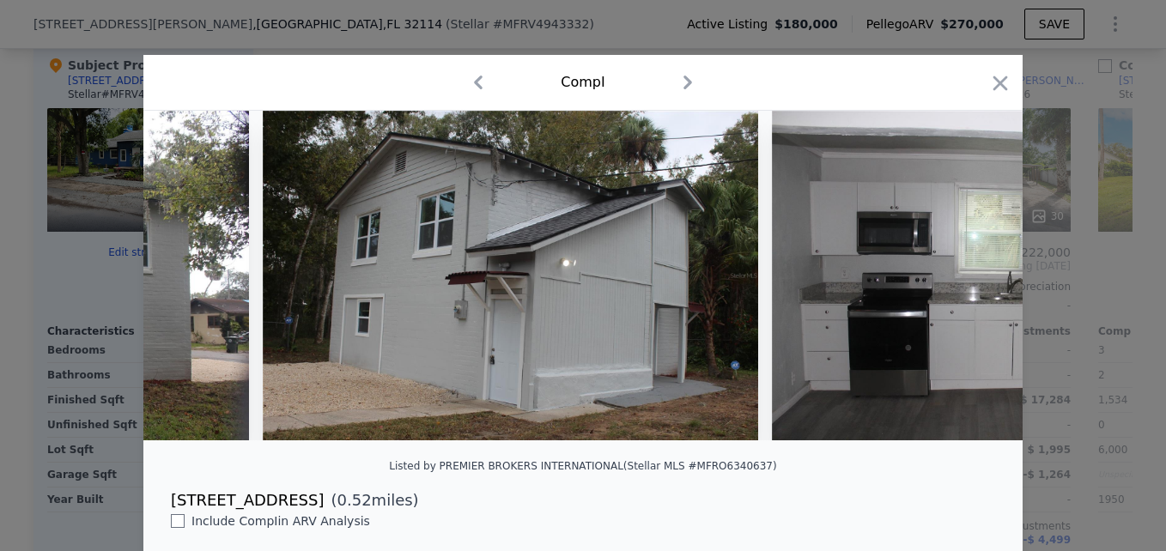
scroll to position [0, 2060]
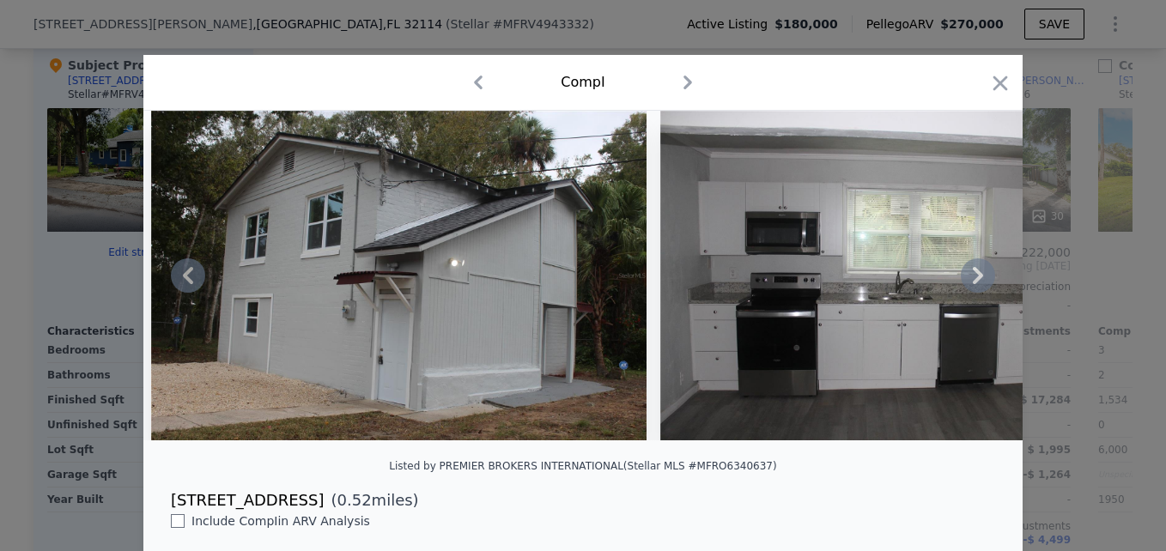
click at [968, 281] on icon at bounding box center [978, 275] width 34 height 34
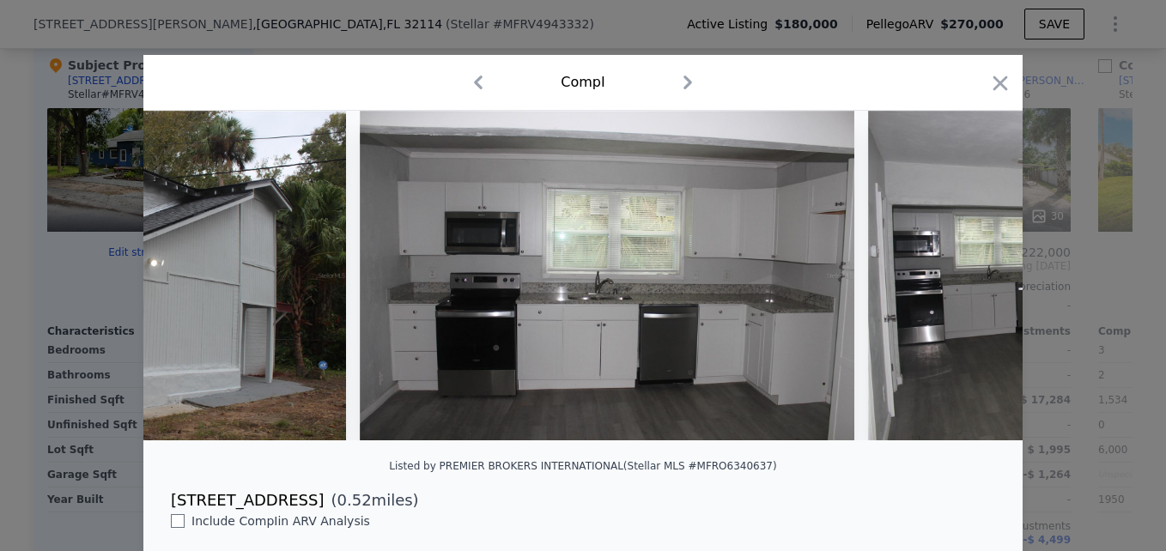
scroll to position [0, 2472]
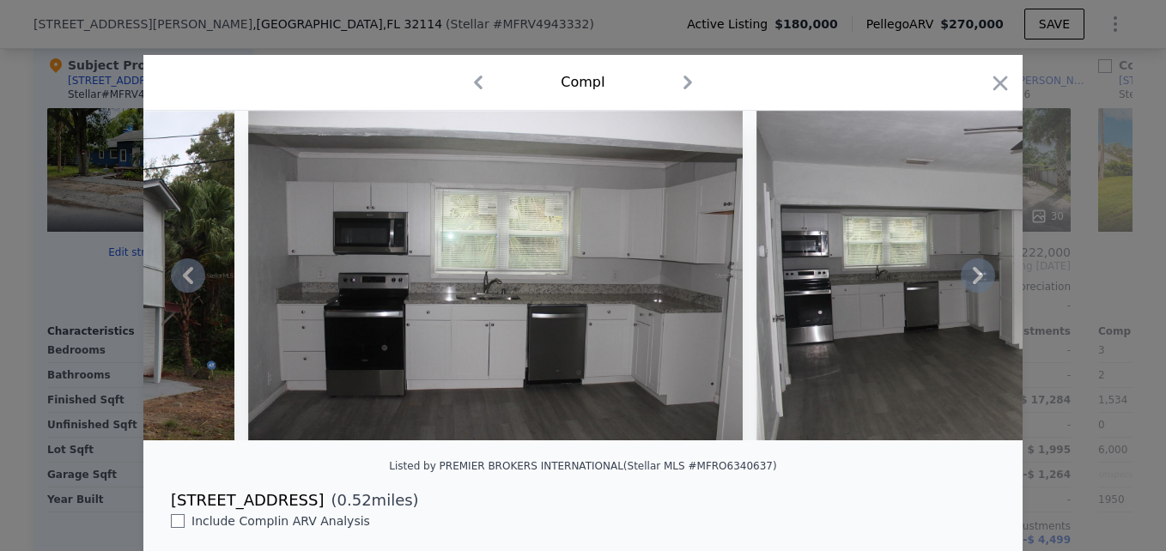
click at [968, 281] on icon at bounding box center [978, 275] width 34 height 34
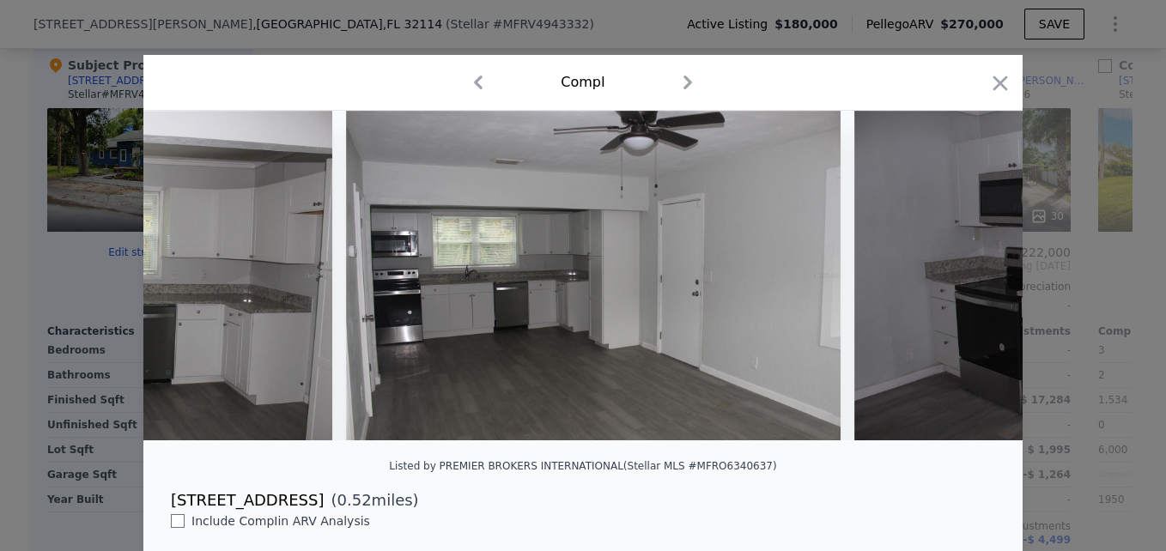
scroll to position [0, 2884]
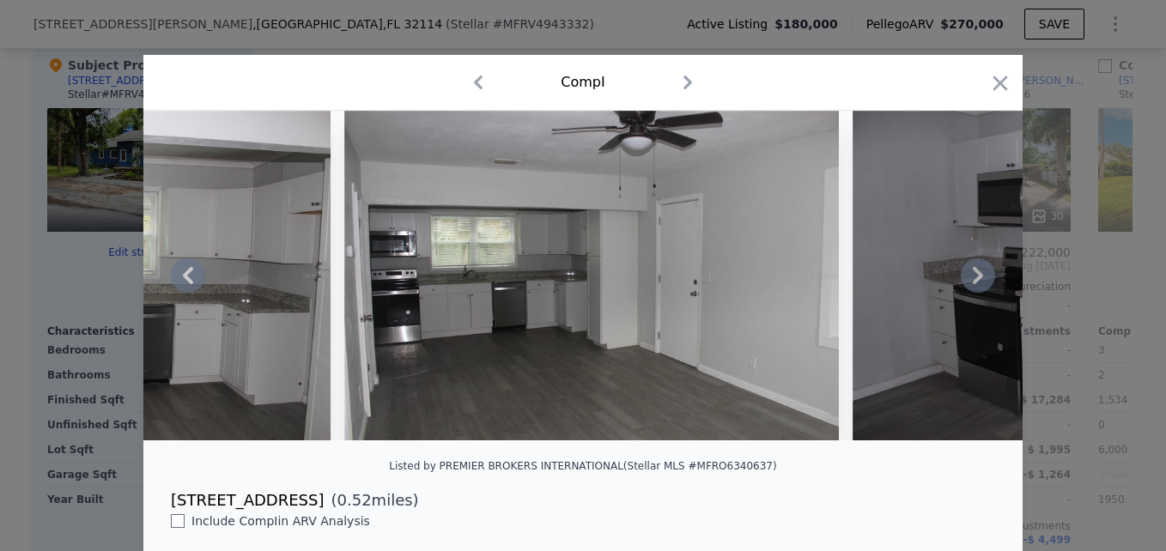
click at [968, 281] on icon at bounding box center [978, 275] width 34 height 34
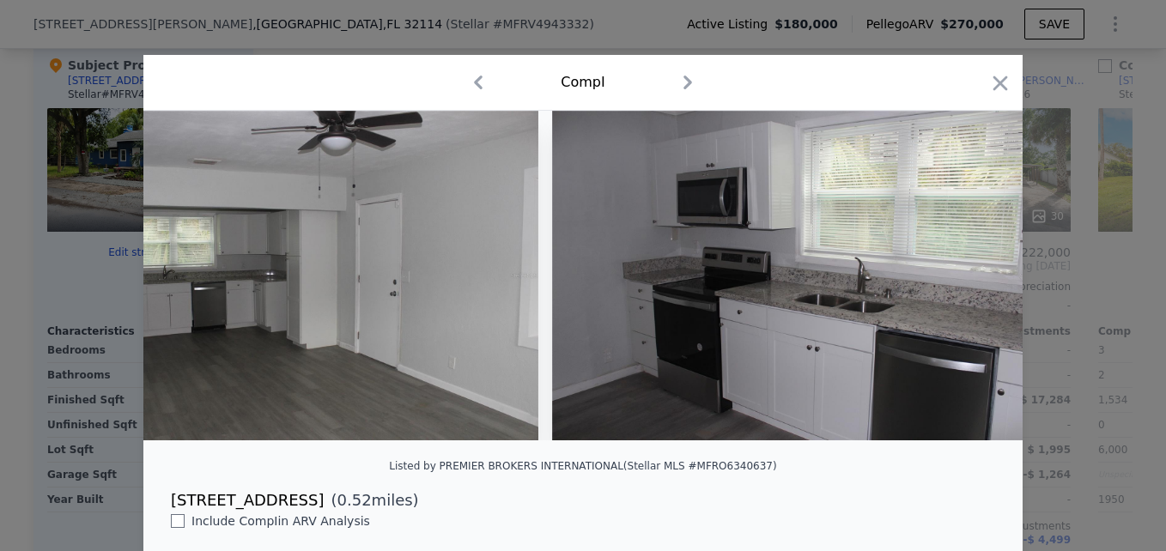
scroll to position [0, 3296]
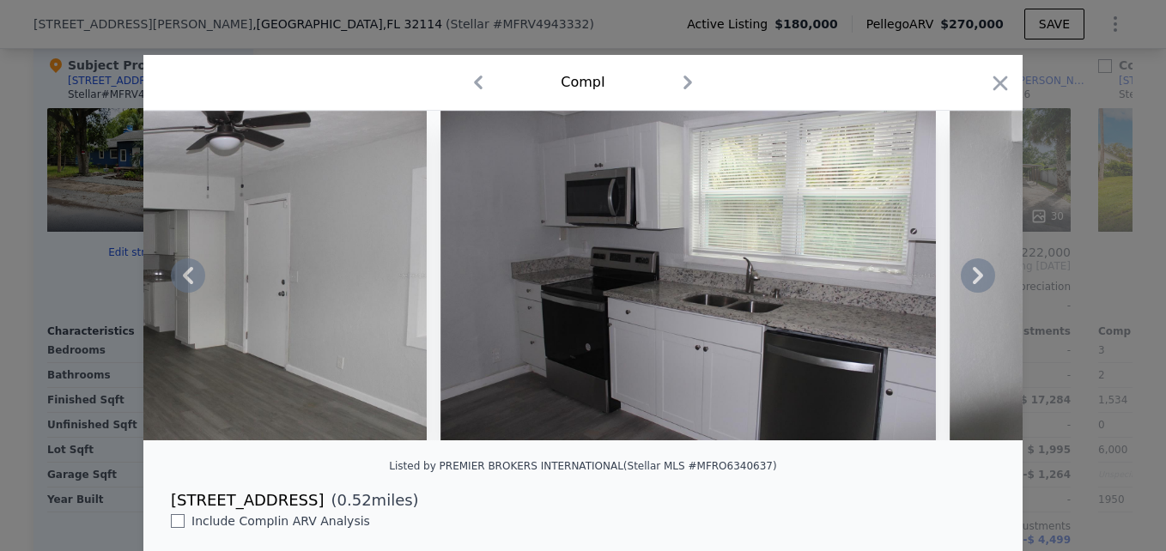
click at [968, 281] on icon at bounding box center [978, 275] width 34 height 34
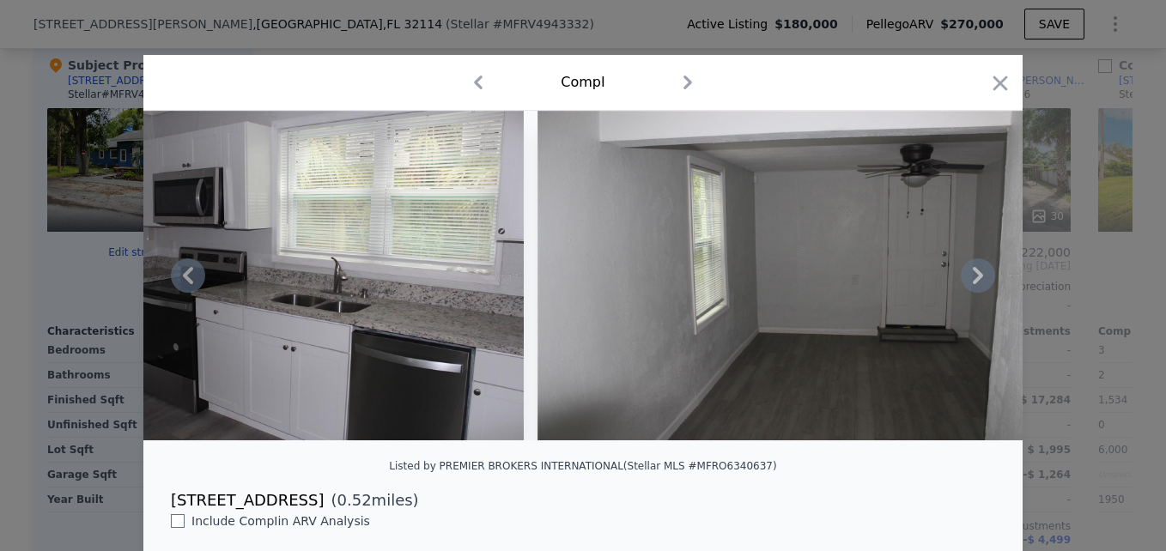
click at [968, 281] on icon at bounding box center [978, 275] width 34 height 34
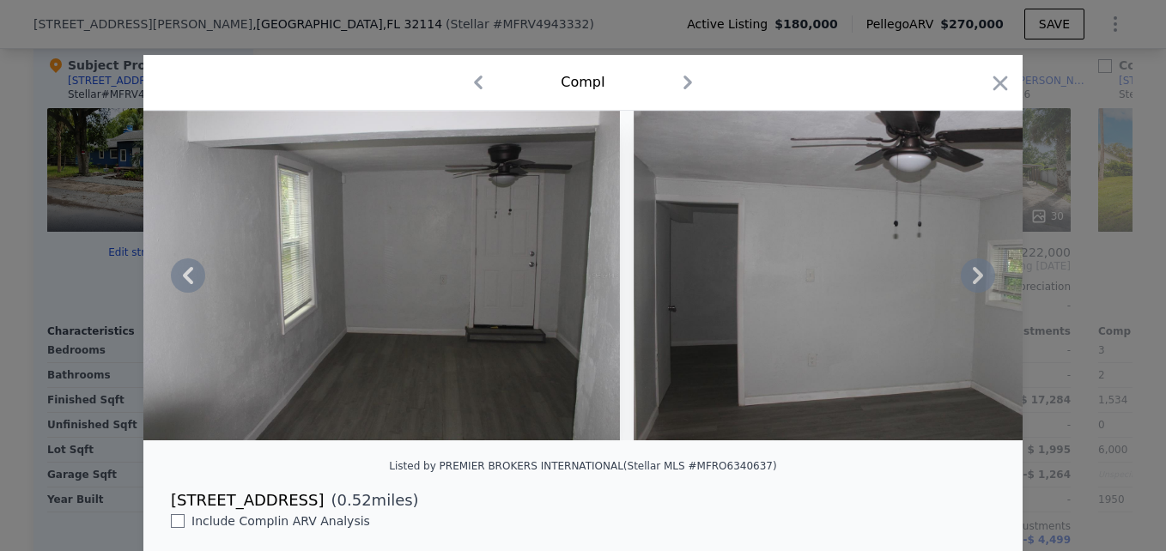
click at [968, 281] on icon at bounding box center [978, 275] width 34 height 34
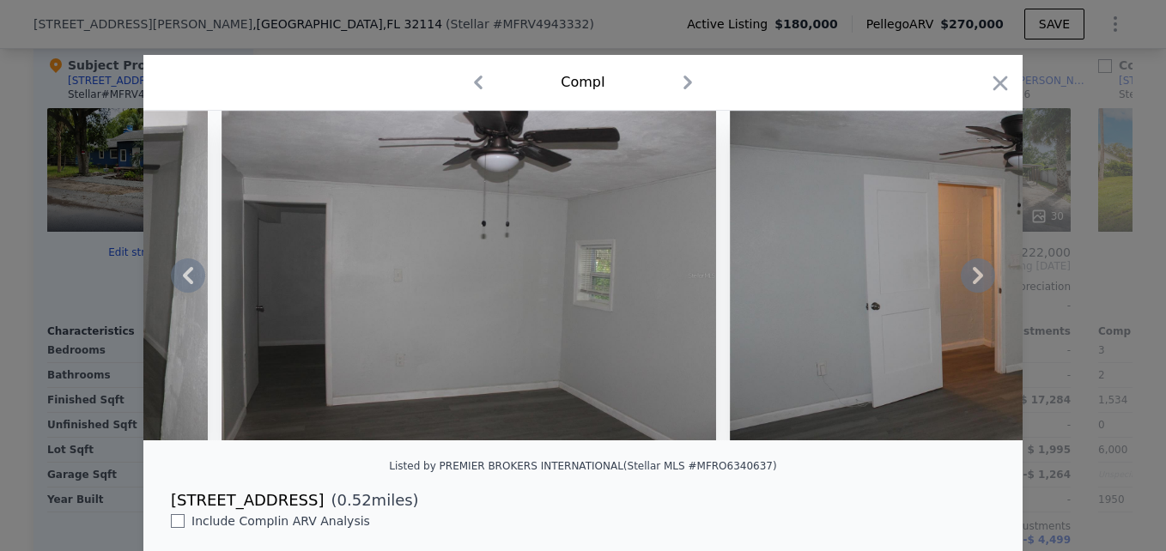
click at [968, 281] on icon at bounding box center [978, 275] width 34 height 34
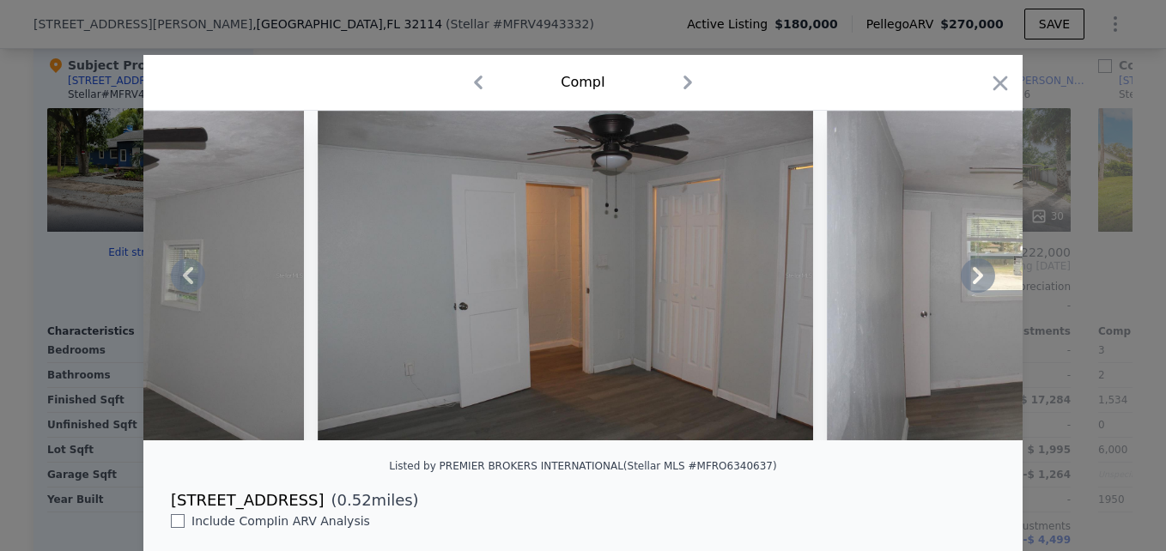
click at [968, 281] on icon at bounding box center [978, 275] width 34 height 34
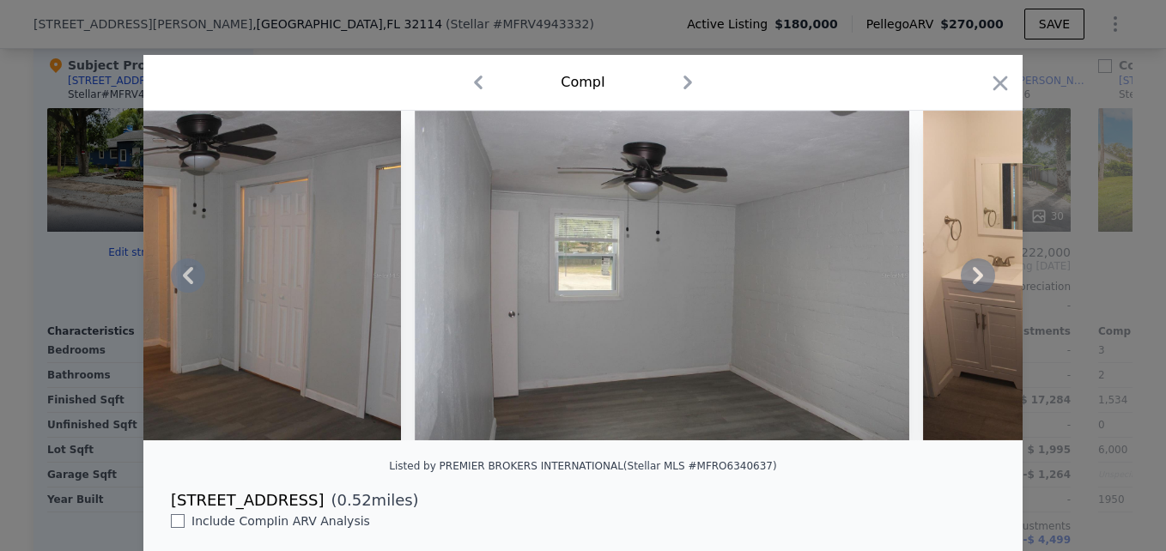
click at [968, 281] on icon at bounding box center [978, 275] width 34 height 34
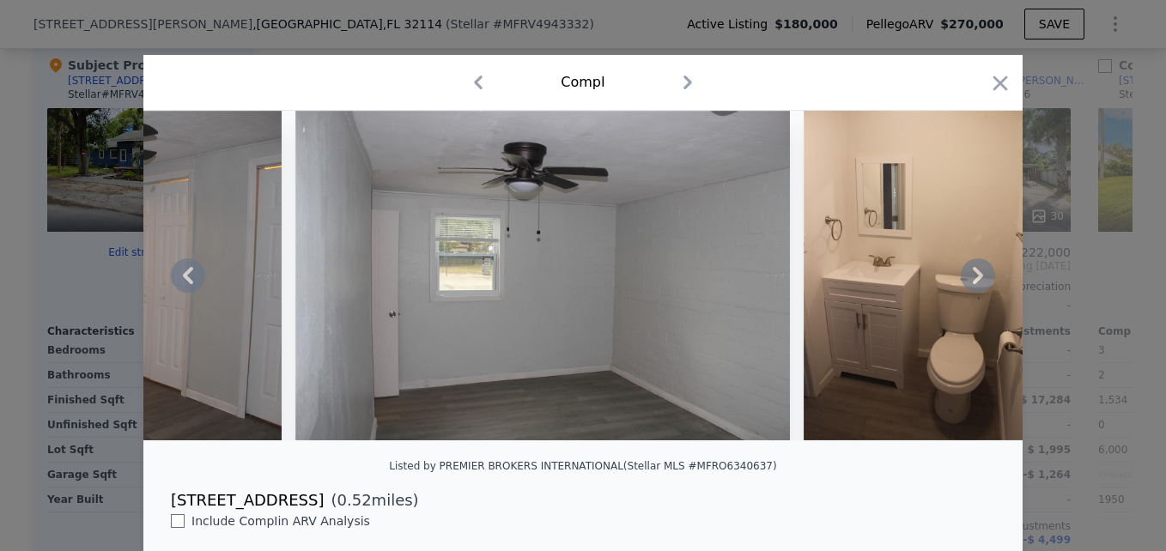
click at [973, 283] on icon at bounding box center [978, 275] width 10 height 17
click at [965, 274] on icon at bounding box center [978, 275] width 34 height 34
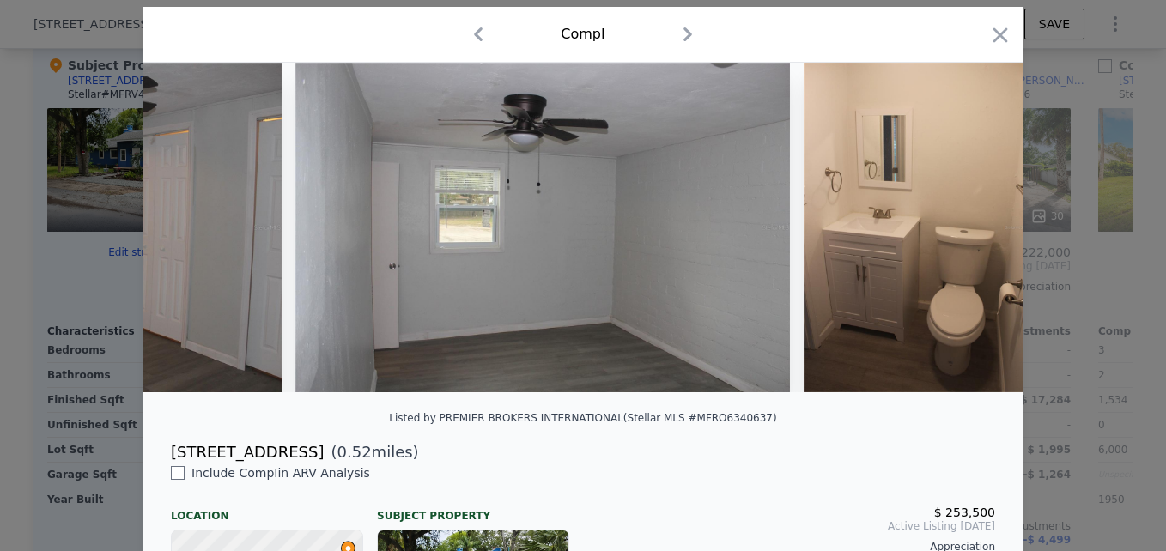
scroll to position [86, 0]
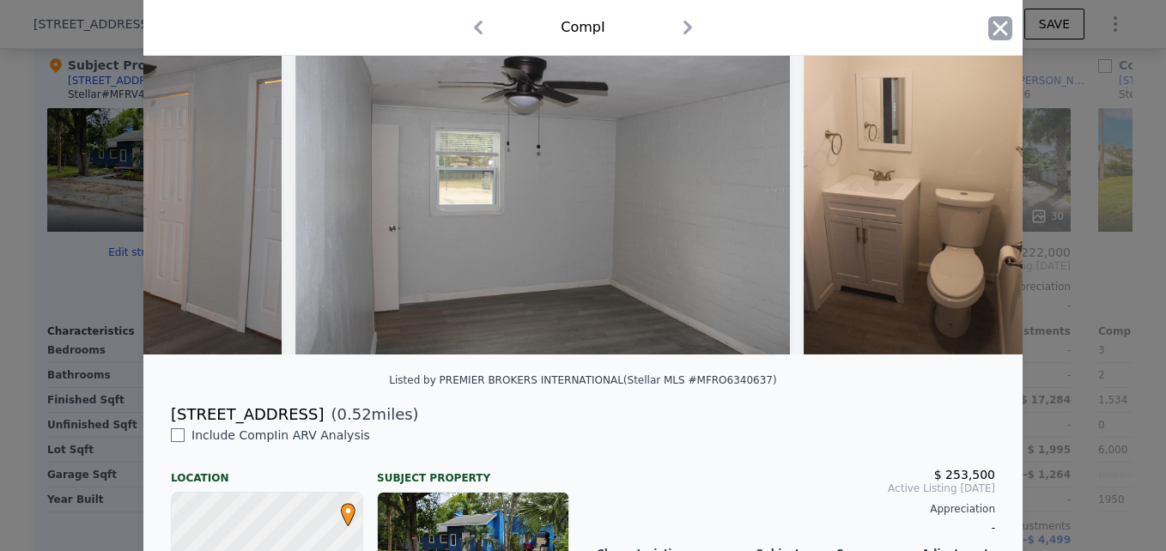
click at [993, 30] on icon "button" at bounding box center [1000, 28] width 15 height 15
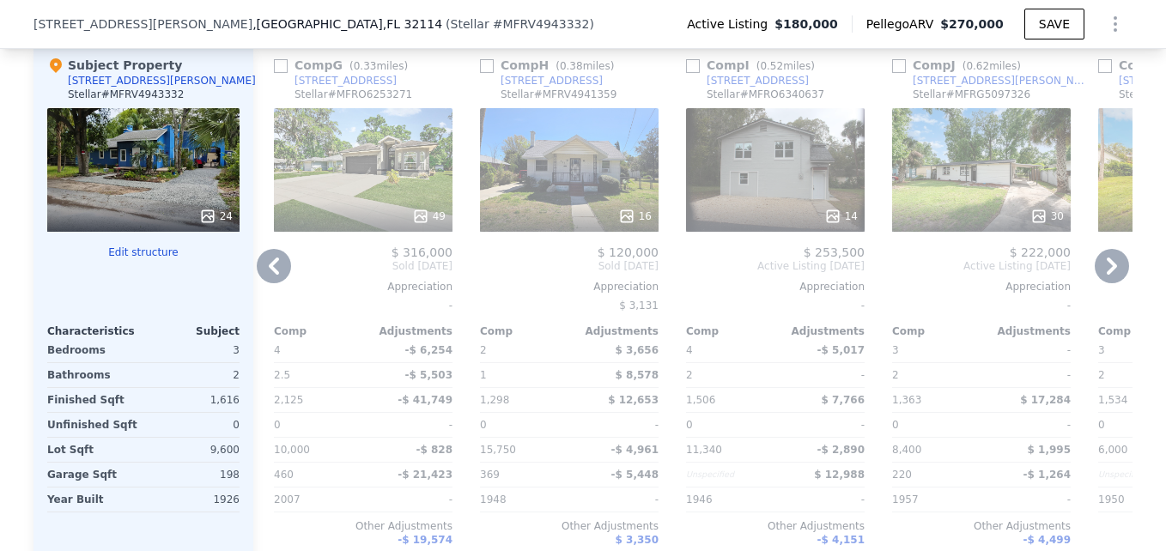
click at [1109, 281] on icon at bounding box center [1111, 266] width 34 height 34
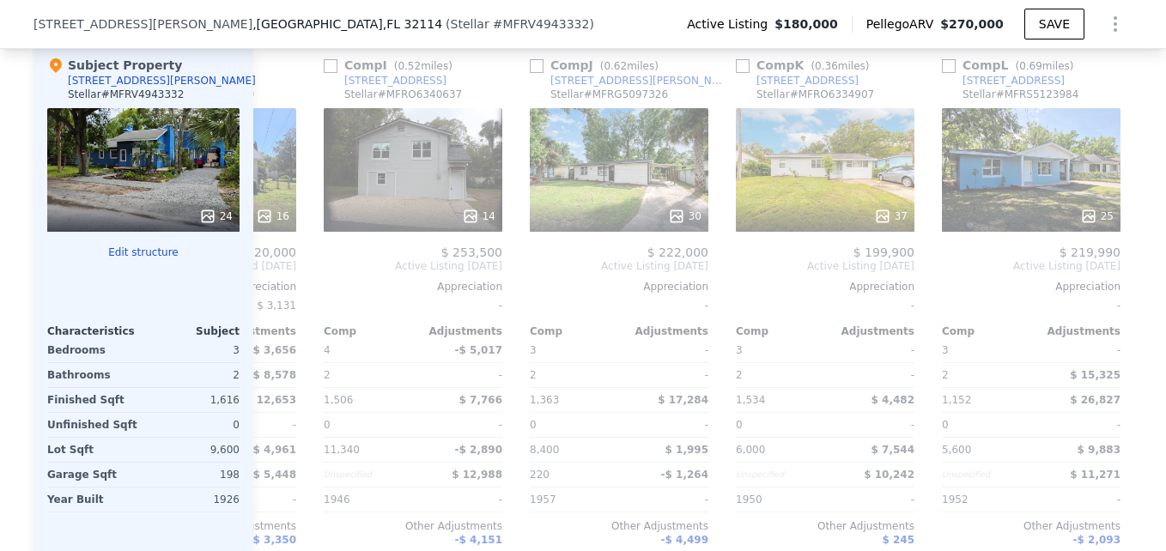
scroll to position [0, 1634]
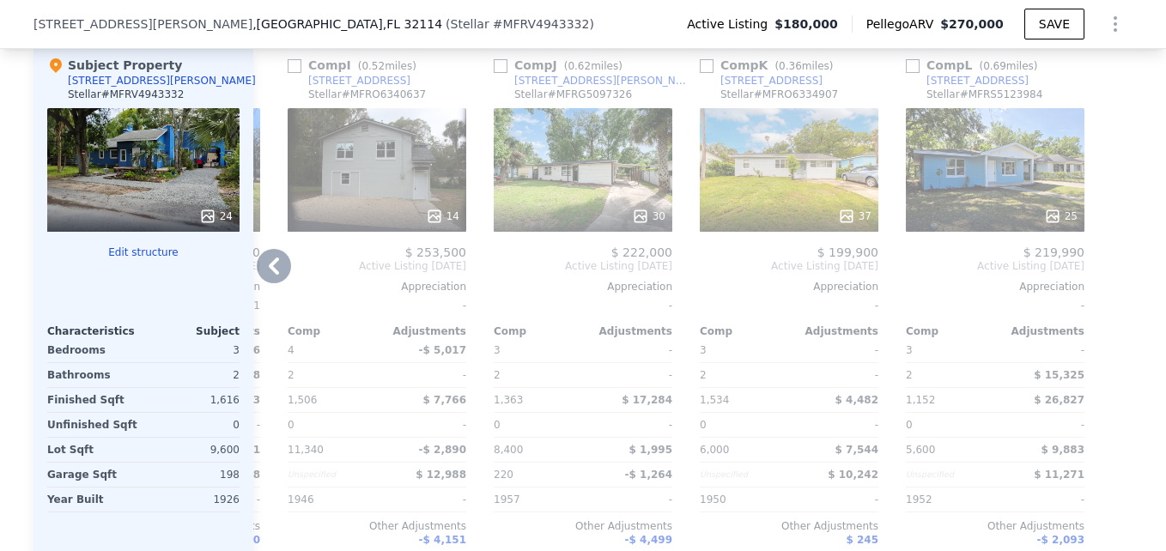
click at [269, 275] on icon at bounding box center [274, 266] width 10 height 17
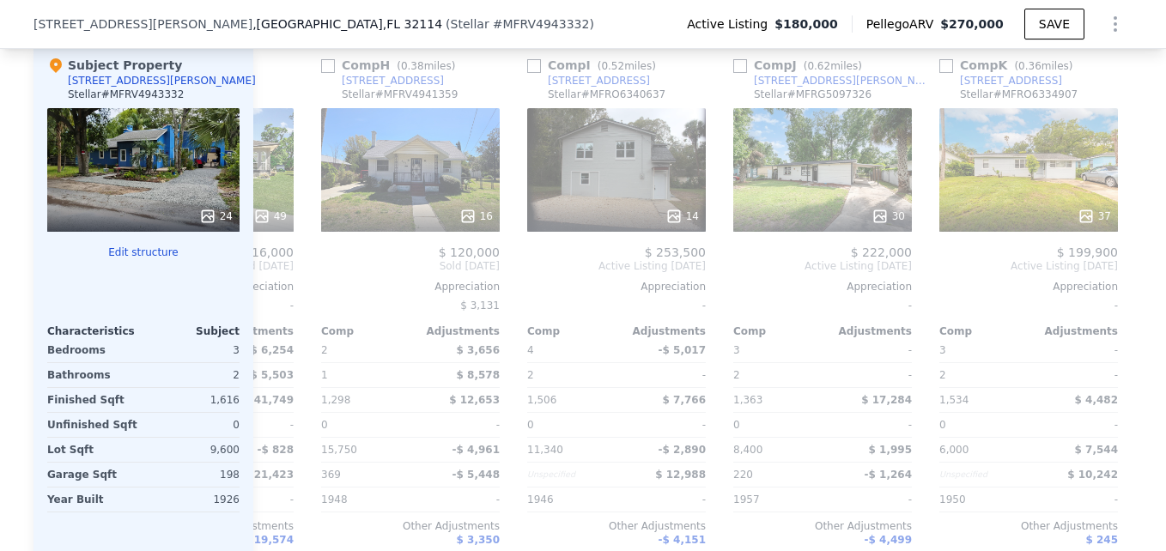
scroll to position [0, 1222]
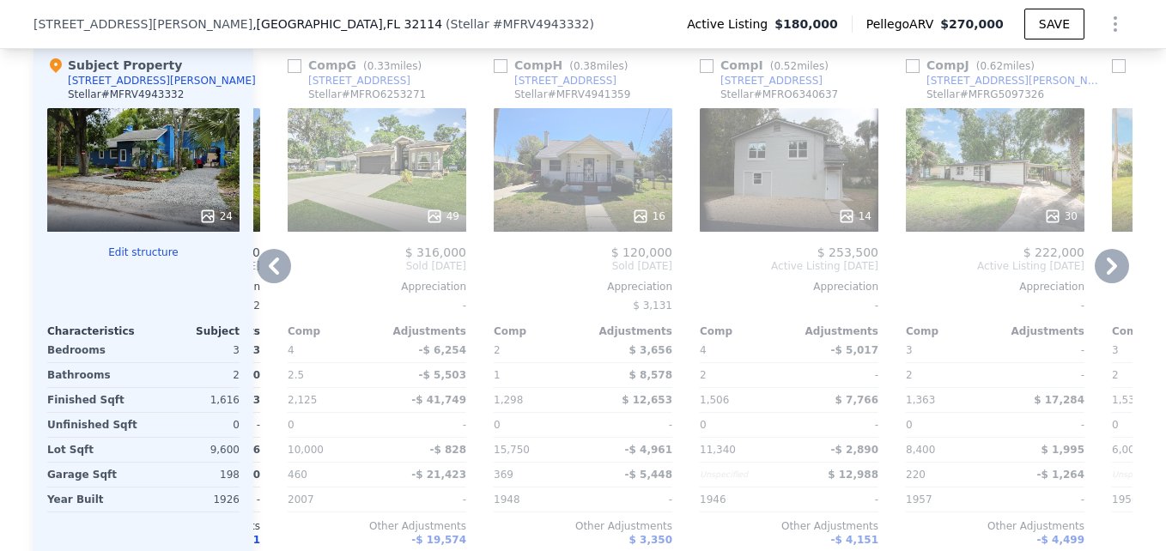
click at [269, 275] on icon at bounding box center [274, 266] width 10 height 17
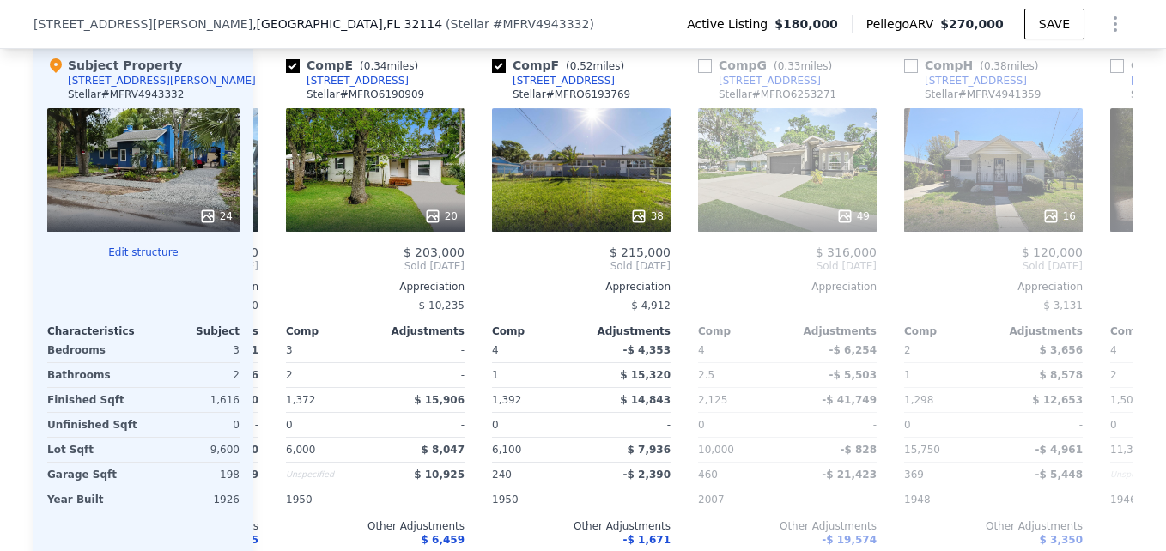
scroll to position [0, 810]
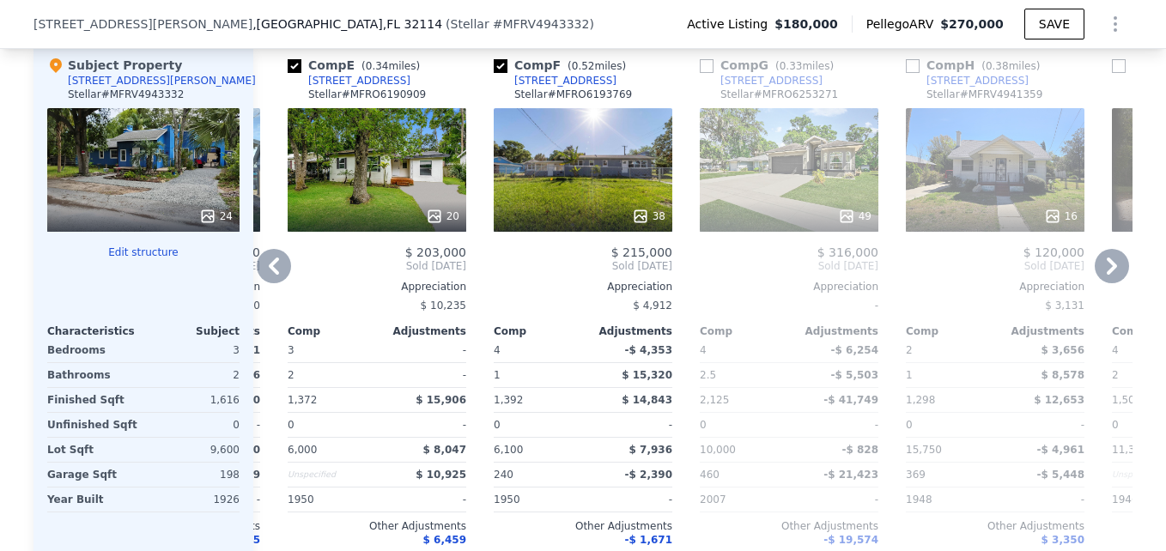
click at [269, 275] on icon at bounding box center [274, 266] width 10 height 17
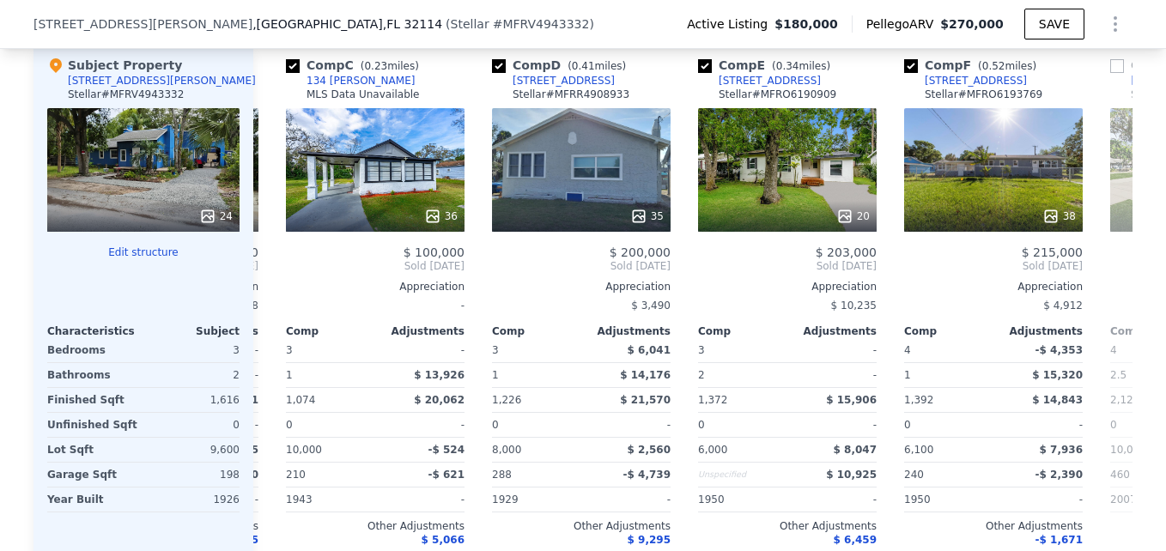
scroll to position [0, 398]
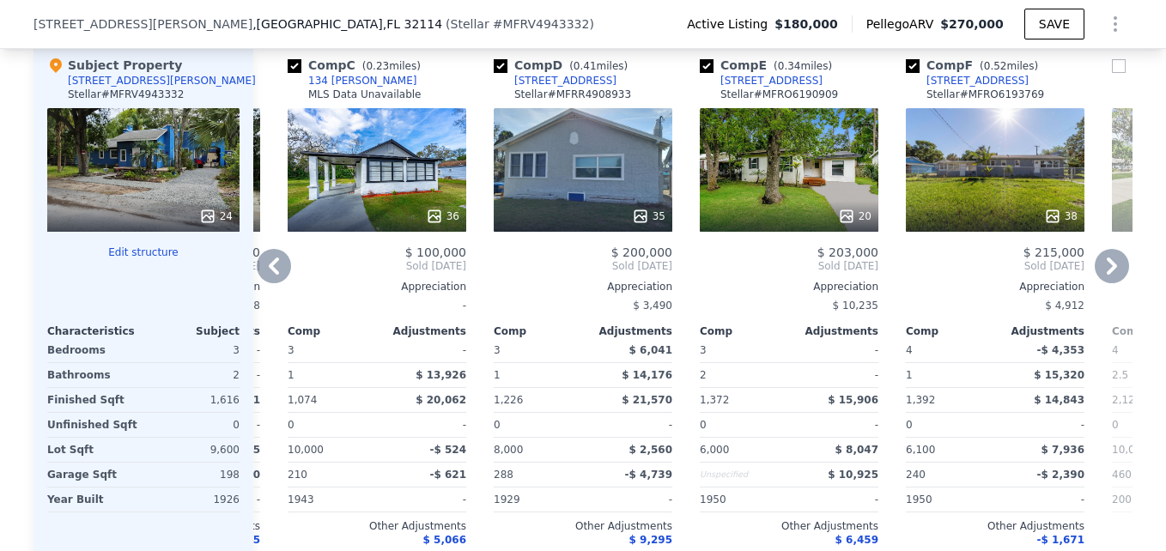
click at [269, 275] on icon at bounding box center [274, 266] width 10 height 17
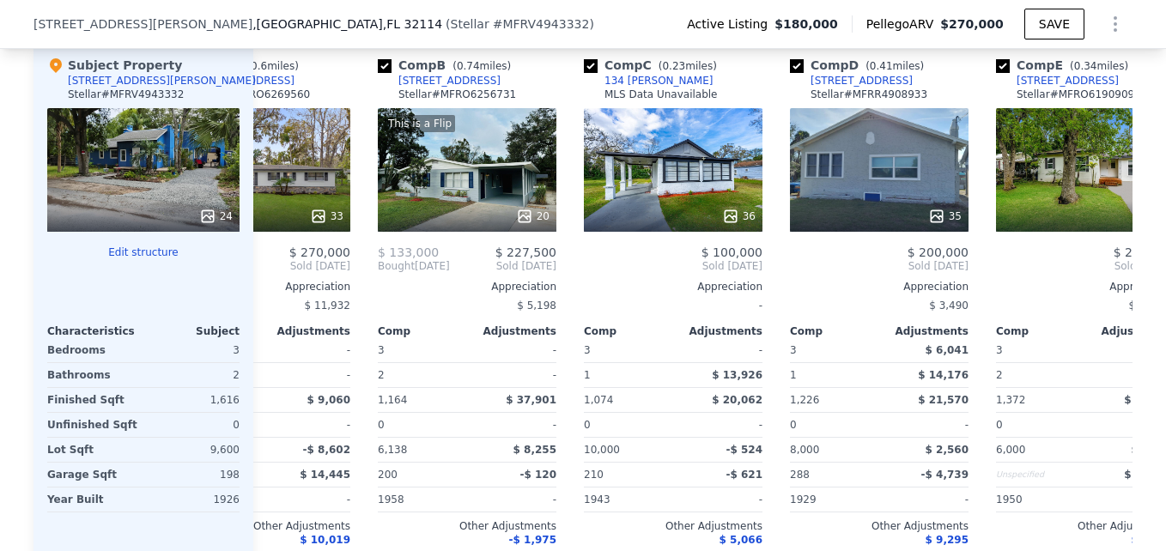
scroll to position [0, 0]
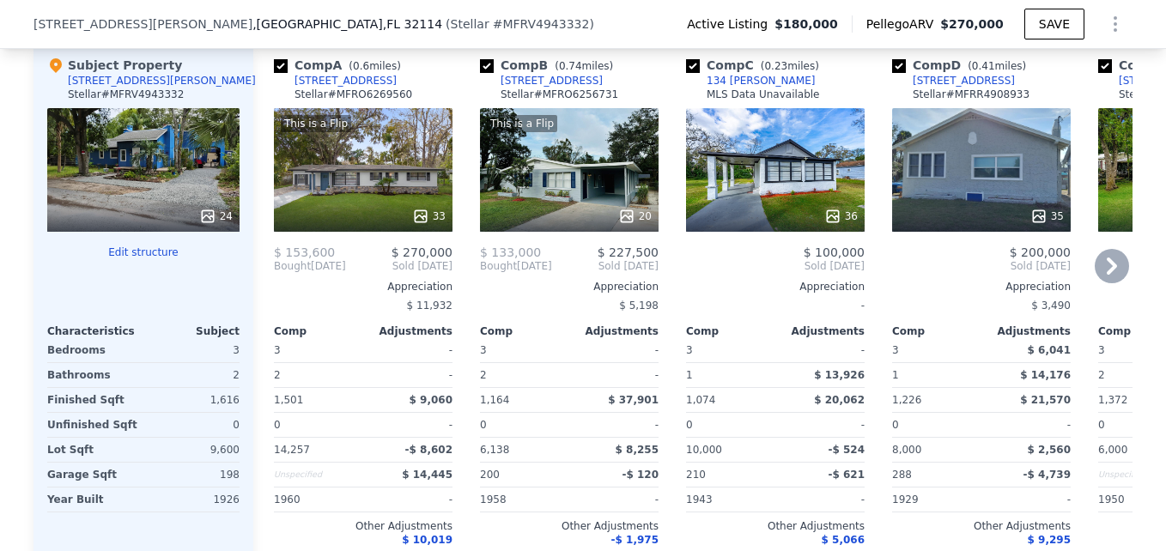
click at [553, 199] on div "This is a Flip 20" at bounding box center [569, 170] width 179 height 124
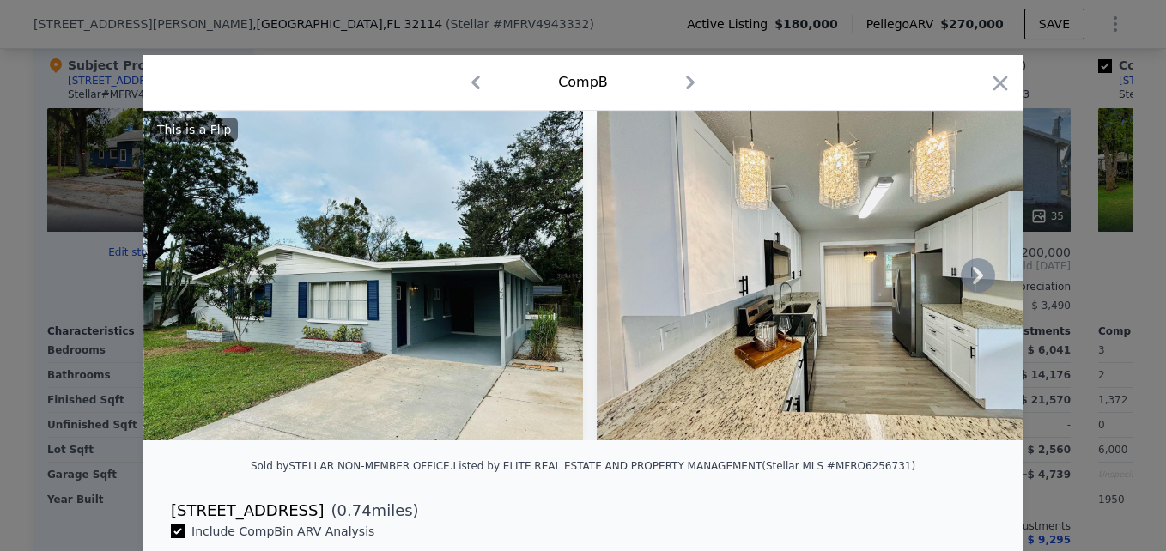
click at [971, 274] on icon at bounding box center [978, 275] width 34 height 34
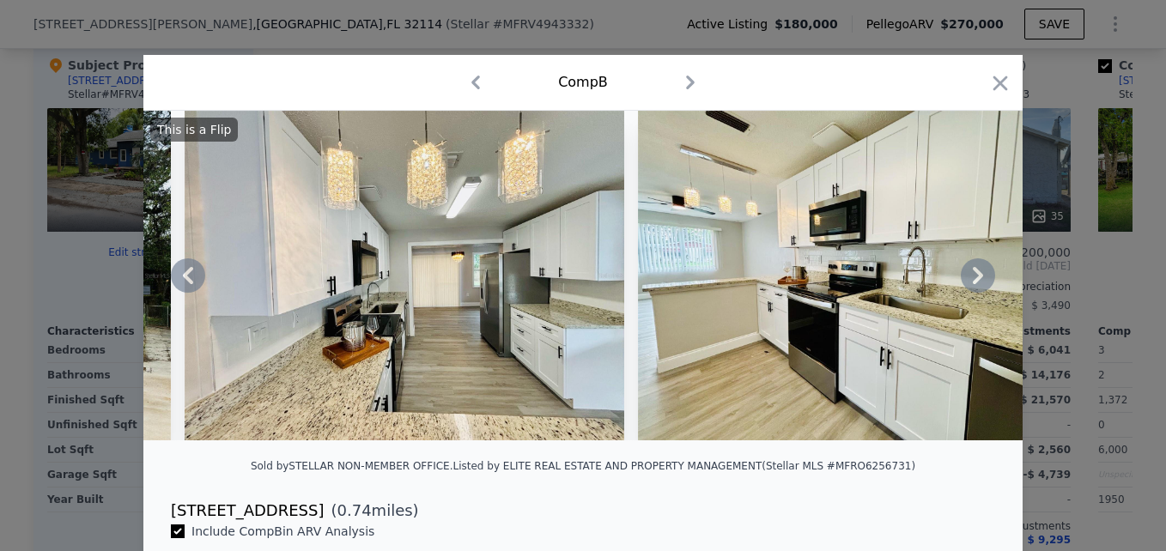
click at [970, 277] on icon at bounding box center [978, 275] width 34 height 34
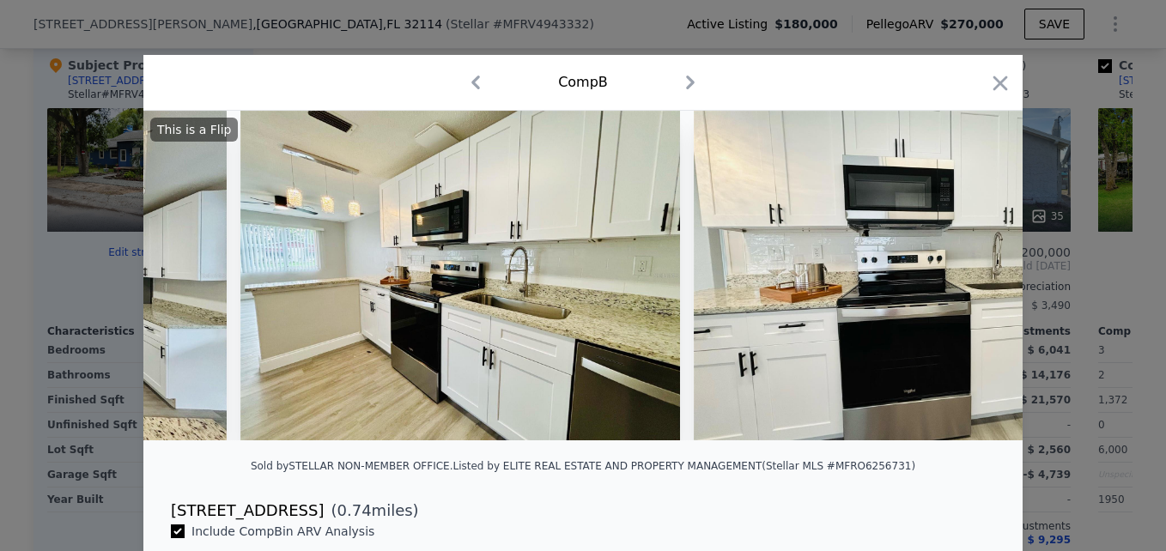
scroll to position [0, 824]
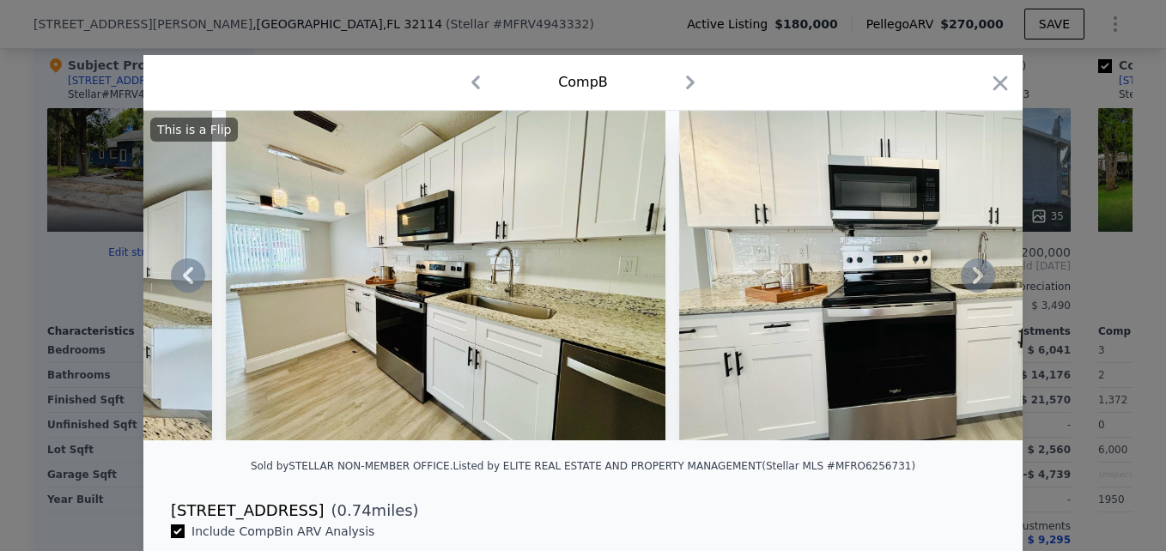
click at [967, 283] on icon at bounding box center [978, 275] width 34 height 34
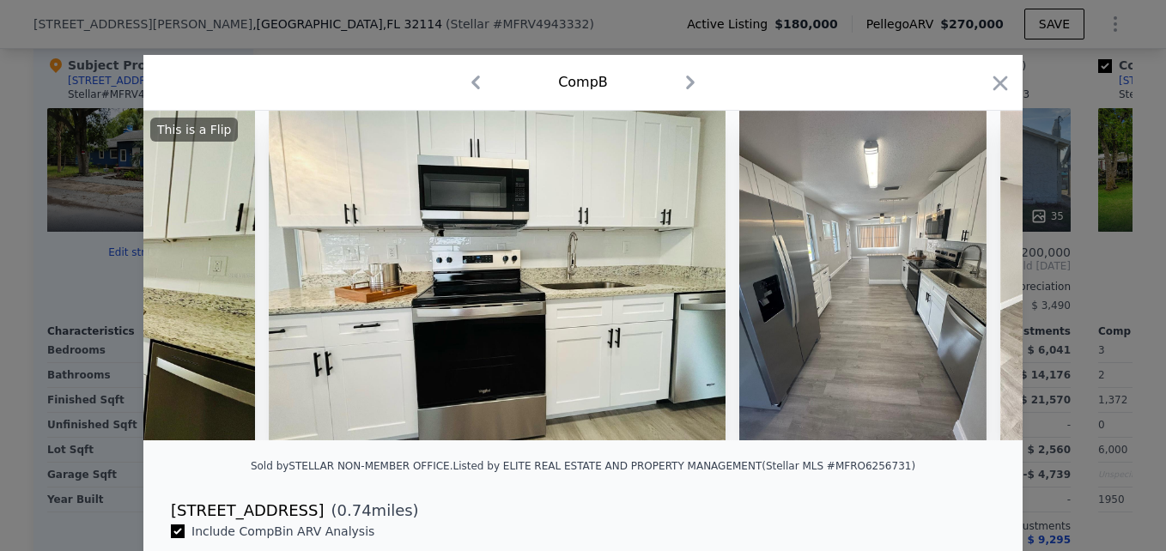
scroll to position [0, 1236]
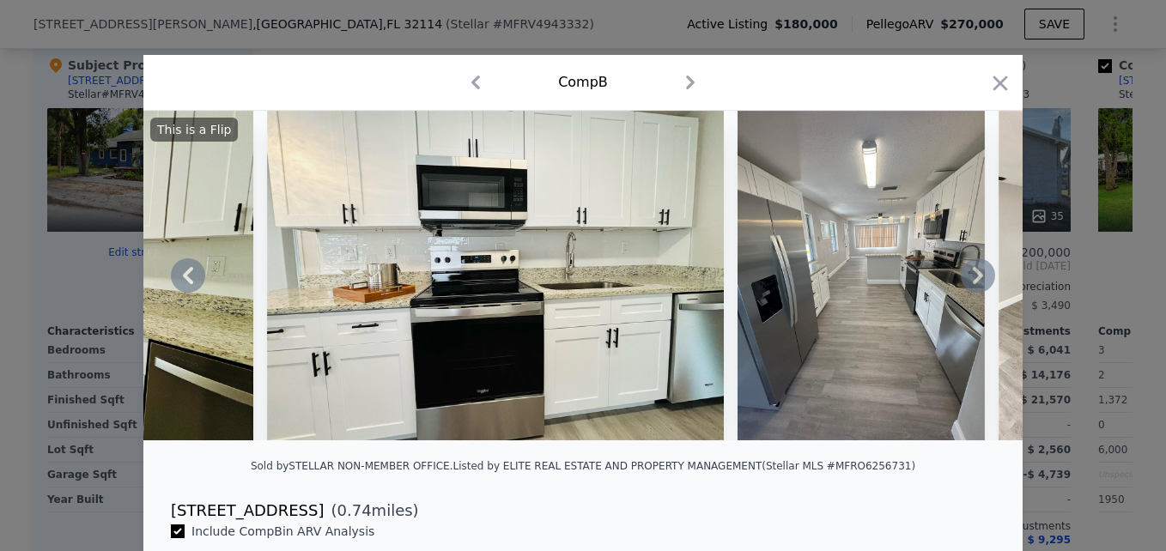
click at [966, 285] on icon at bounding box center [978, 275] width 34 height 34
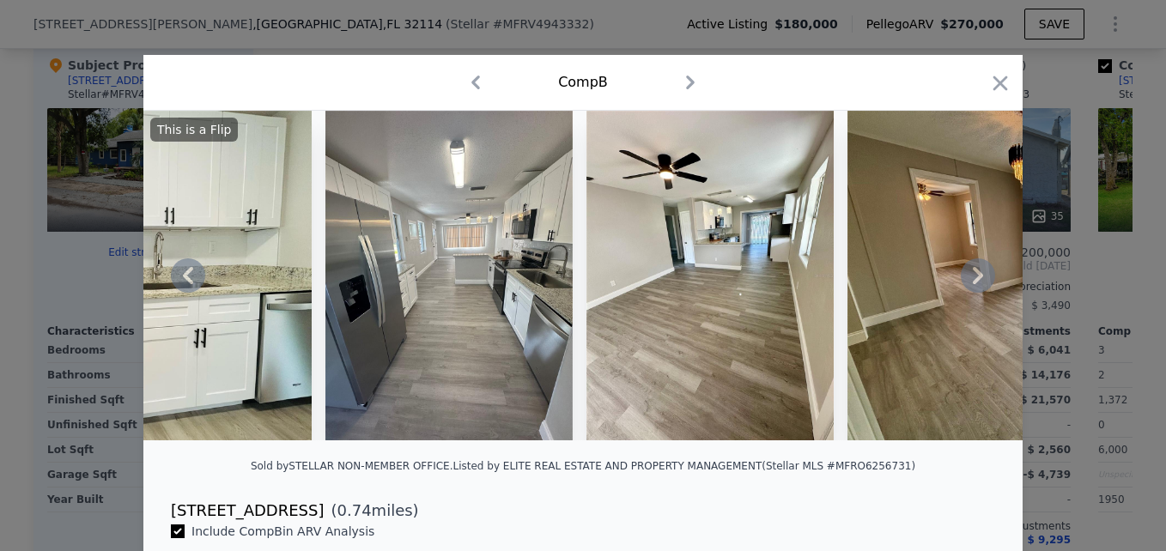
click at [962, 286] on icon at bounding box center [978, 275] width 34 height 34
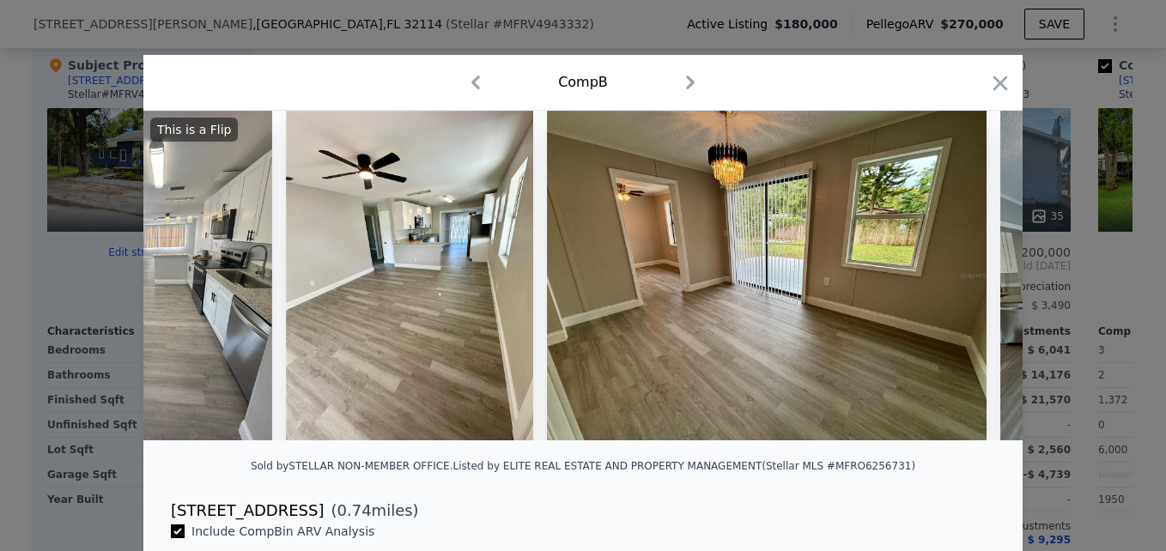
scroll to position [0, 2060]
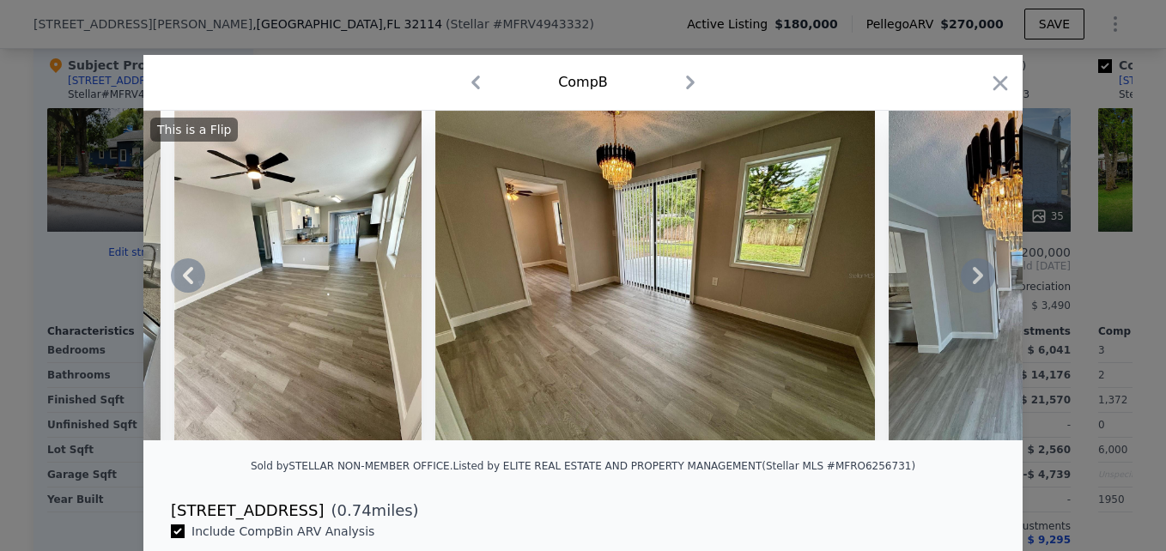
click at [962, 287] on icon at bounding box center [978, 275] width 34 height 34
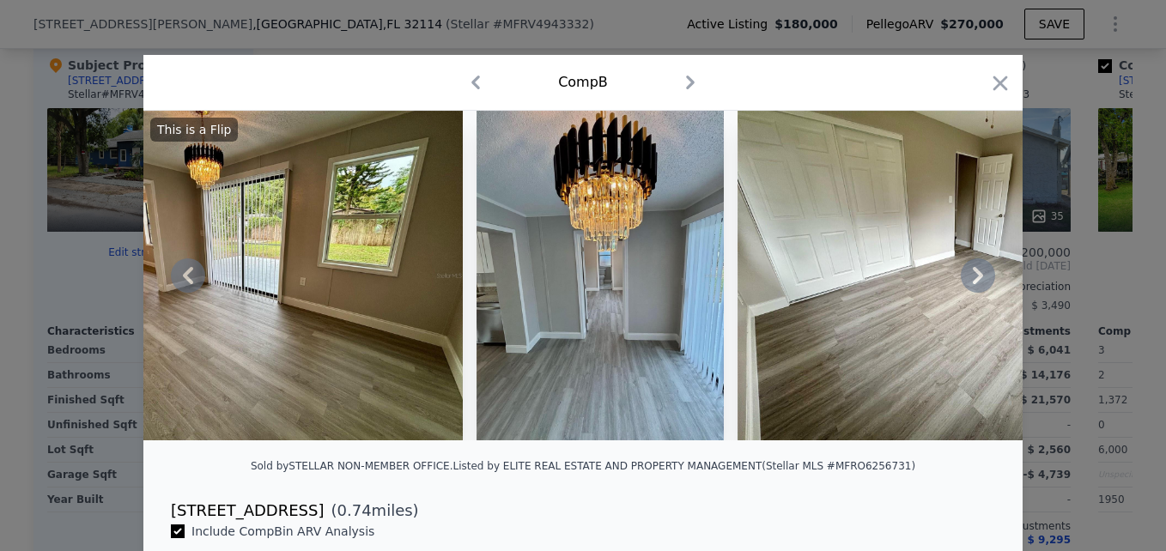
click at [962, 287] on icon at bounding box center [978, 275] width 34 height 34
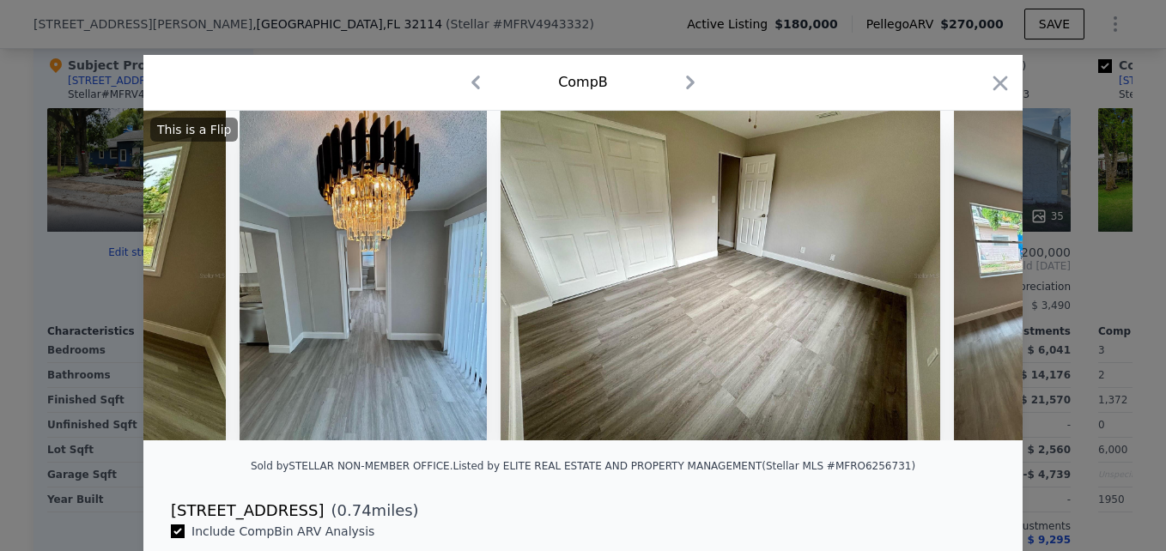
scroll to position [0, 2884]
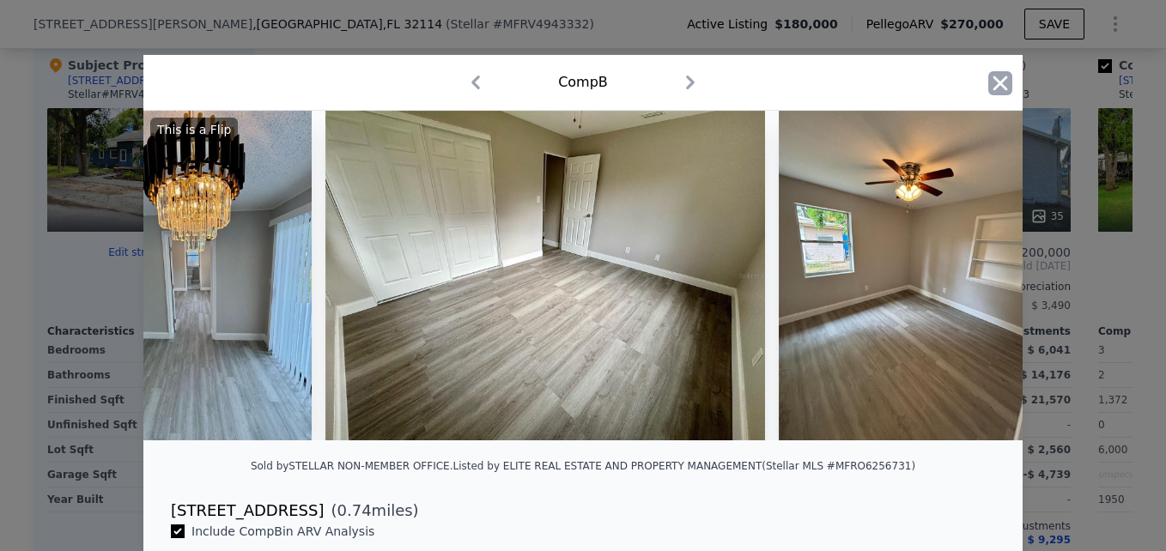
click at [1000, 88] on icon "button" at bounding box center [1000, 83] width 24 height 24
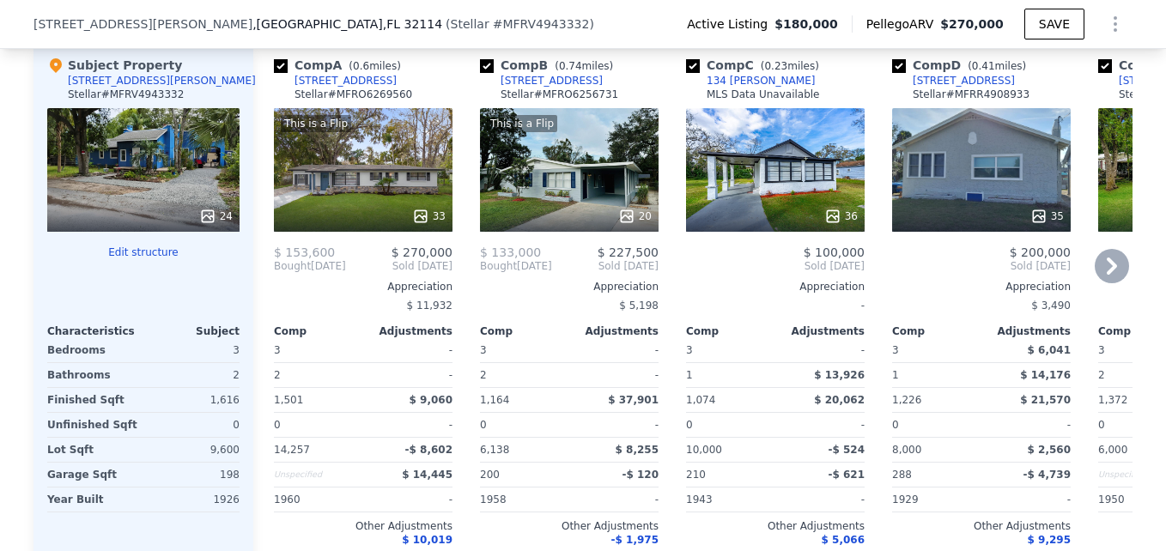
click at [1094, 279] on icon at bounding box center [1111, 266] width 34 height 34
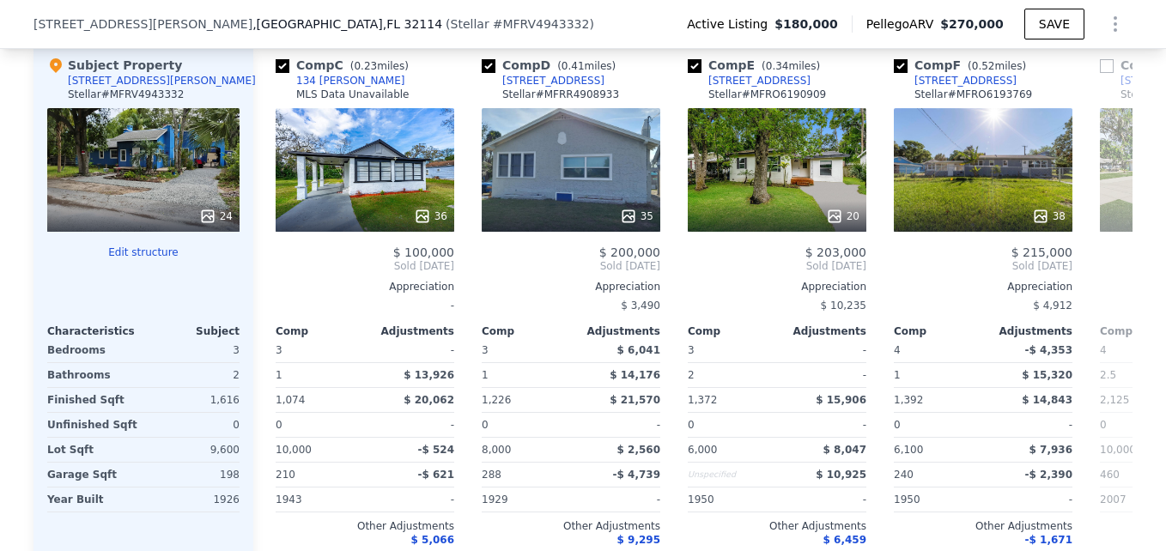
scroll to position [0, 412]
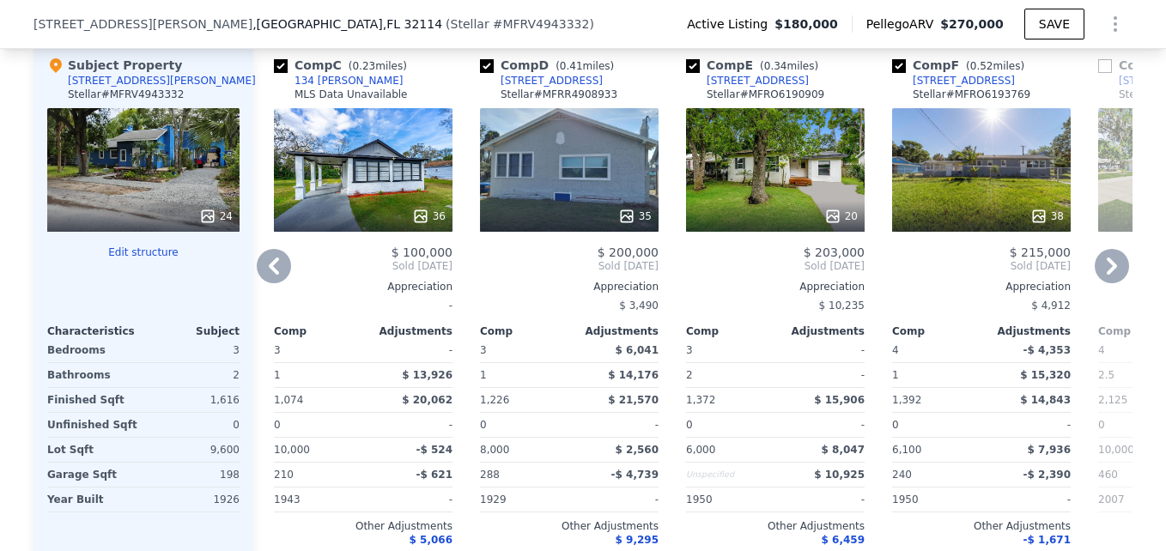
click at [1094, 280] on icon at bounding box center [1111, 266] width 34 height 34
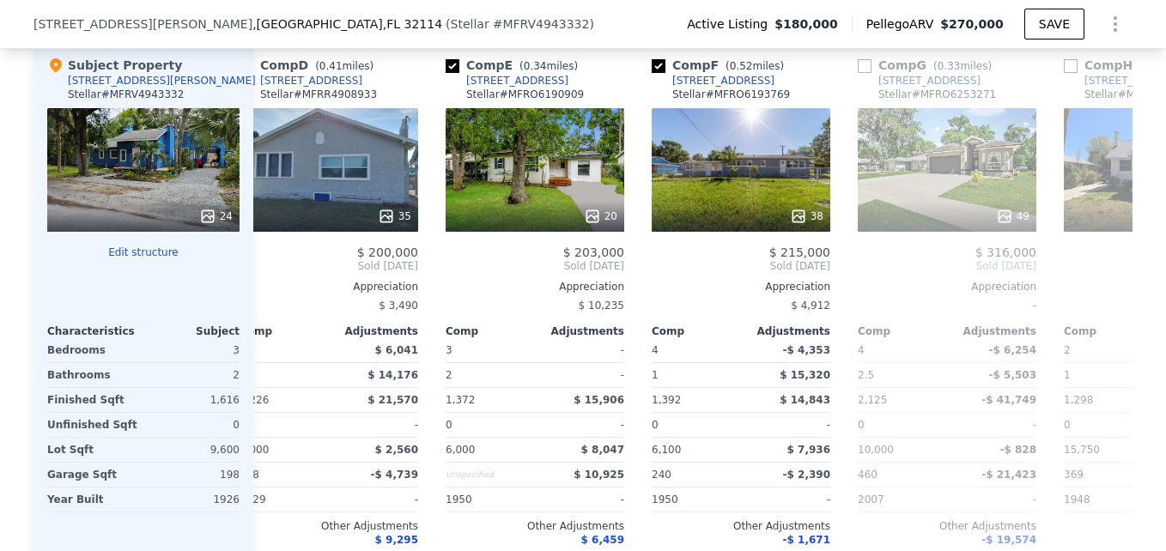
scroll to position [0, 824]
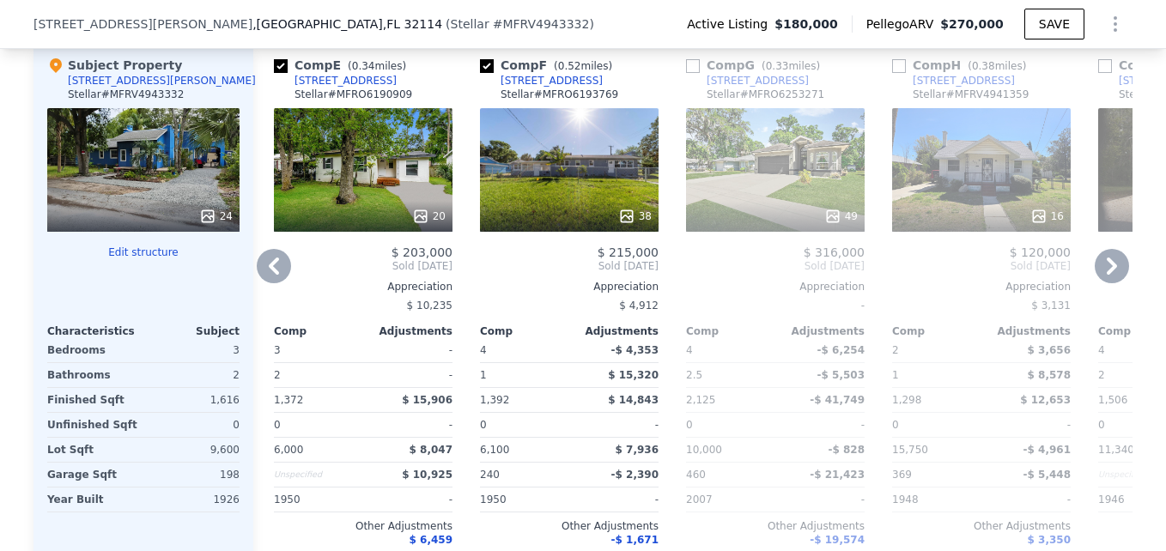
click at [983, 181] on div "16" at bounding box center [981, 170] width 179 height 124
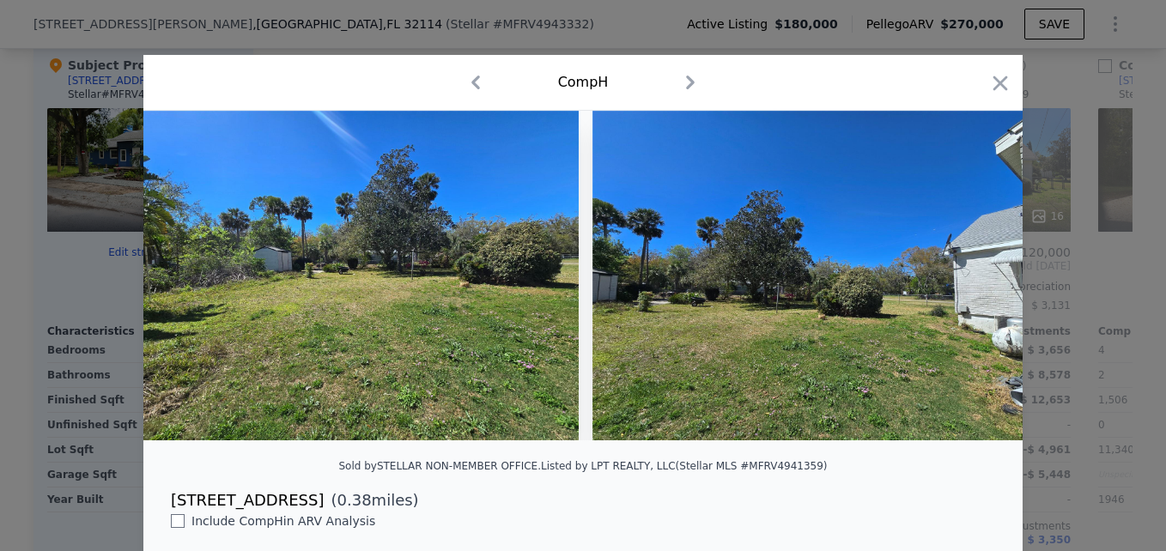
scroll to position [0, 5127]
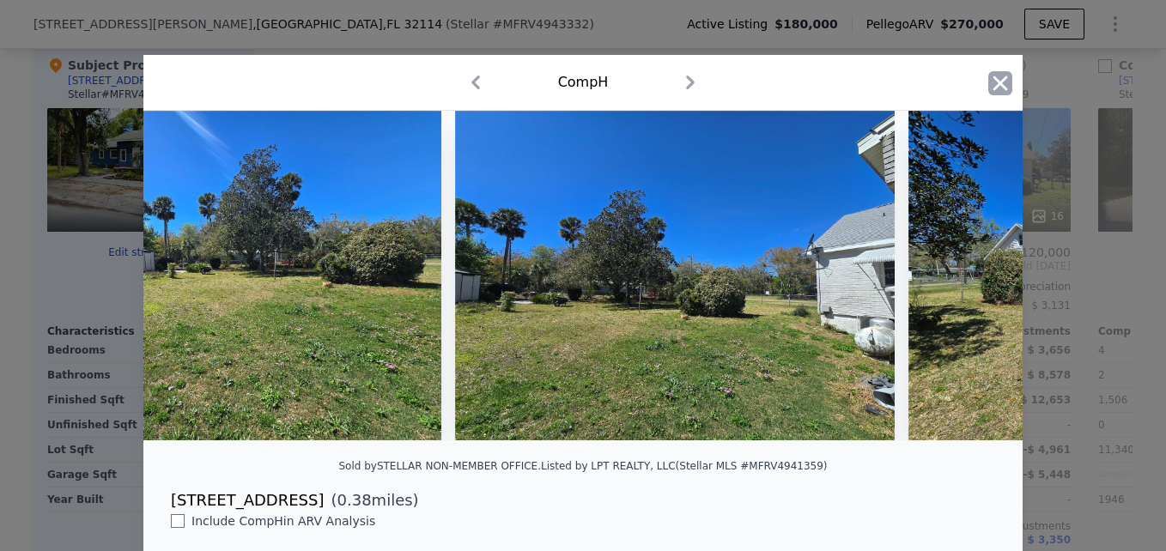
click at [996, 87] on icon "button" at bounding box center [1000, 83] width 15 height 15
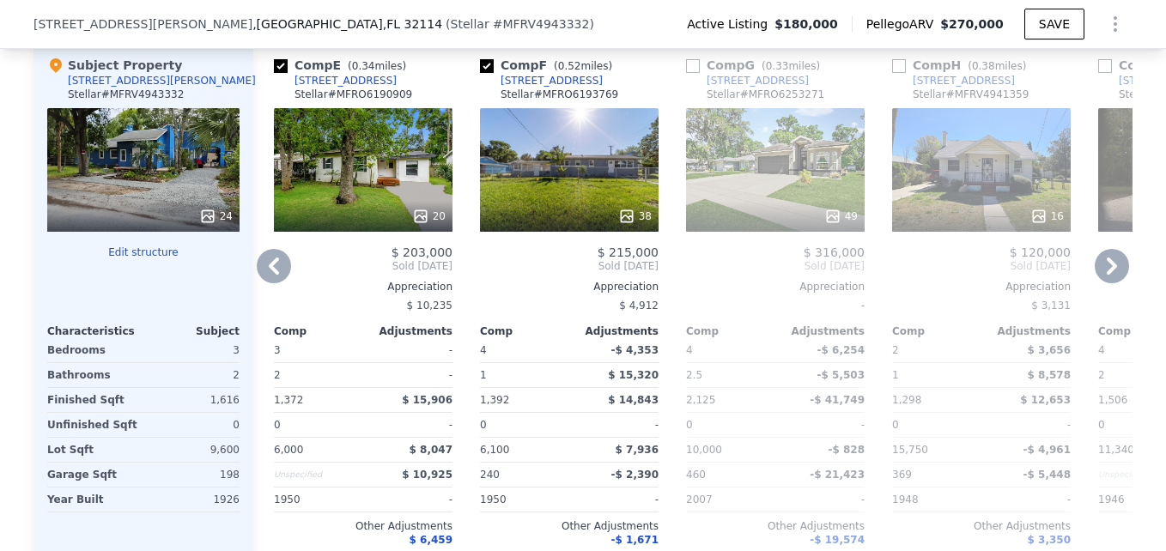
click at [1097, 272] on icon at bounding box center [1111, 266] width 34 height 34
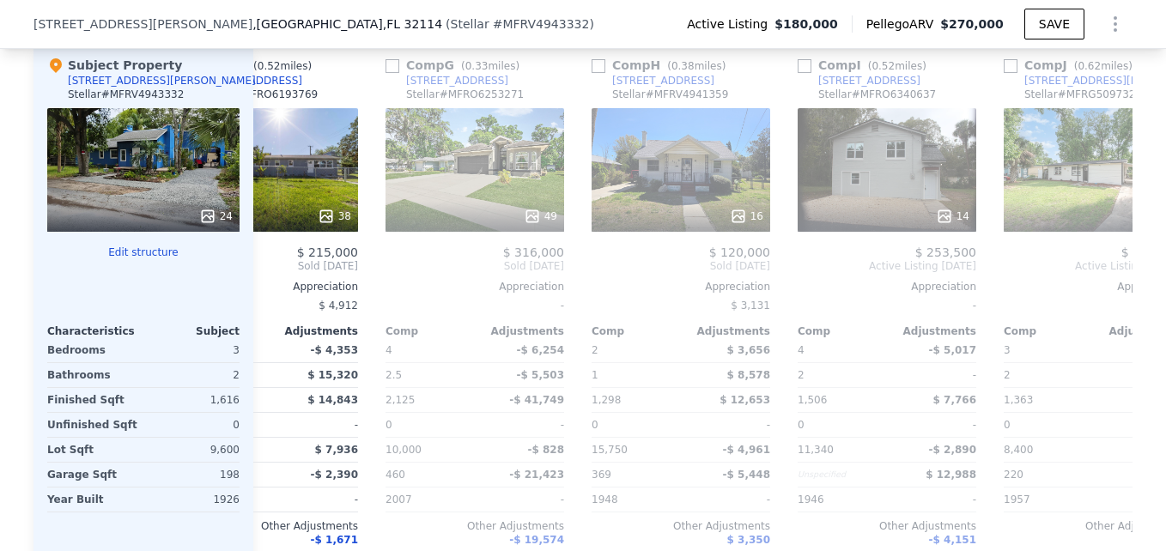
scroll to position [0, 1236]
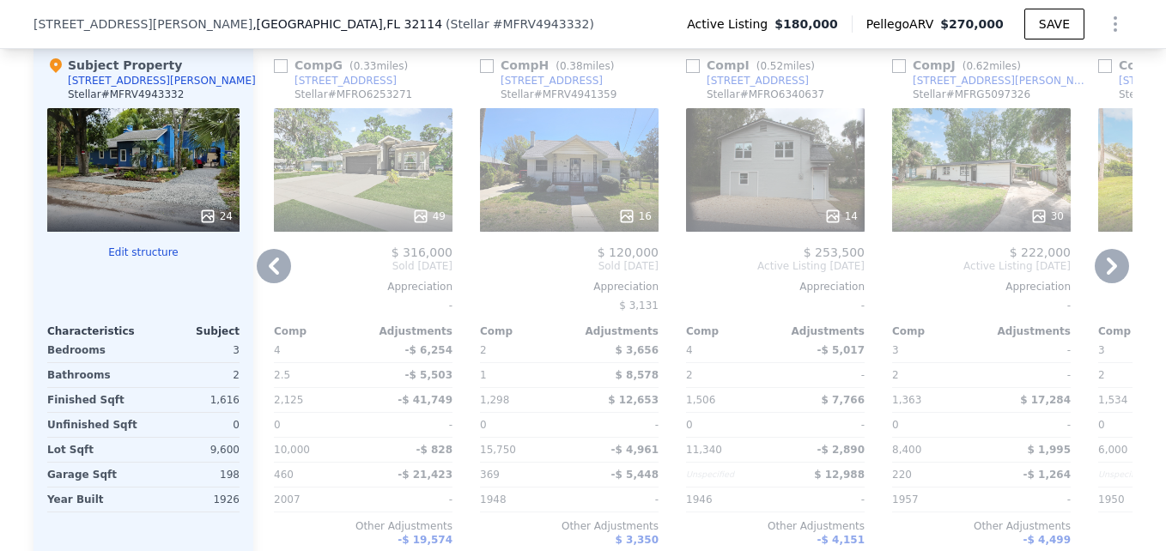
click at [755, 185] on div "14" at bounding box center [775, 170] width 179 height 124
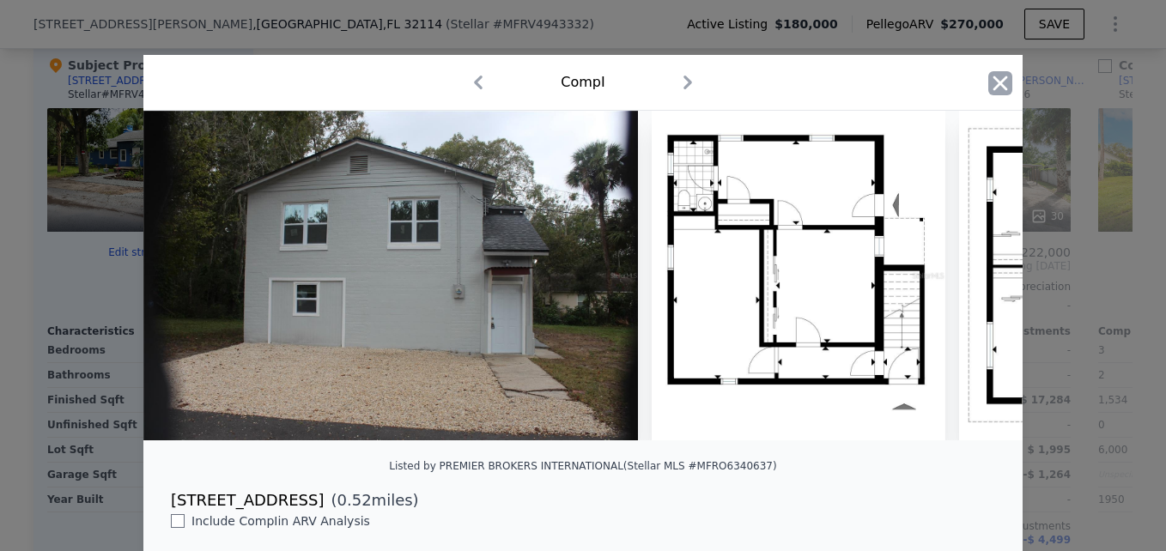
click at [995, 86] on icon "button" at bounding box center [1000, 83] width 15 height 15
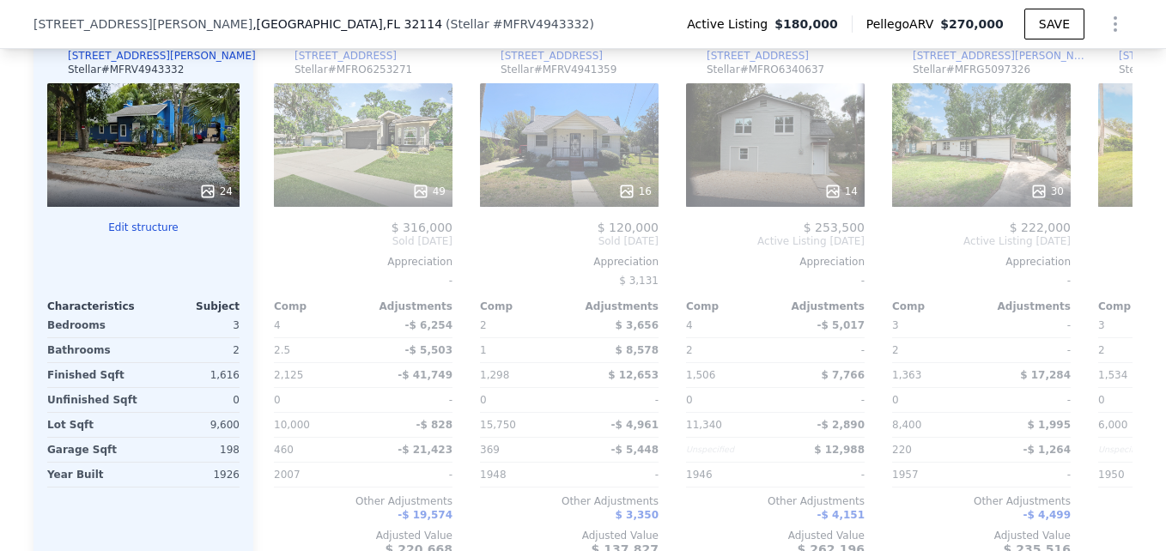
scroll to position [1926, 0]
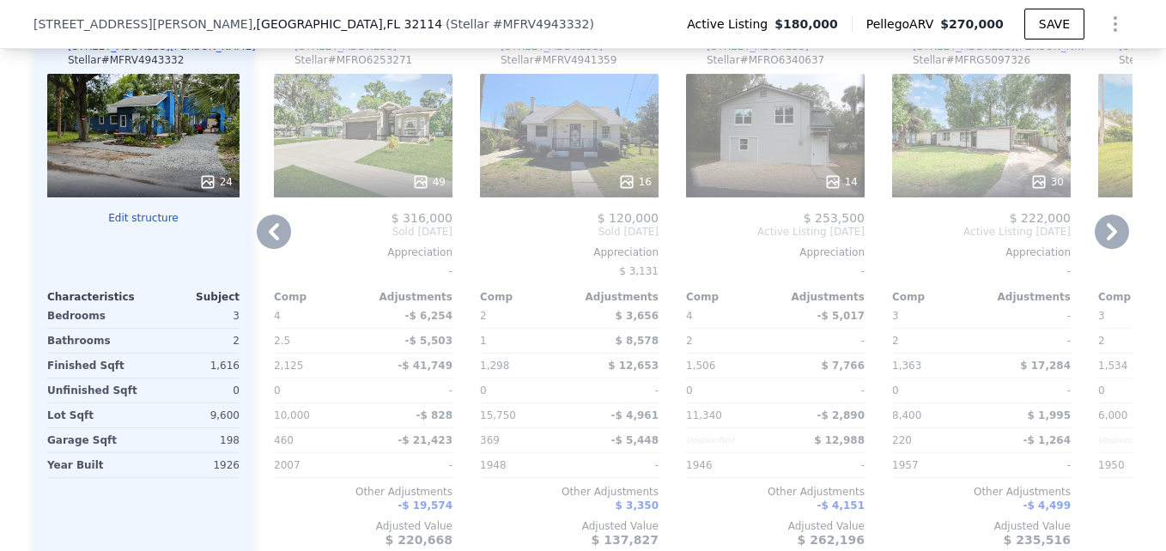
click at [265, 248] on icon at bounding box center [274, 232] width 34 height 34
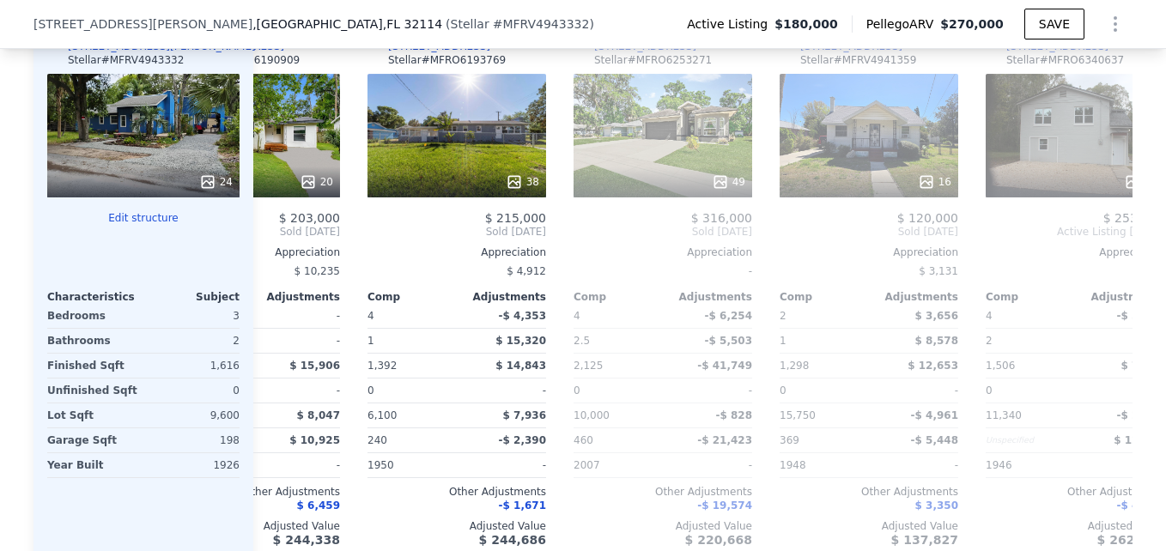
scroll to position [0, 824]
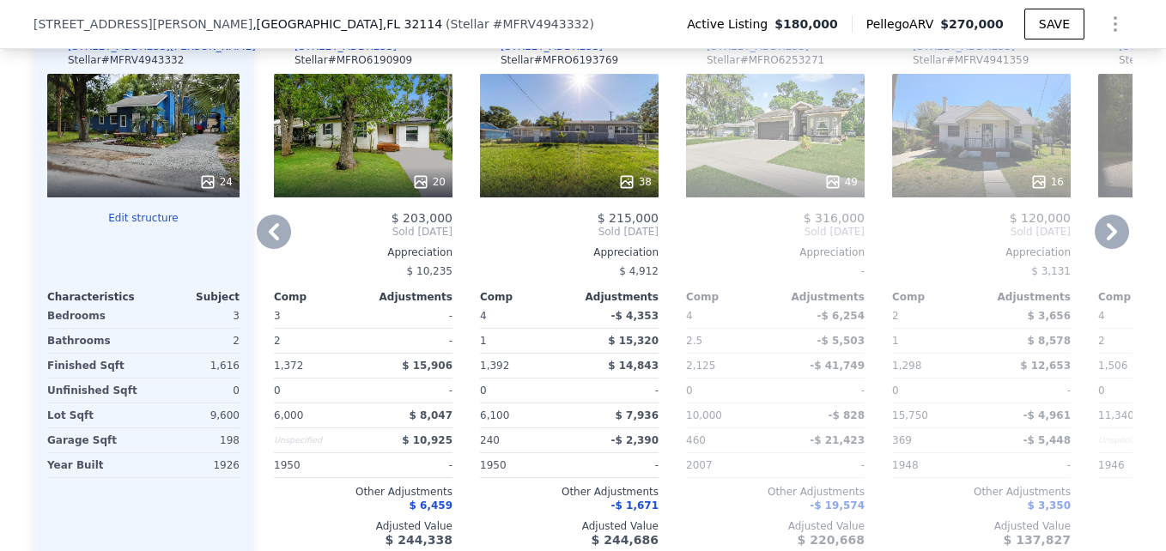
click at [265, 248] on icon at bounding box center [274, 232] width 34 height 34
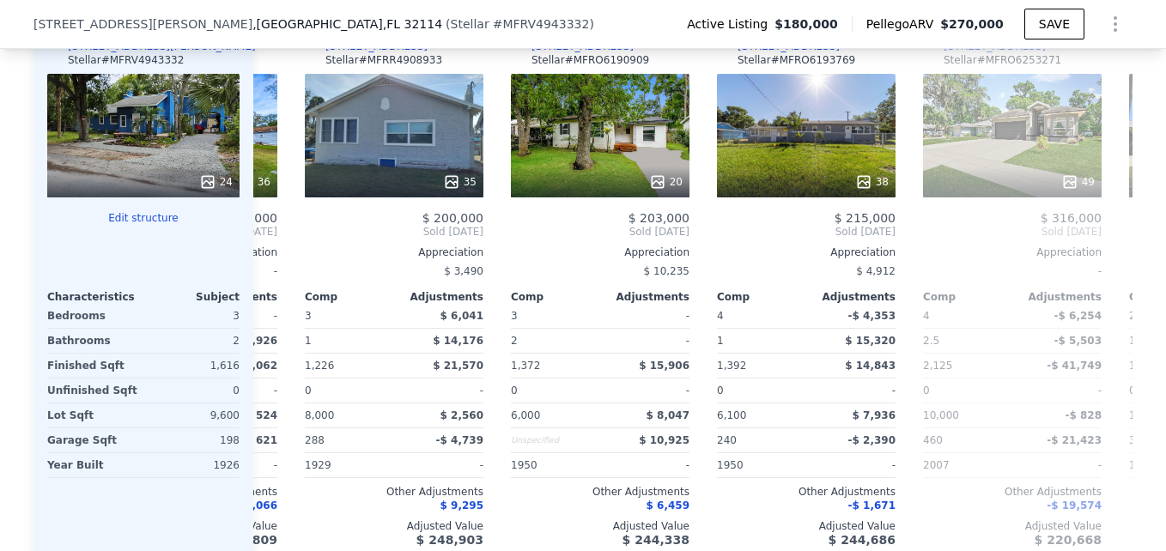
scroll to position [0, 412]
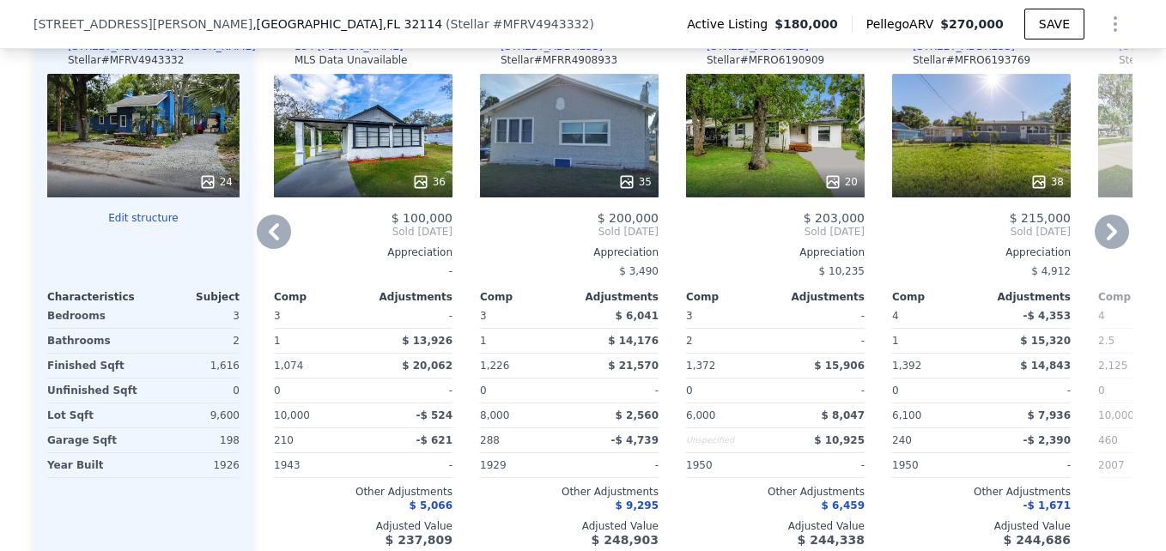
click at [265, 248] on icon at bounding box center [274, 232] width 34 height 34
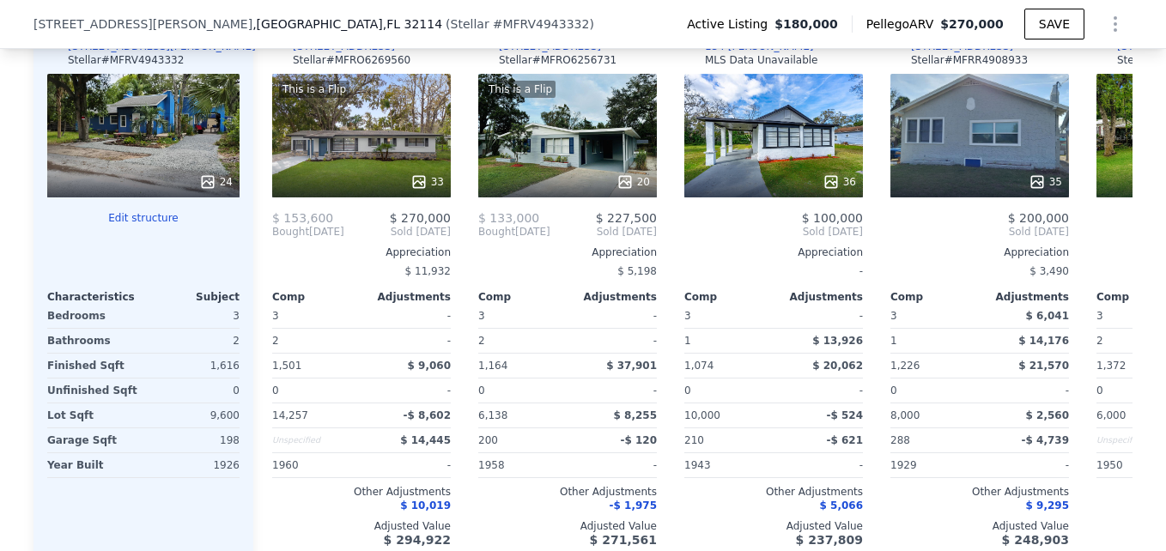
scroll to position [0, 0]
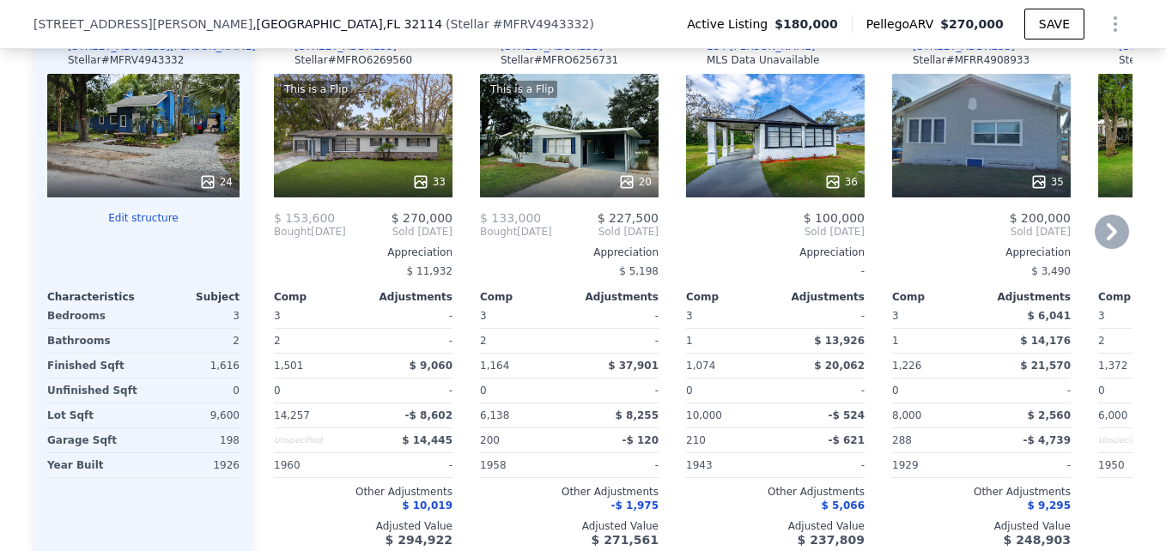
drag, startPoint x: 265, startPoint y: 249, endPoint x: 434, endPoint y: 63, distance: 251.6
click at [434, 63] on div "Comp A ( 0.6 miles) 610 Roma St Stellar # MFRO6269560" at bounding box center [363, 48] width 179 height 52
click at [321, 130] on div "This is a Flip 33" at bounding box center [363, 136] width 179 height 124
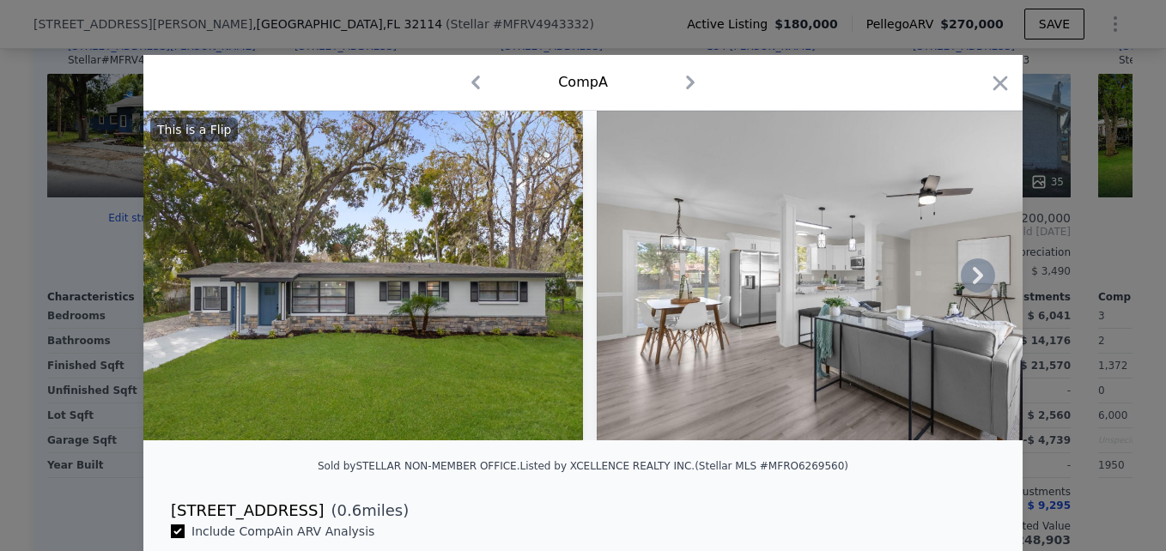
click at [974, 285] on icon at bounding box center [978, 275] width 34 height 34
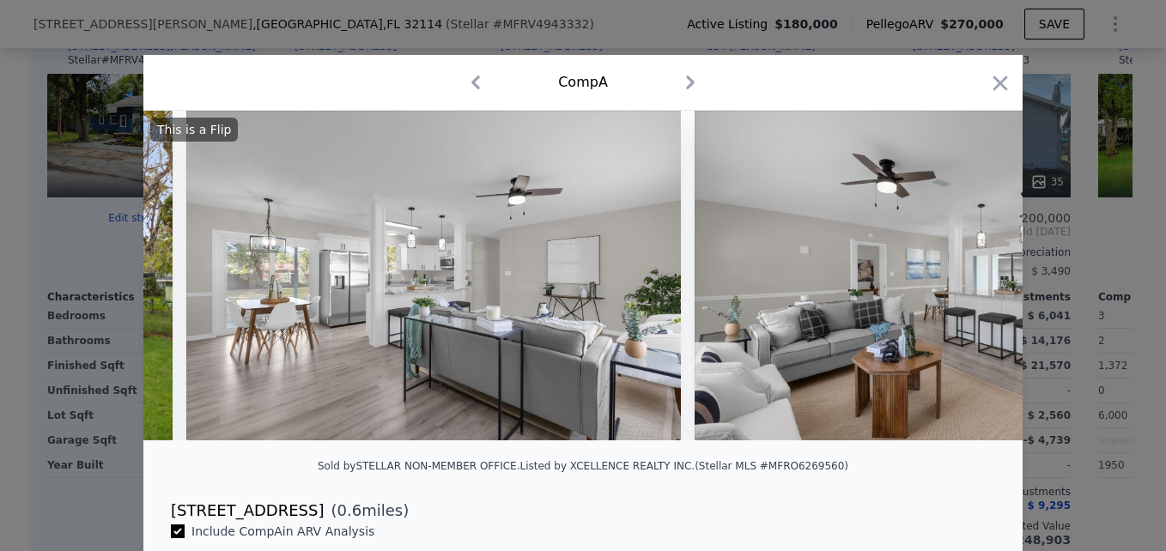
scroll to position [0, 412]
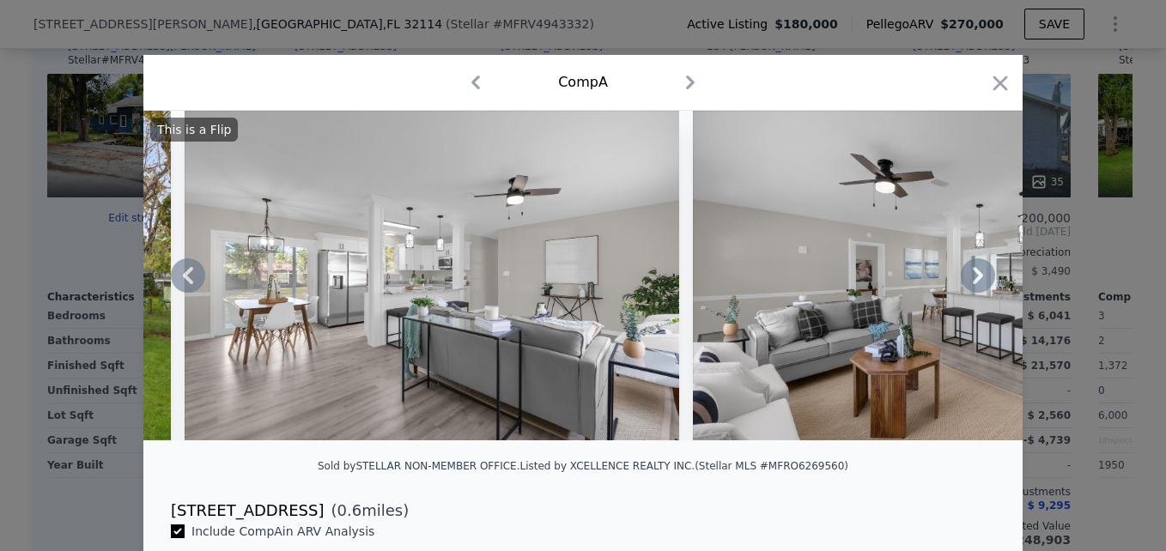
click at [973, 284] on icon at bounding box center [978, 275] width 10 height 17
click at [973, 285] on img at bounding box center [940, 276] width 494 height 330
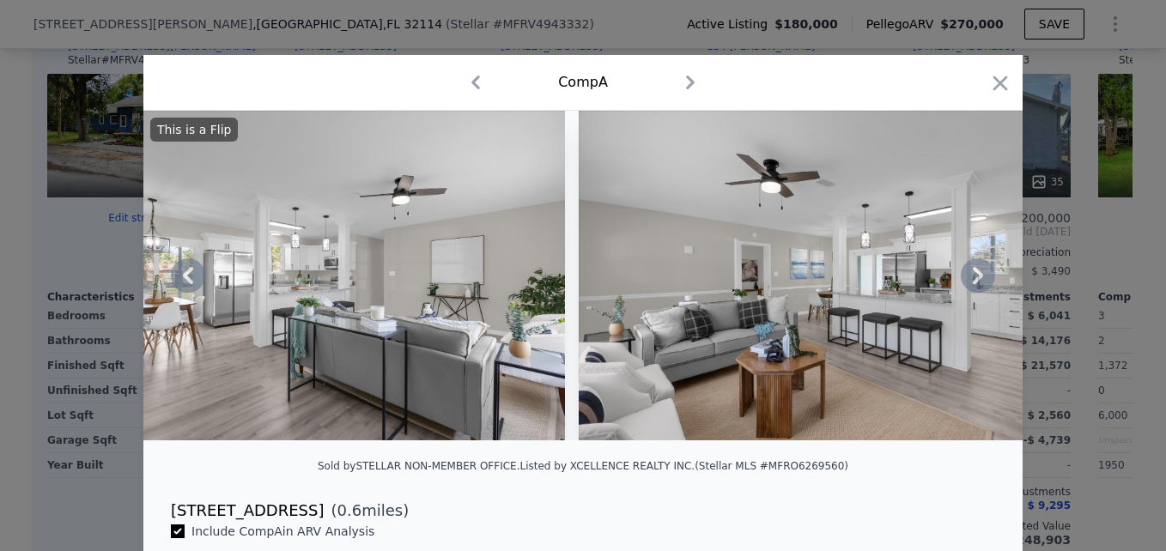
scroll to position [0, 824]
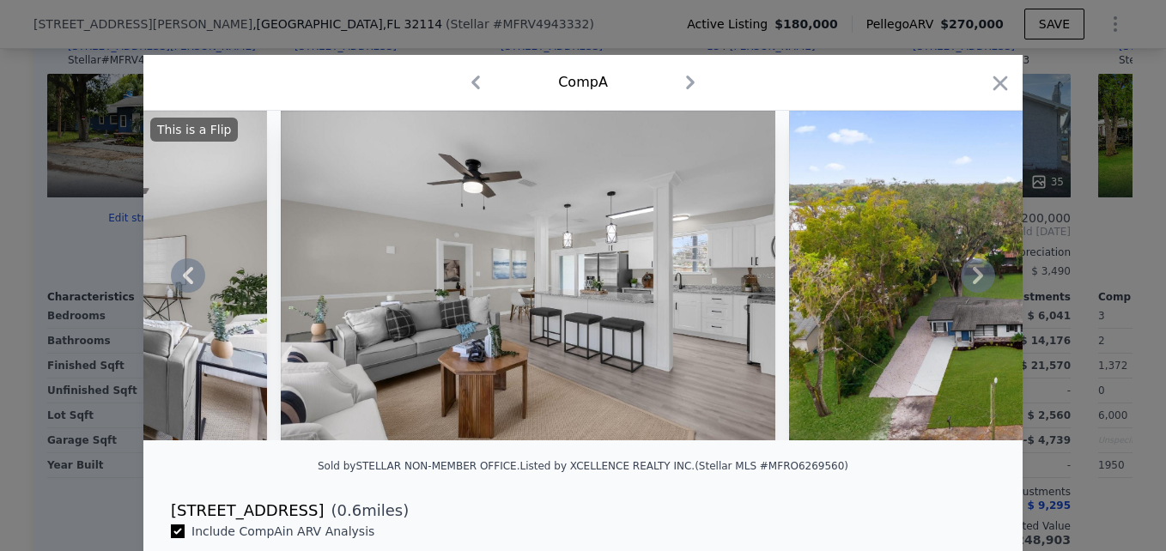
click at [973, 278] on icon at bounding box center [978, 275] width 34 height 34
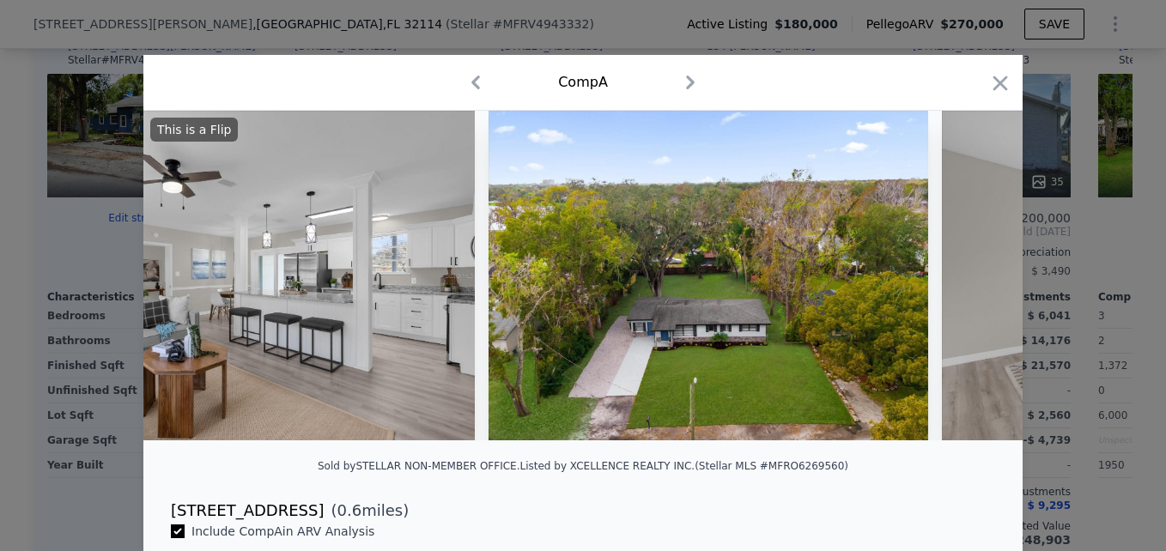
scroll to position [0, 1236]
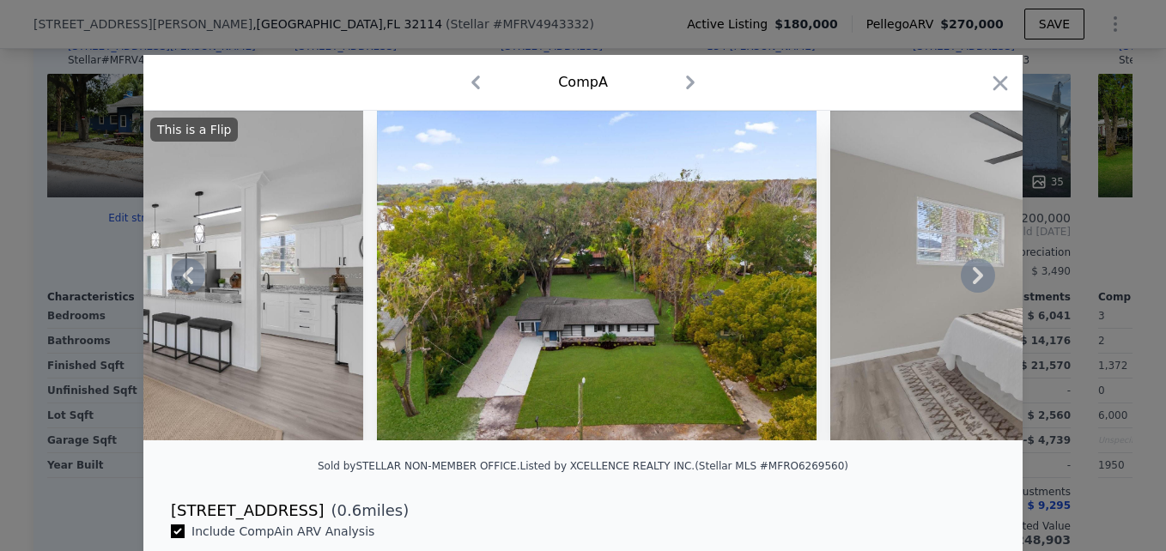
click at [973, 278] on icon at bounding box center [978, 275] width 34 height 34
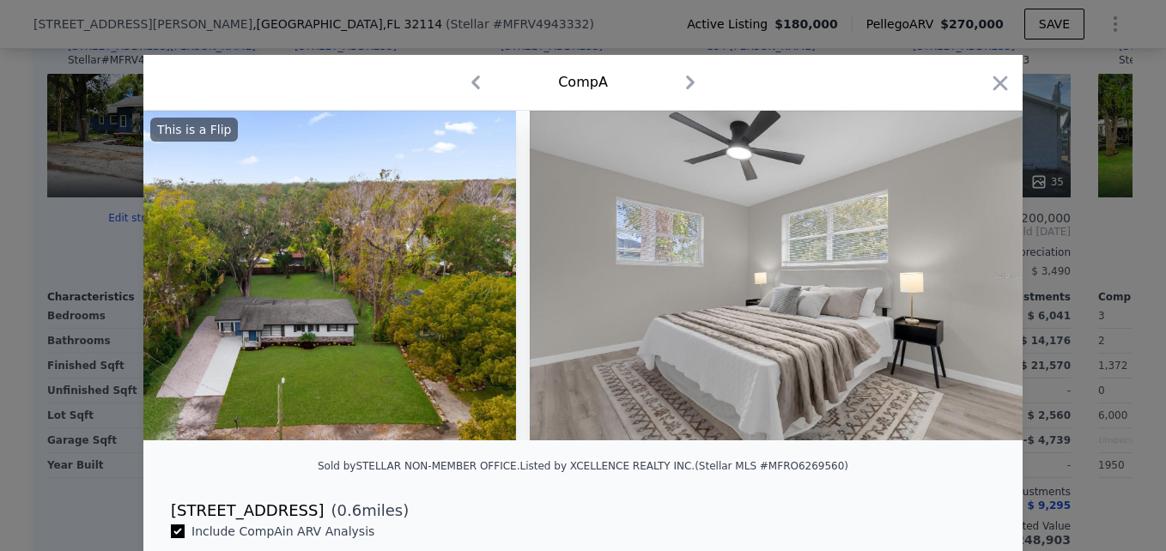
scroll to position [0, 1648]
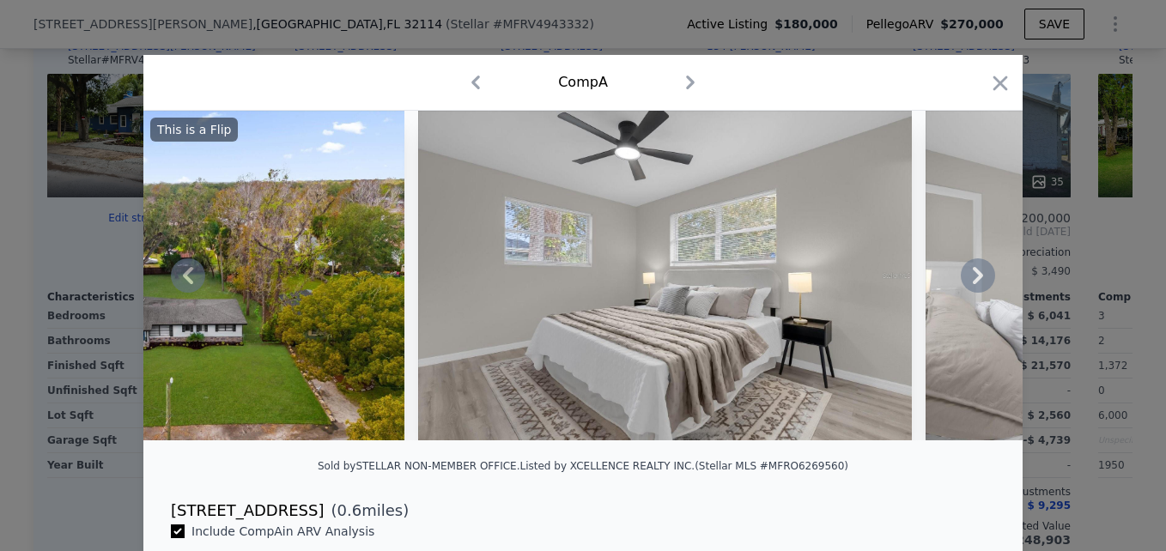
click at [973, 278] on icon at bounding box center [978, 275] width 34 height 34
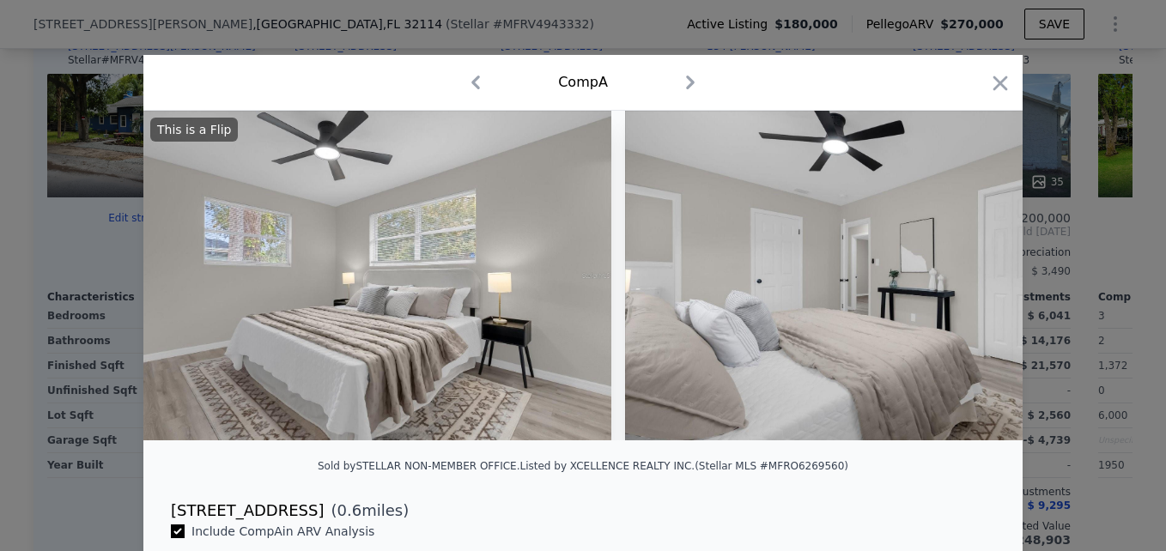
scroll to position [0, 2060]
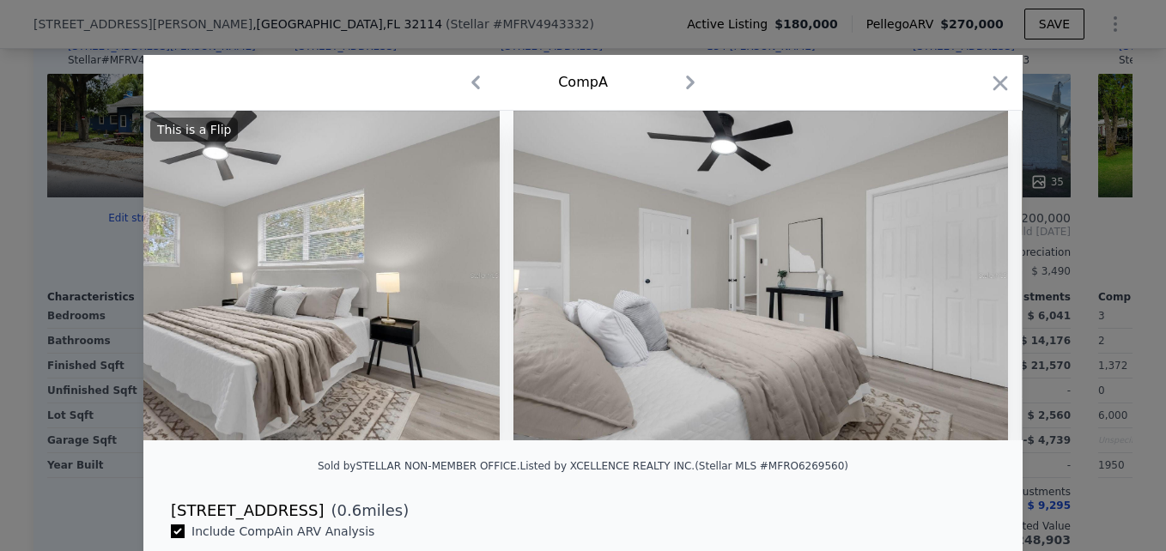
click at [973, 278] on div "This is a Flip" at bounding box center [582, 276] width 879 height 330
click at [973, 278] on icon at bounding box center [978, 275] width 34 height 34
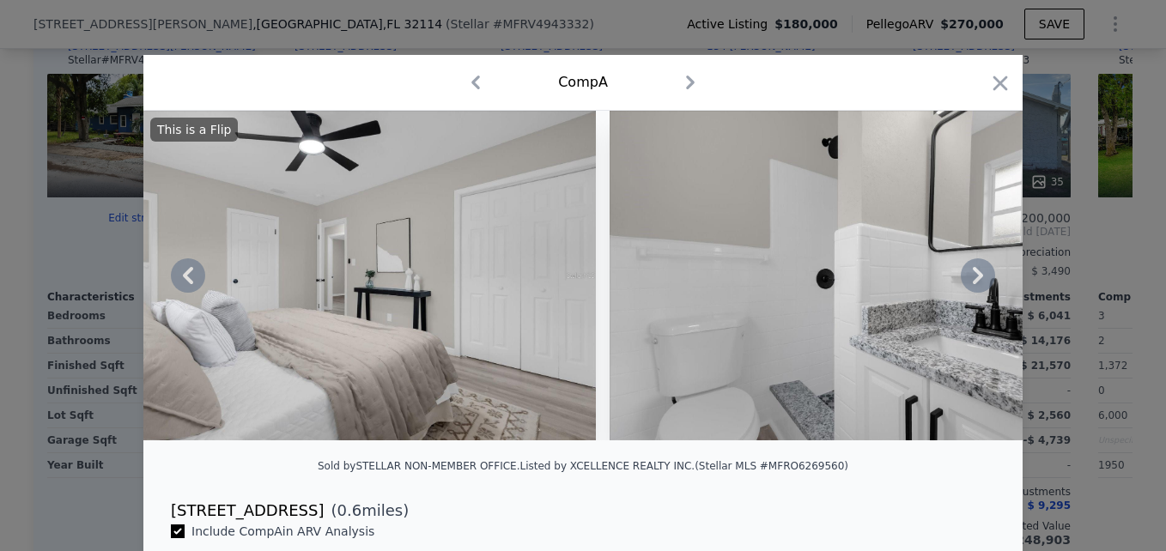
click at [973, 278] on icon at bounding box center [978, 275] width 34 height 34
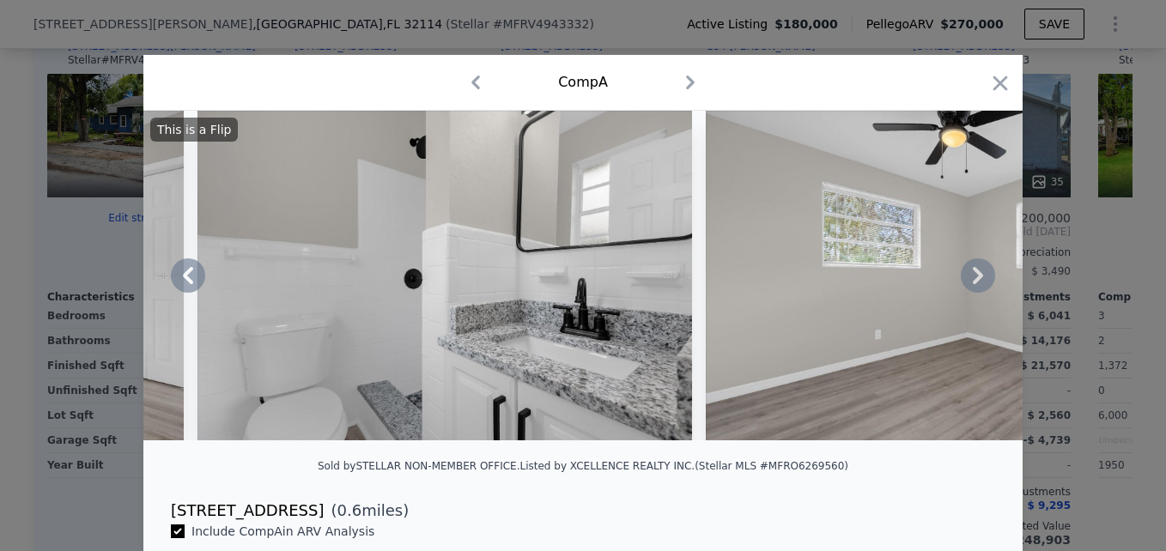
click at [973, 278] on icon at bounding box center [978, 275] width 34 height 34
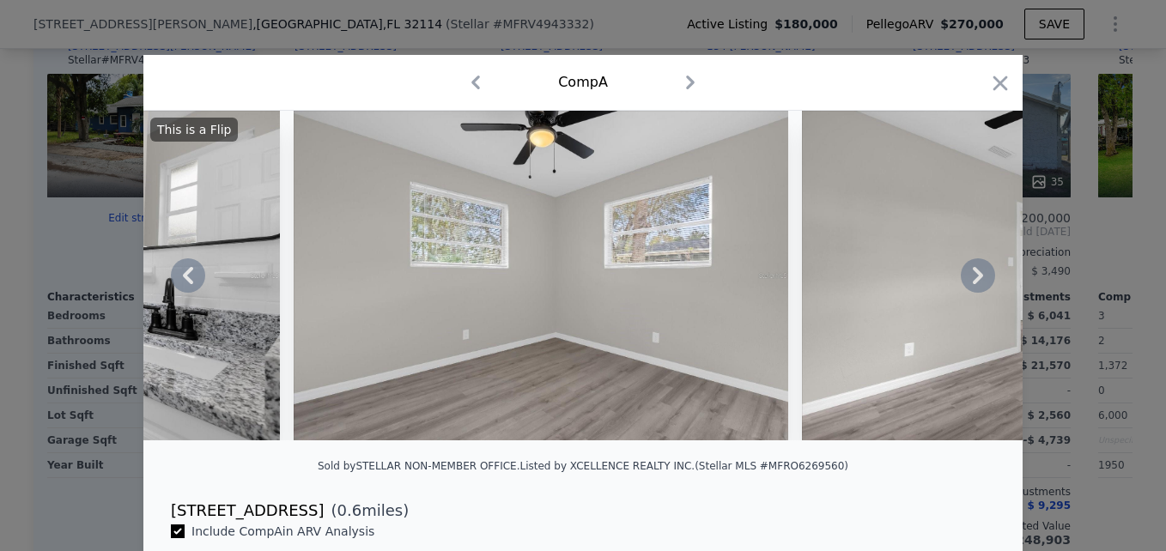
click at [973, 278] on icon at bounding box center [978, 275] width 34 height 34
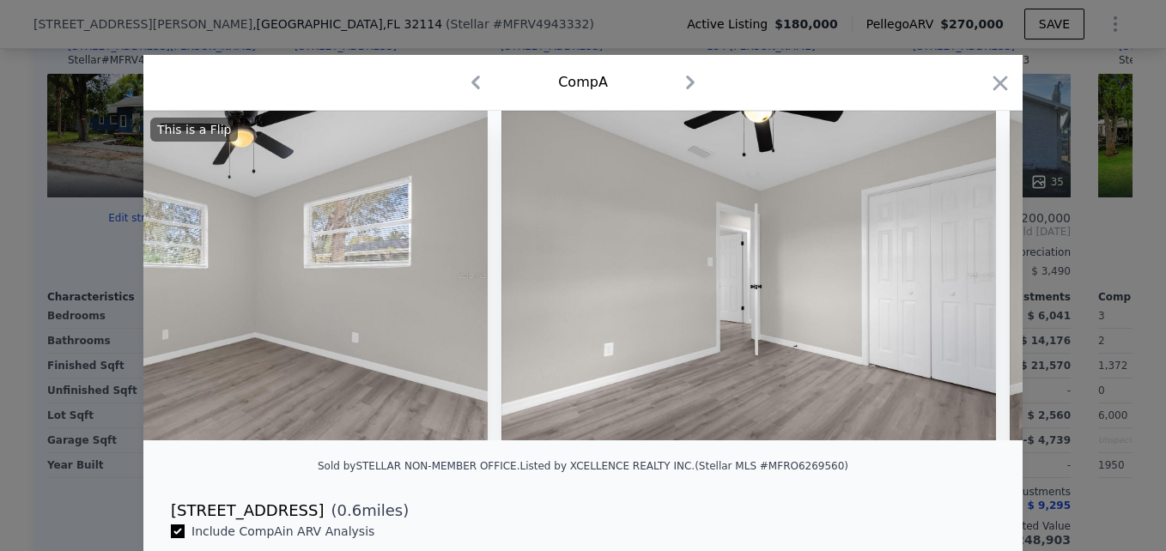
scroll to position [0, 3708]
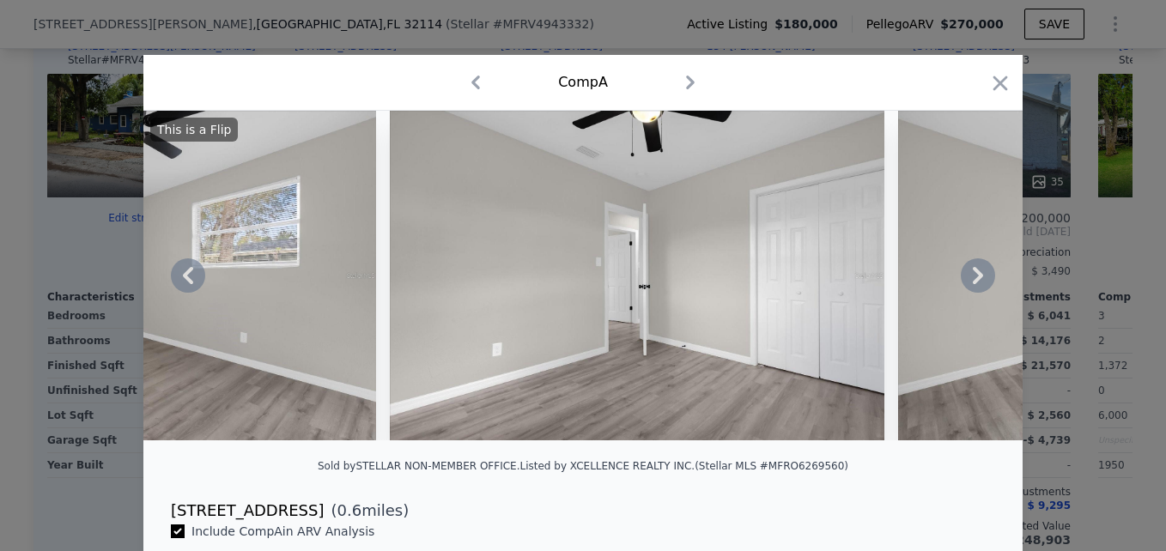
click at [973, 278] on div "This is a Flip" at bounding box center [582, 276] width 879 height 330
click at [973, 278] on icon at bounding box center [978, 275] width 34 height 34
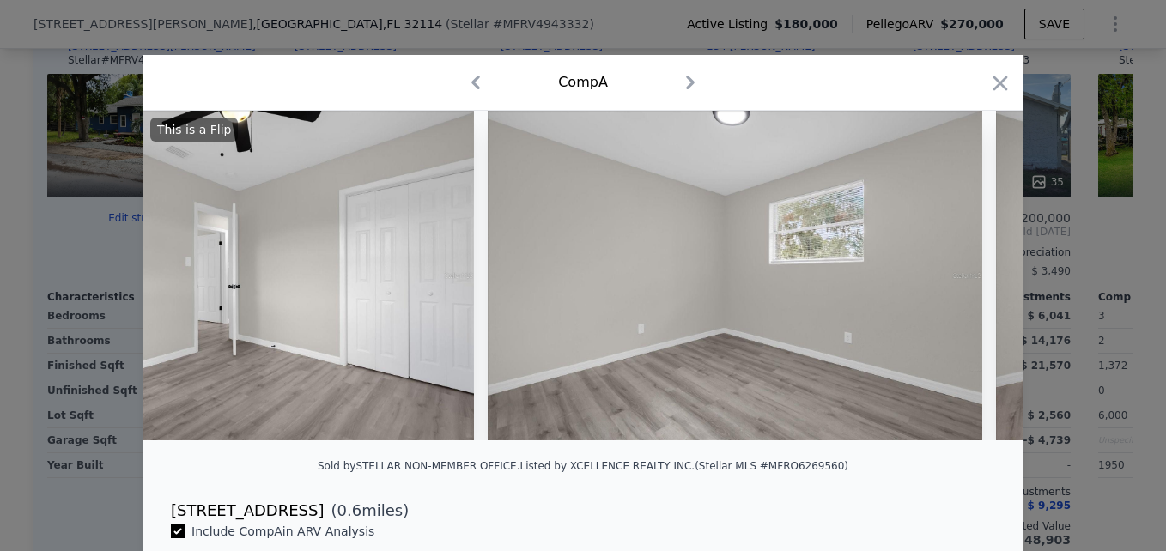
scroll to position [0, 4120]
click at [973, 278] on div at bounding box center [582, 276] width 879 height 330
click at [973, 278] on icon at bounding box center [978, 275] width 34 height 34
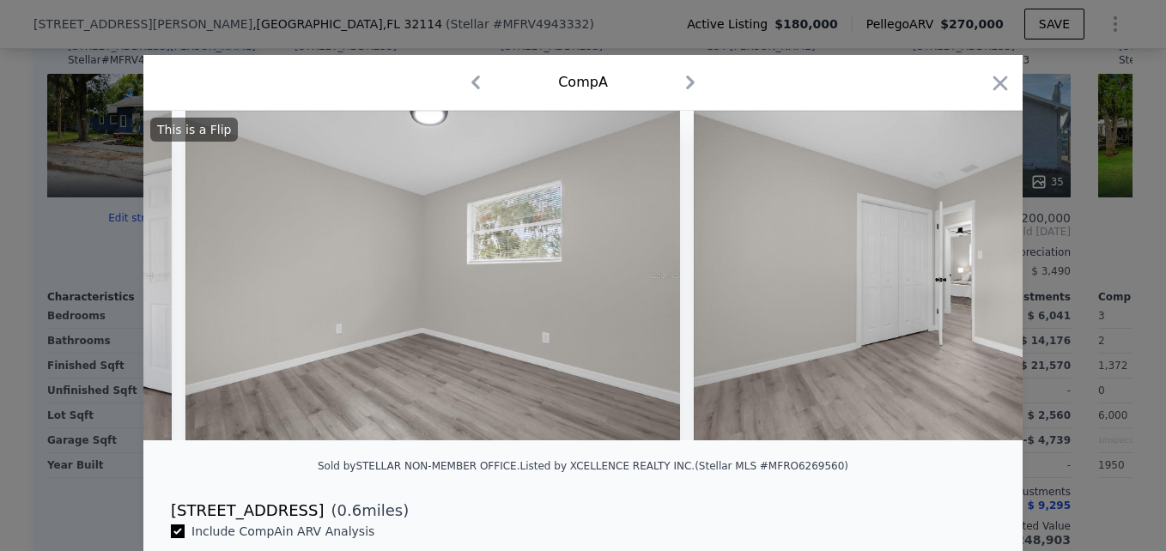
scroll to position [0, 4532]
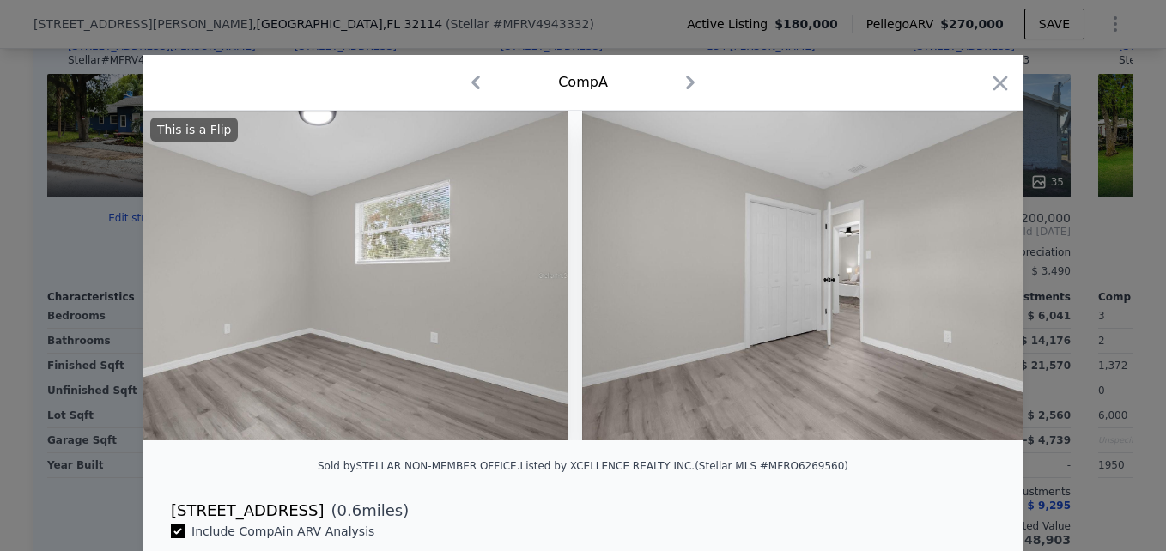
click at [973, 278] on div "This is a Flip" at bounding box center [582, 276] width 879 height 330
click at [973, 278] on icon at bounding box center [978, 275] width 34 height 34
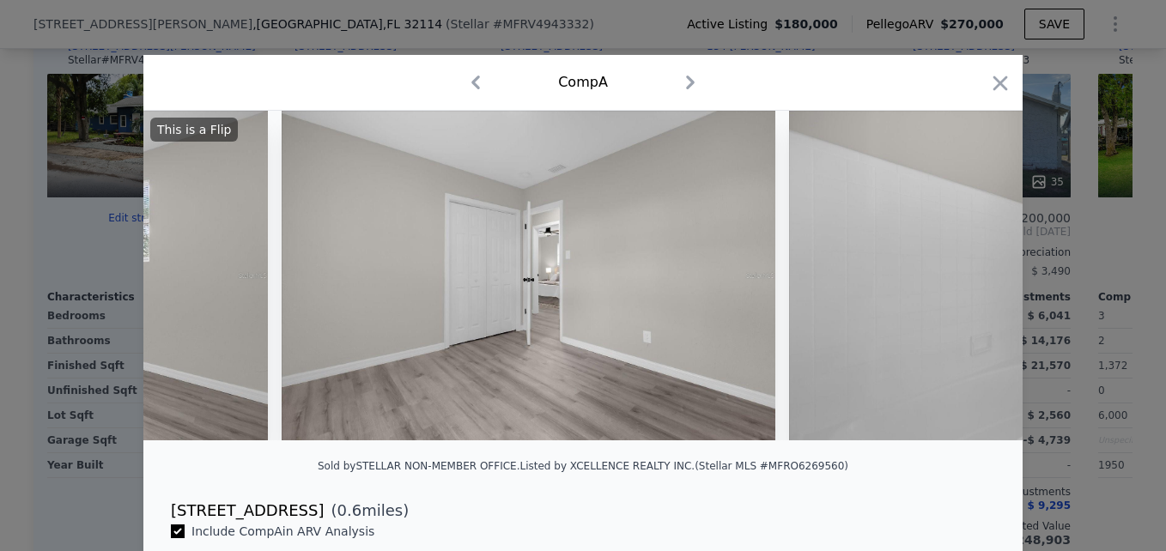
scroll to position [0, 4944]
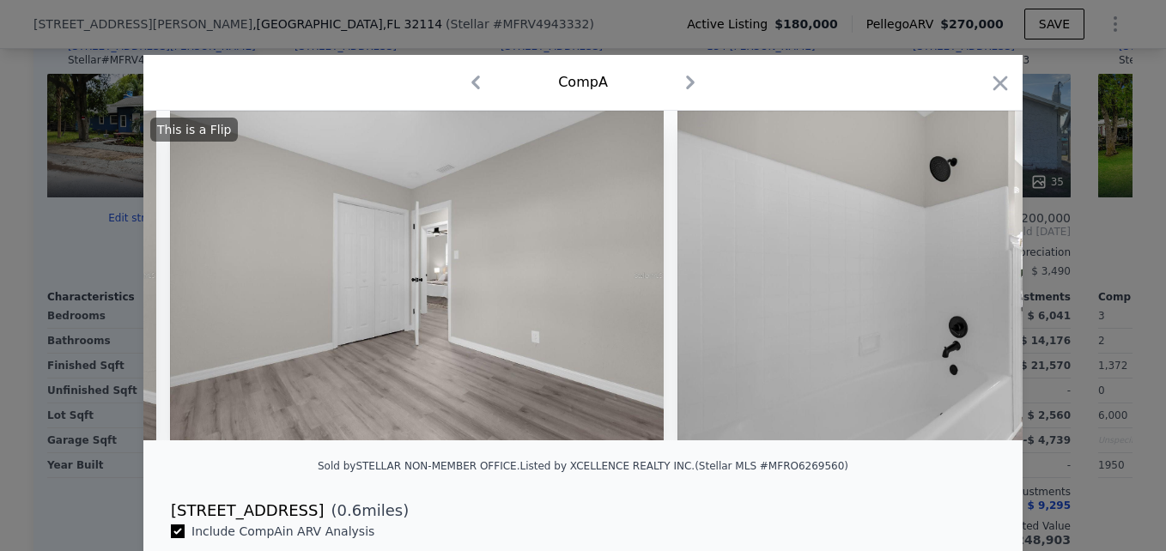
click at [973, 278] on div "This is a Flip" at bounding box center [582, 276] width 879 height 330
click at [973, 278] on icon at bounding box center [978, 275] width 34 height 34
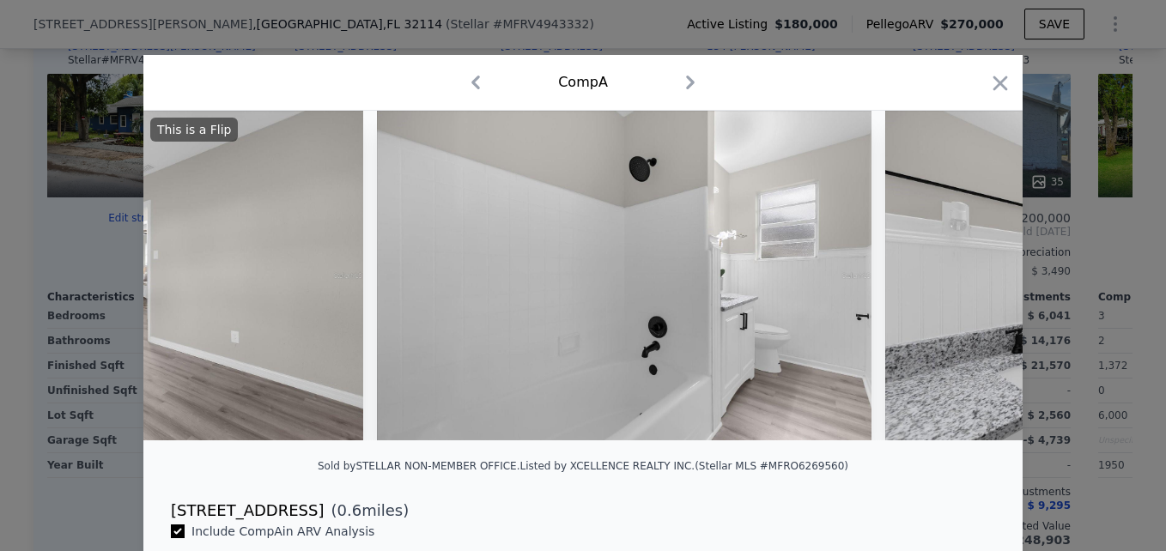
scroll to position [0, 5356]
